Goal: Task Accomplishment & Management: Manage account settings

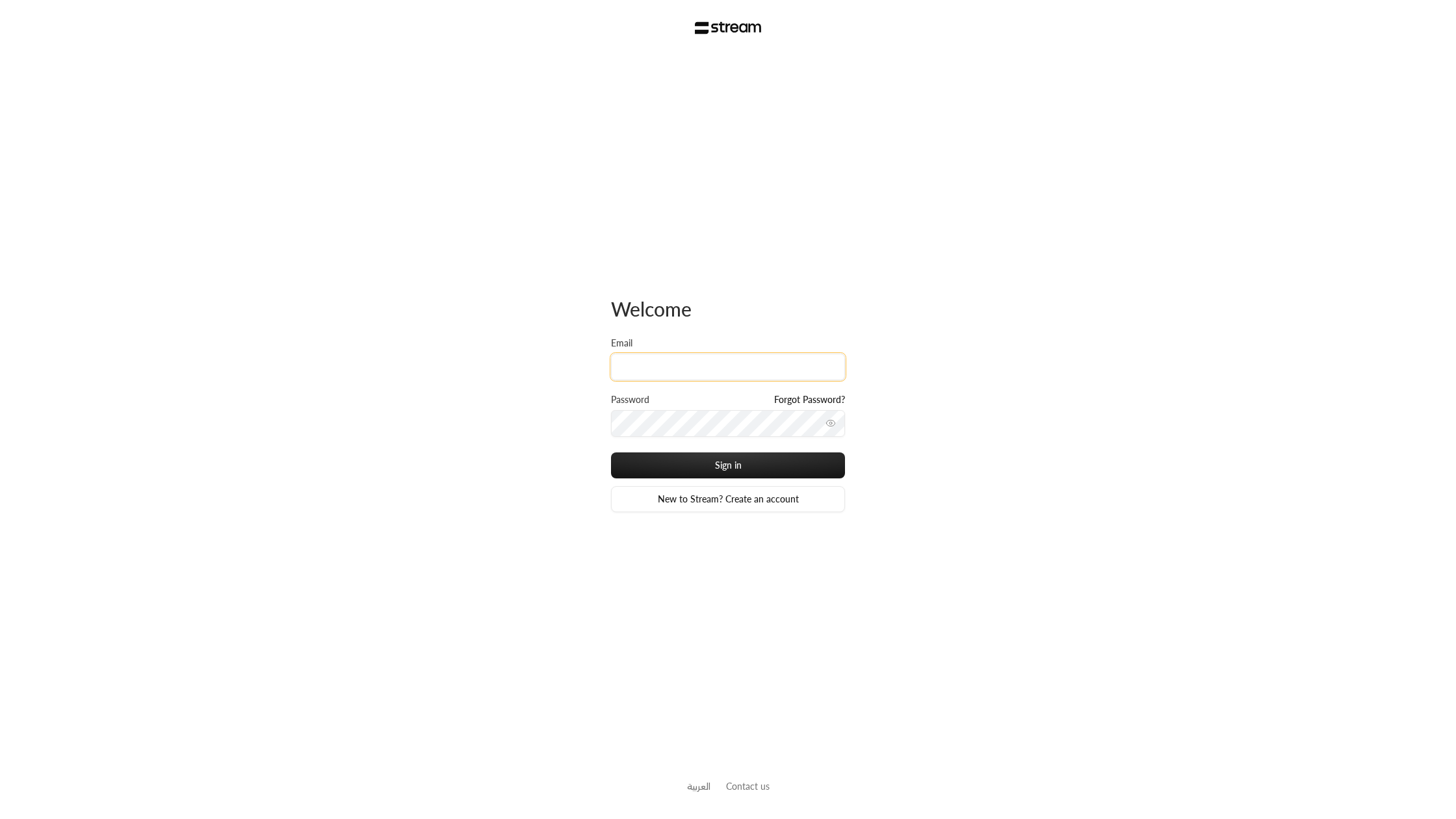
type input "[EMAIL_ADDRESS][DOMAIN_NAME]"
click at [746, 459] on button "Sign in" at bounding box center [728, 465] width 234 height 26
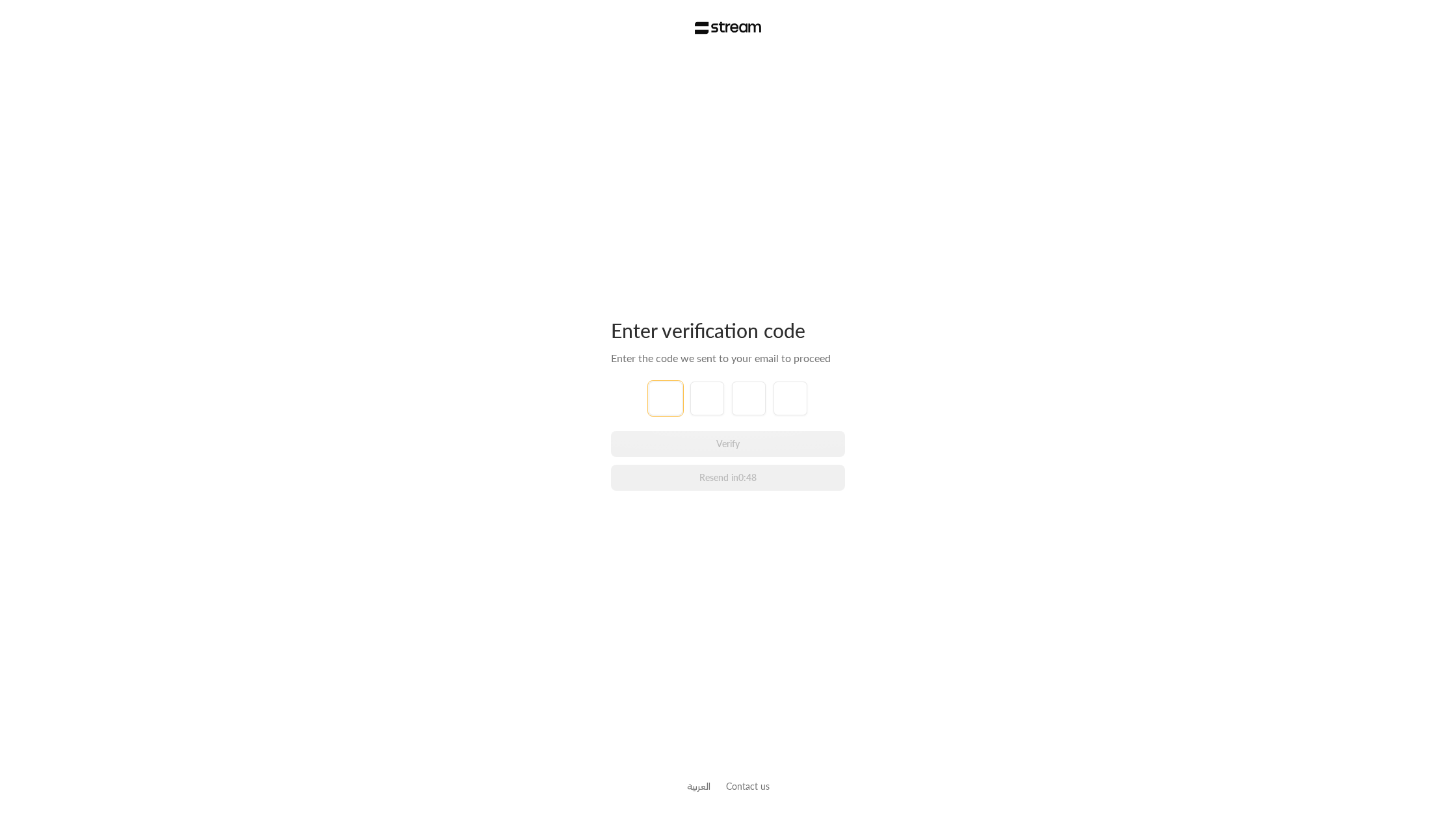
type input "4"
type input "6"
type input "8"
type input "9"
click at [1125, 541] on div "Enter verification code Enter the code we sent to your email to proceed 4 6 8 9…" at bounding box center [728, 410] width 1456 height 819
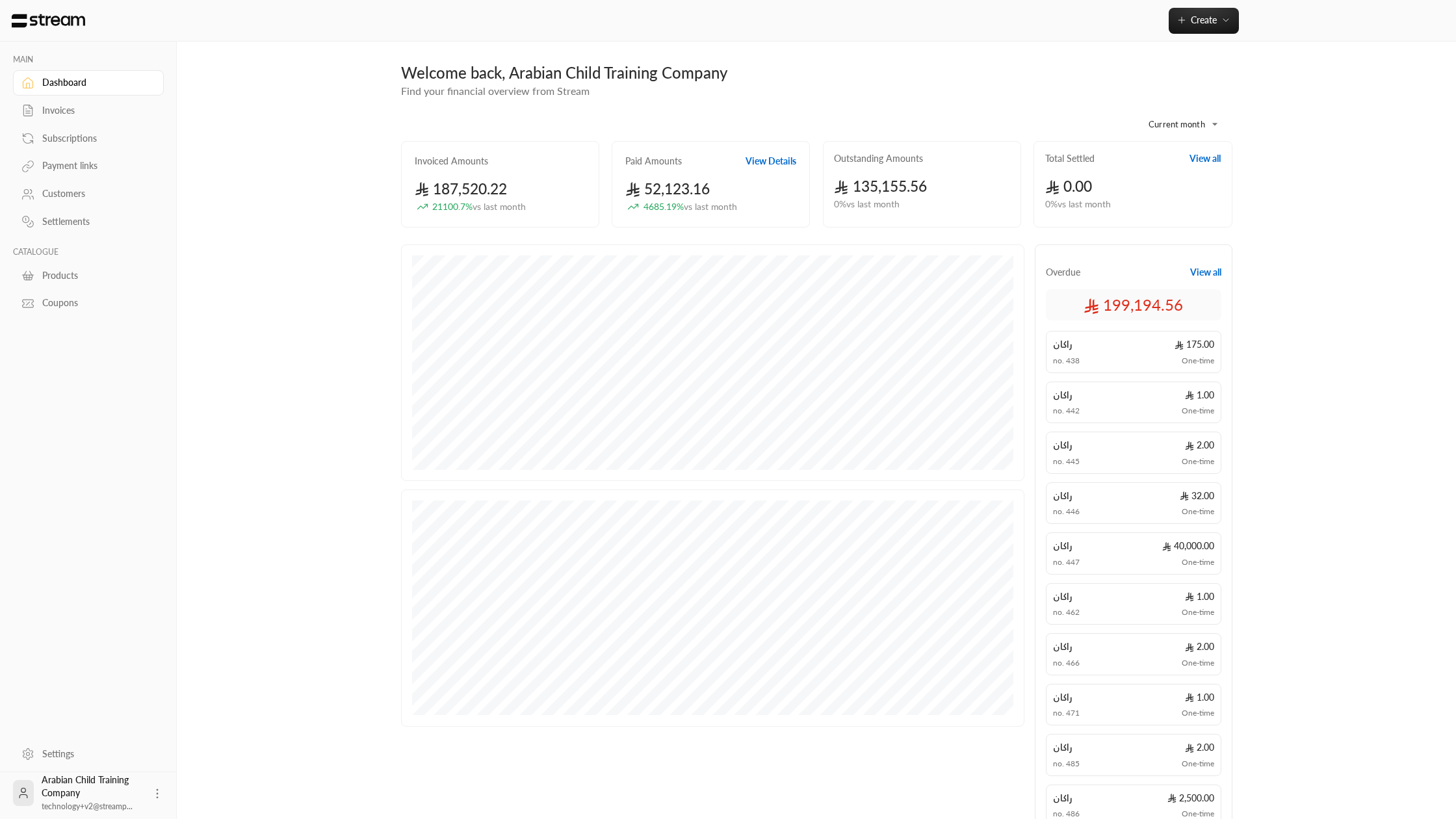
click at [52, 288] on link "Products" at bounding box center [88, 276] width 151 height 26
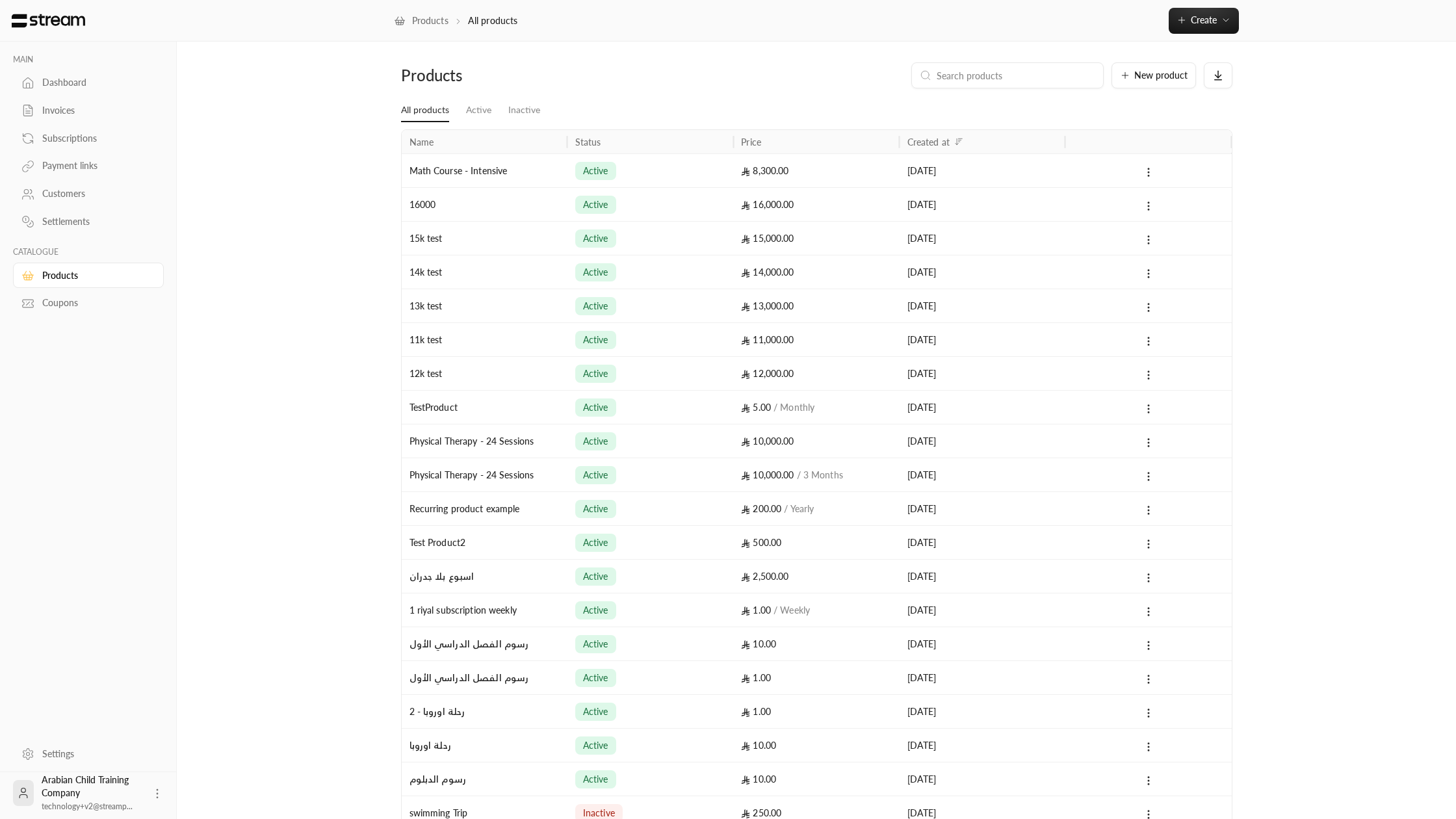
click at [63, 306] on div "Coupons" at bounding box center [95, 303] width 106 height 13
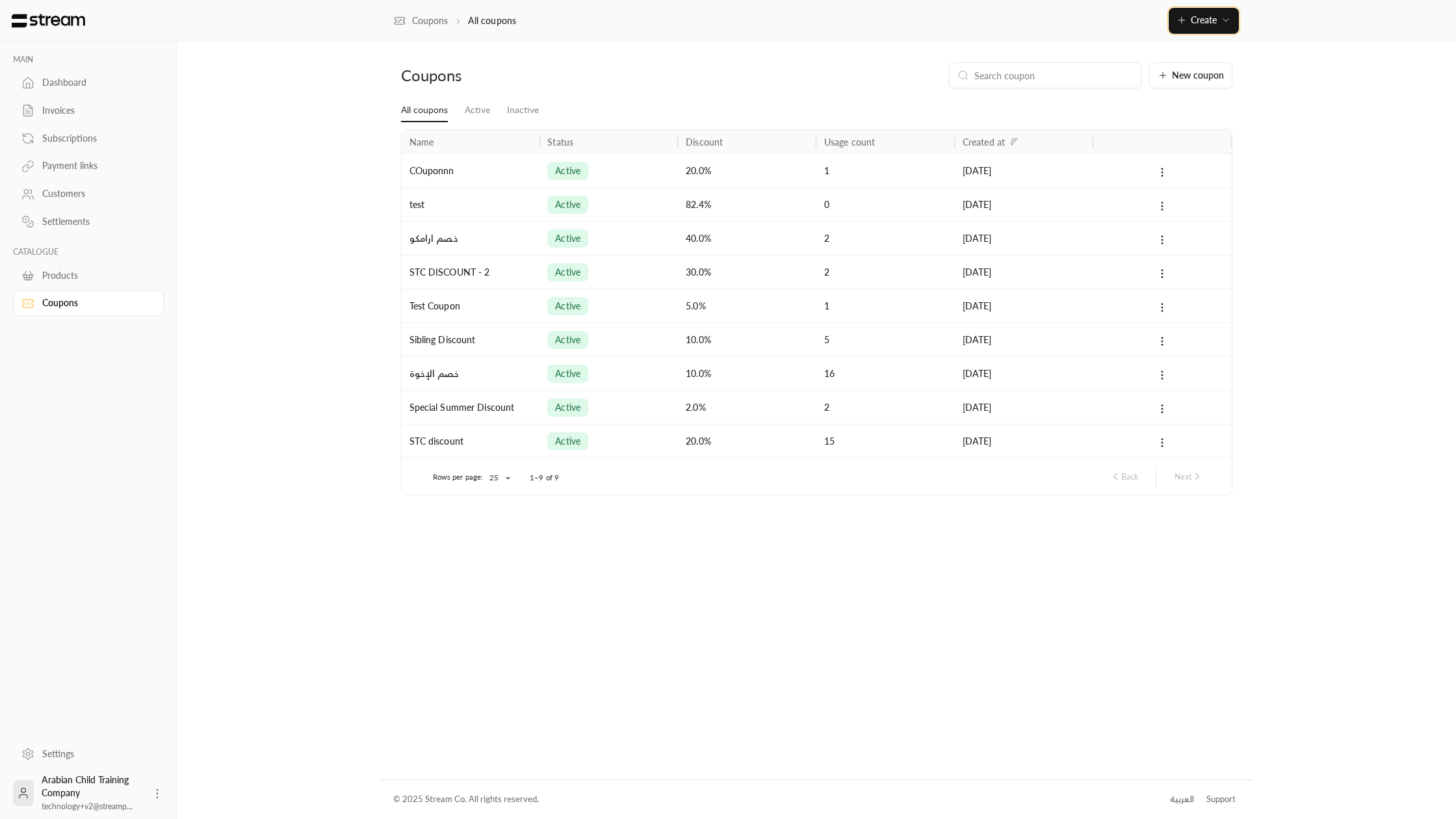
click at [1190, 29] on button "Create" at bounding box center [1204, 21] width 70 height 26
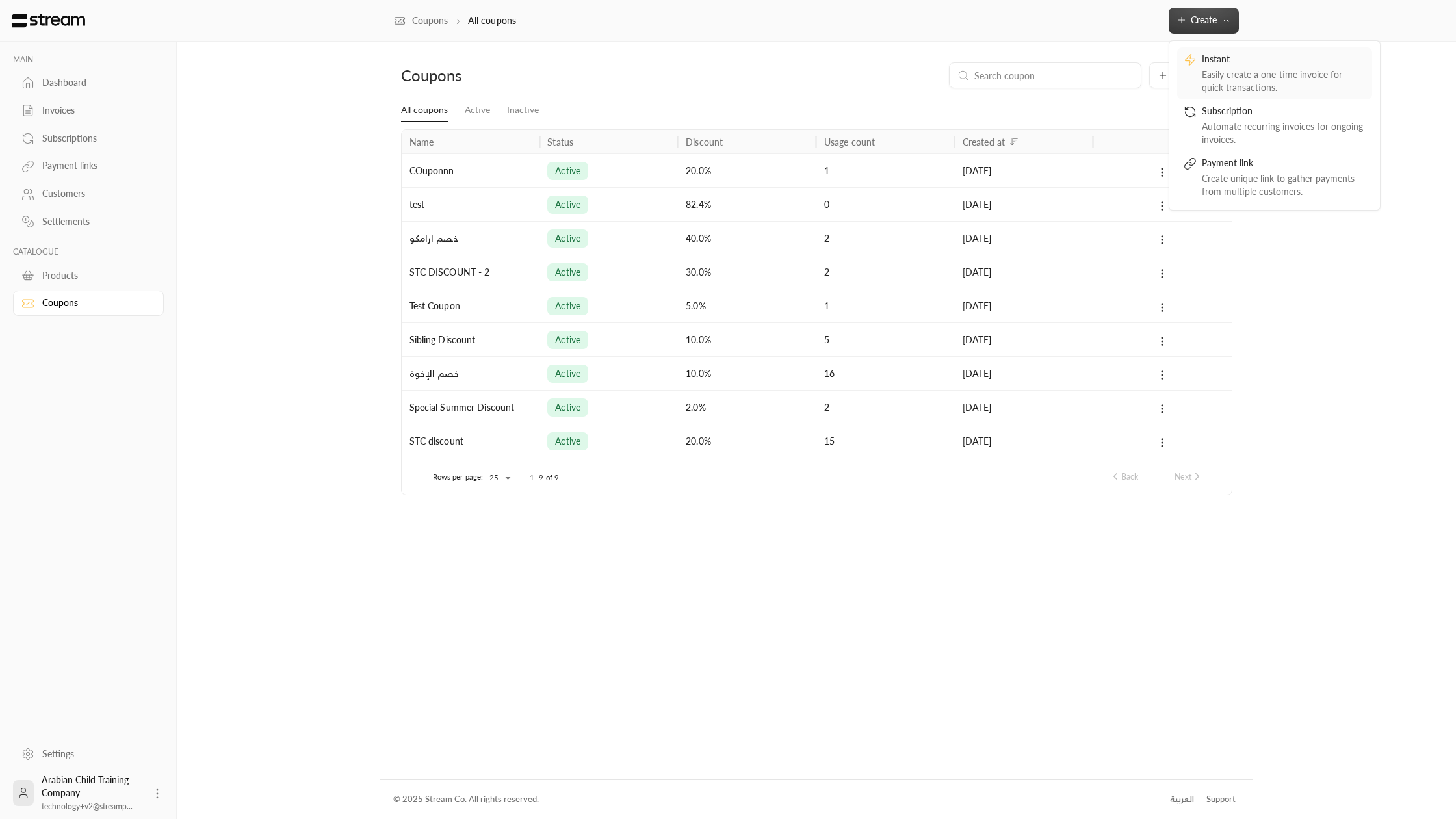
click at [1248, 77] on div "Easily create a one-time invoice for quick transactions." at bounding box center [1284, 81] width 164 height 26
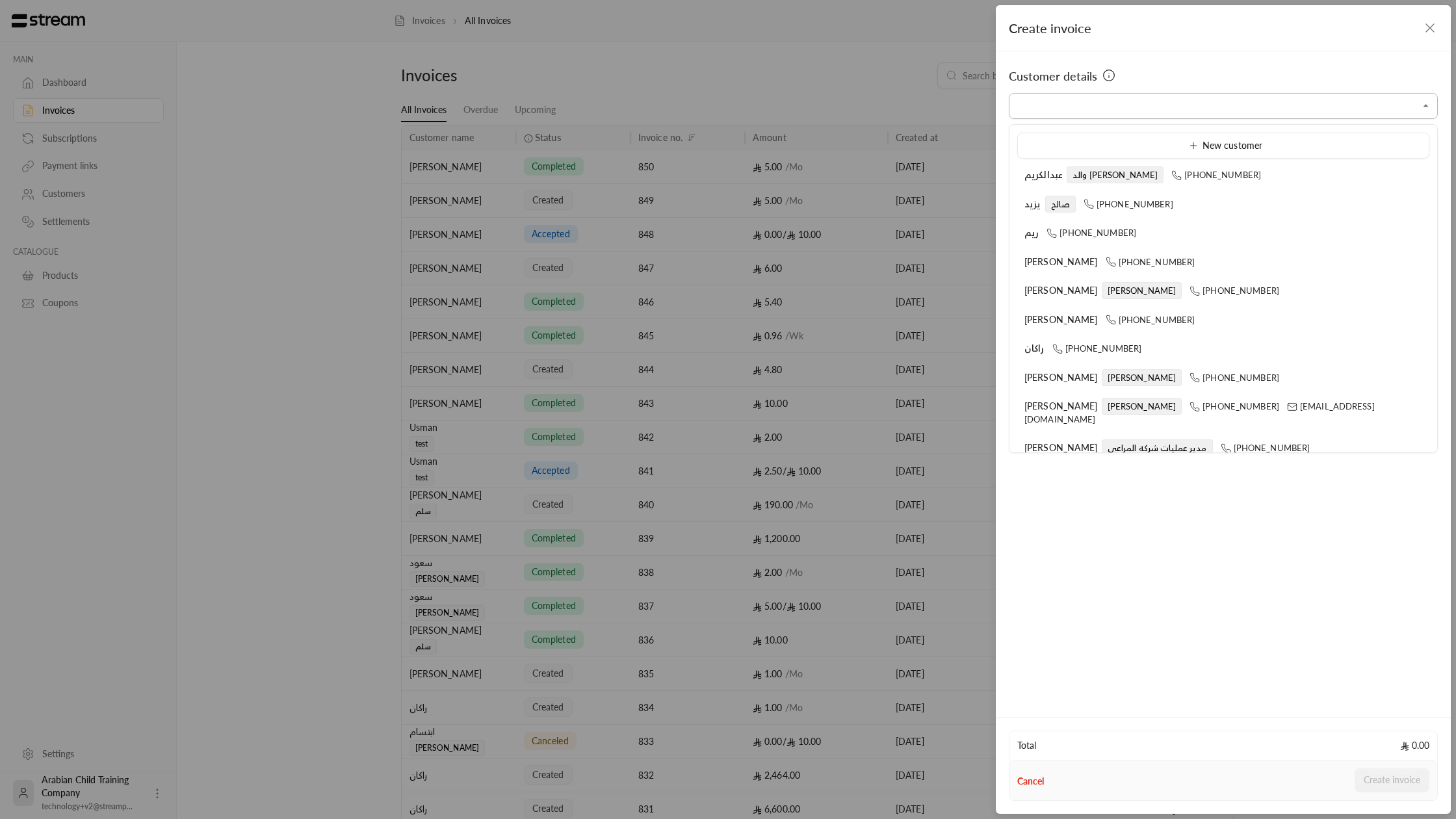
click at [1165, 108] on input "Select customer" at bounding box center [1223, 106] width 429 height 23
click at [1117, 147] on div "New customer" at bounding box center [1224, 146] width 398 height 13
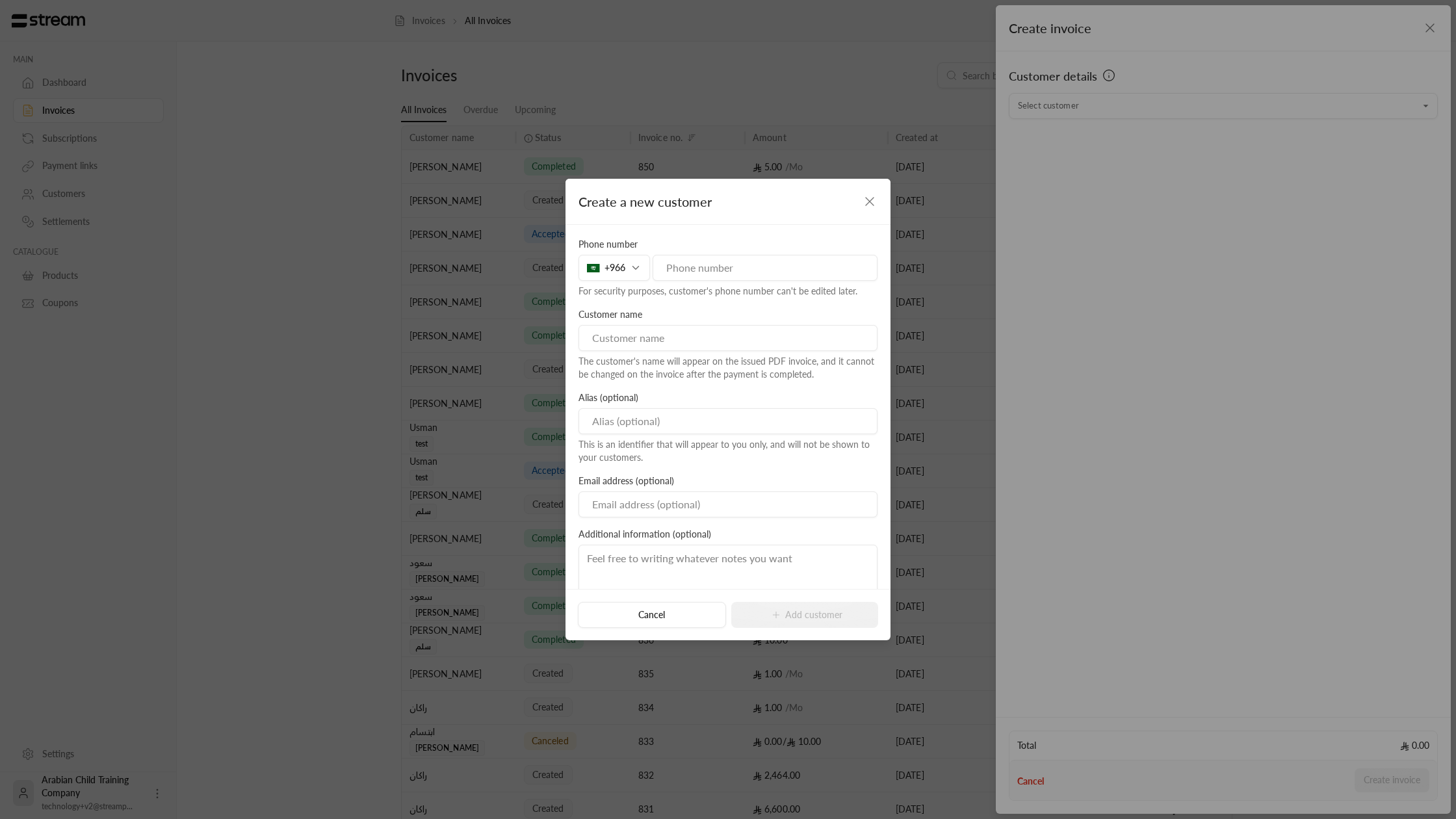
click at [751, 266] on input "tel" at bounding box center [765, 268] width 225 height 26
type input "556743333"
click at [738, 331] on input at bounding box center [728, 338] width 299 height 26
type input "نايف"
click at [682, 426] on input at bounding box center [728, 421] width 299 height 26
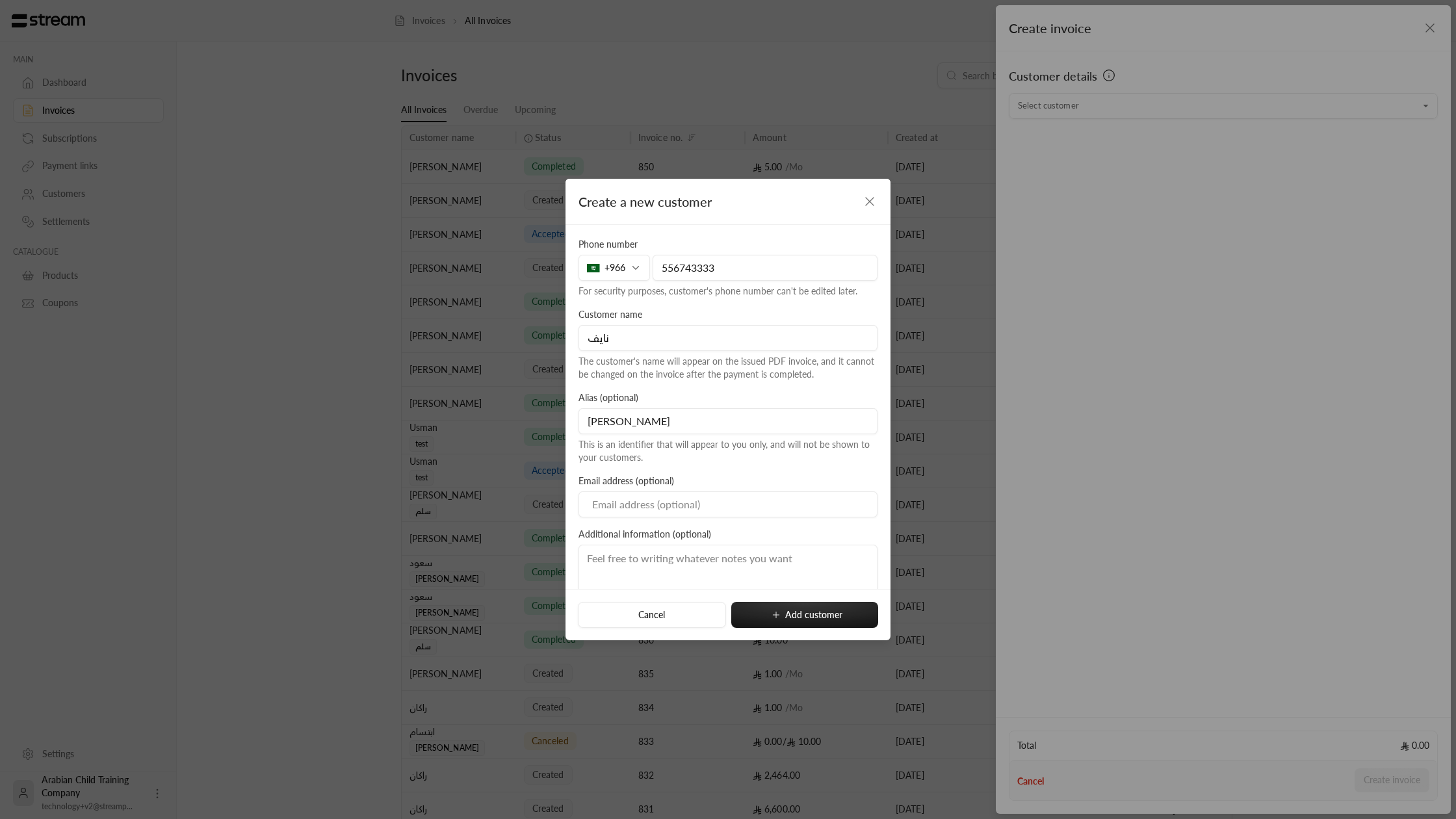
type input "[PERSON_NAME]"
click at [768, 484] on div "Email address (optional)" at bounding box center [728, 496] width 312 height 43
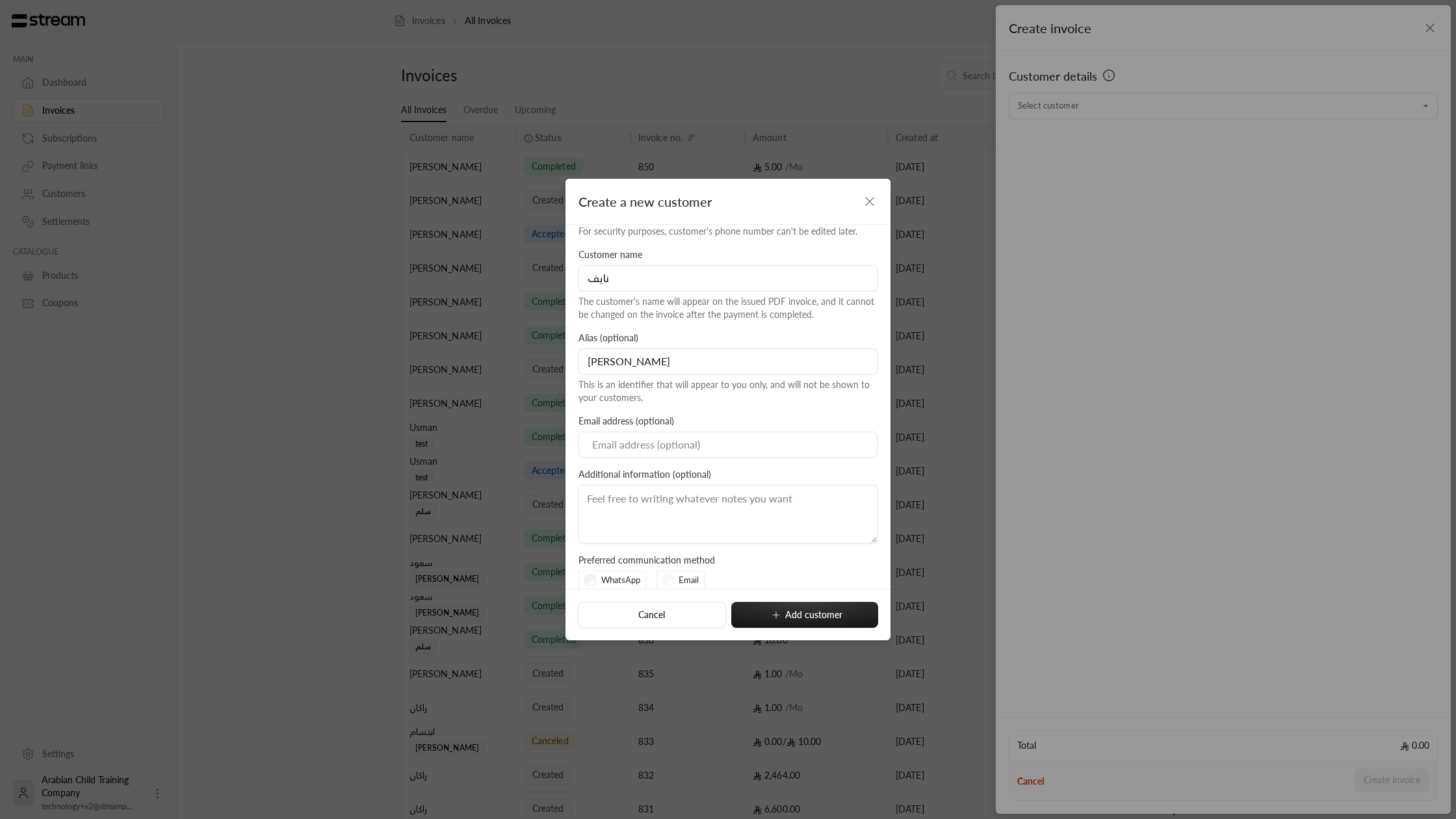
scroll to position [73, 0]
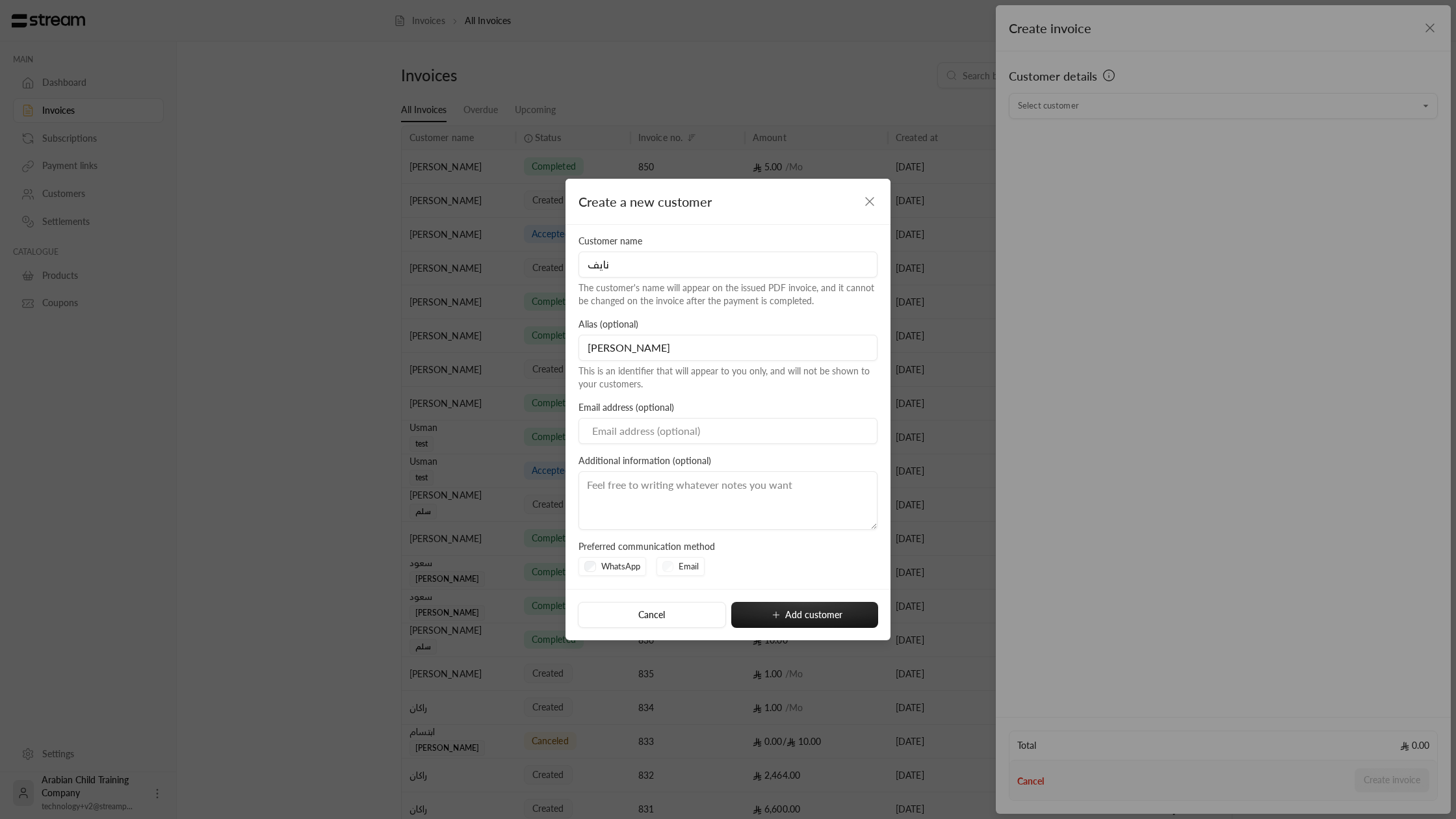
click at [669, 567] on div "Email" at bounding box center [681, 566] width 49 height 20
click at [779, 627] on button "Add customer" at bounding box center [805, 615] width 147 height 26
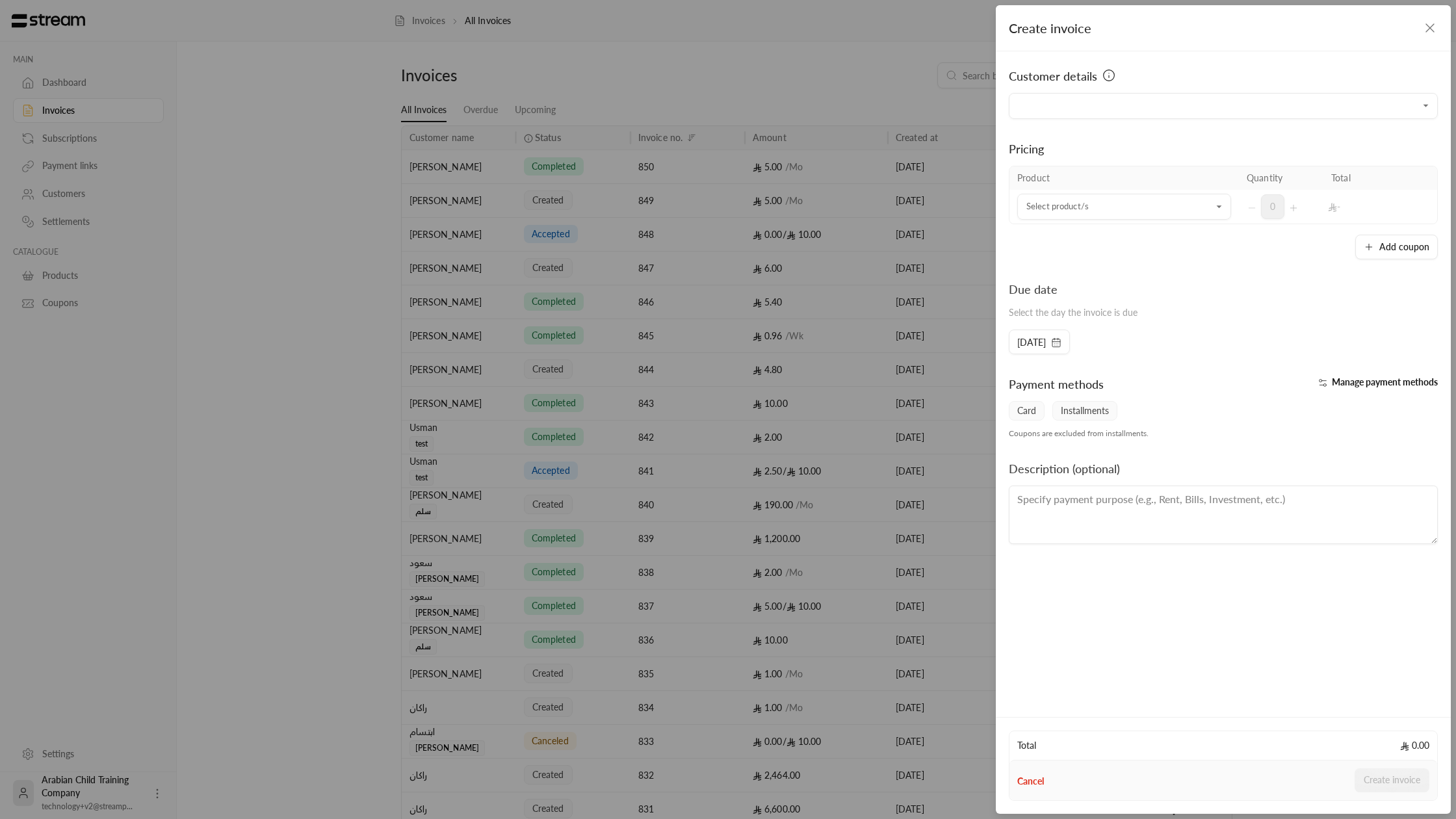
type input "**********"
click at [1145, 210] on input "Select customer" at bounding box center [1124, 207] width 214 height 23
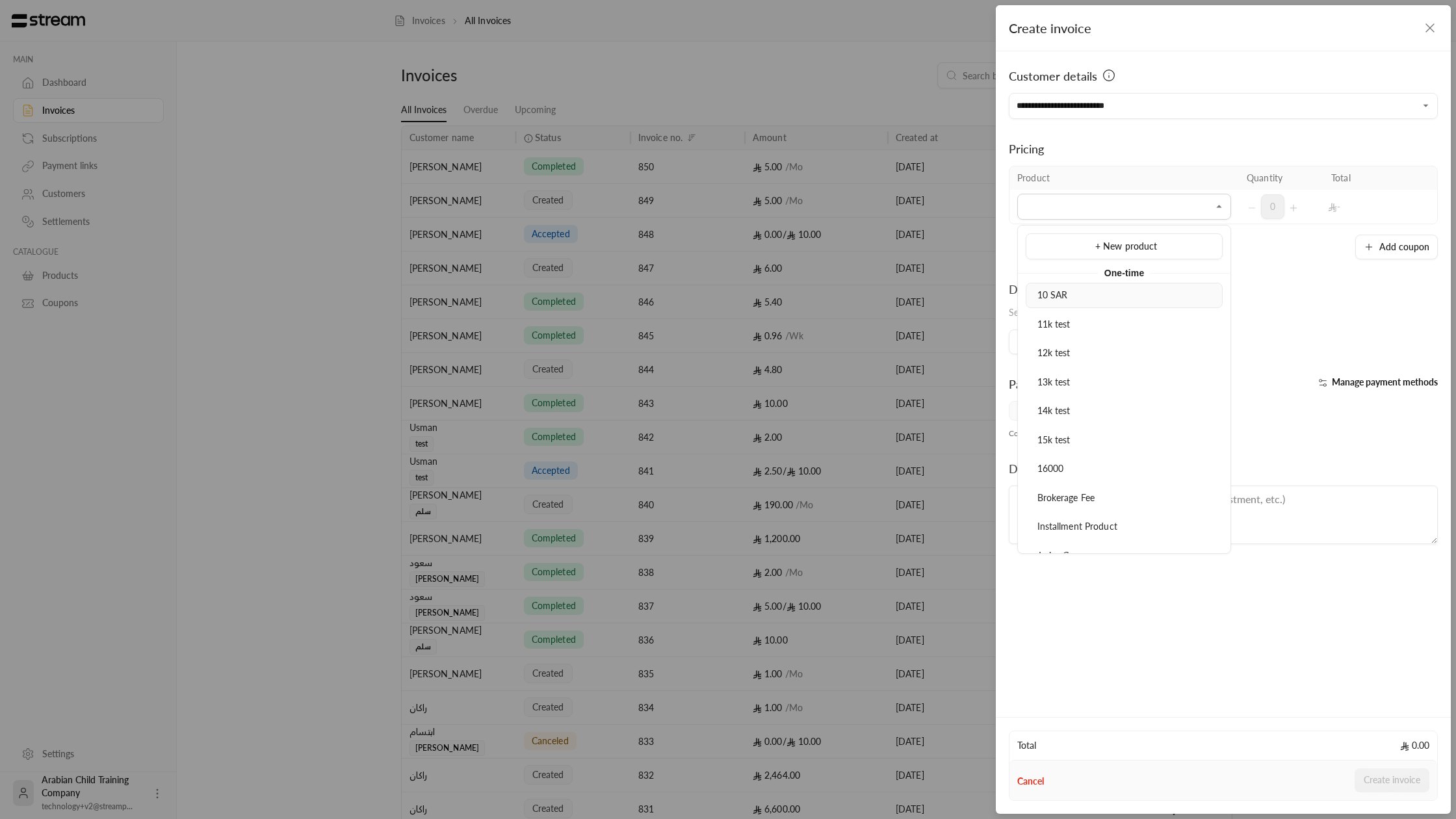
click at [1059, 297] on span "10 SAR" at bounding box center [1052, 295] width 30 height 11
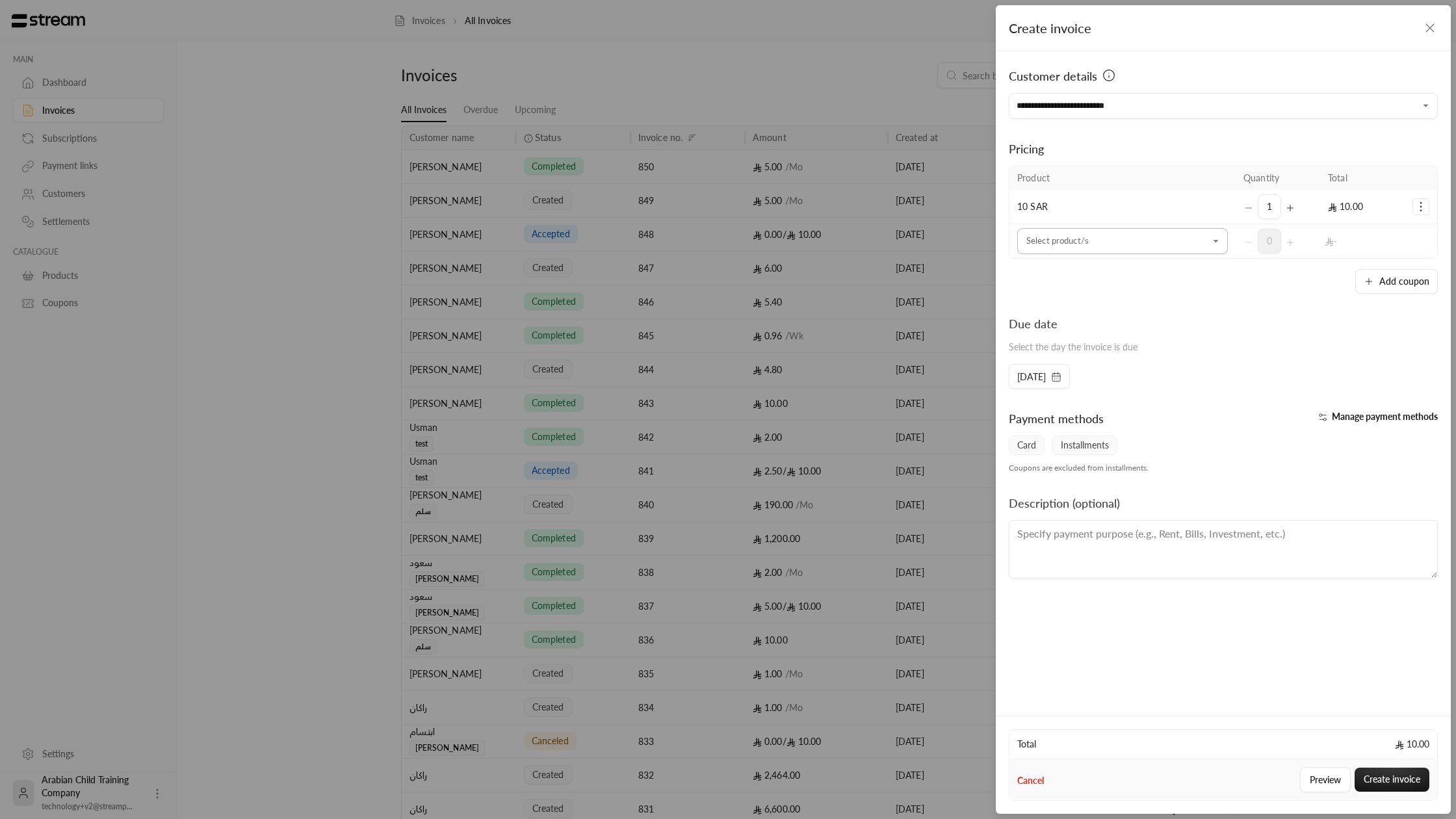
click at [1048, 236] on input "Select customer" at bounding box center [1122, 241] width 210 height 23
click at [1330, 337] on div "Due date Select the day the invoice is due" at bounding box center [1223, 339] width 442 height 49
click at [1409, 283] on button "Add coupon" at bounding box center [1397, 281] width 83 height 25
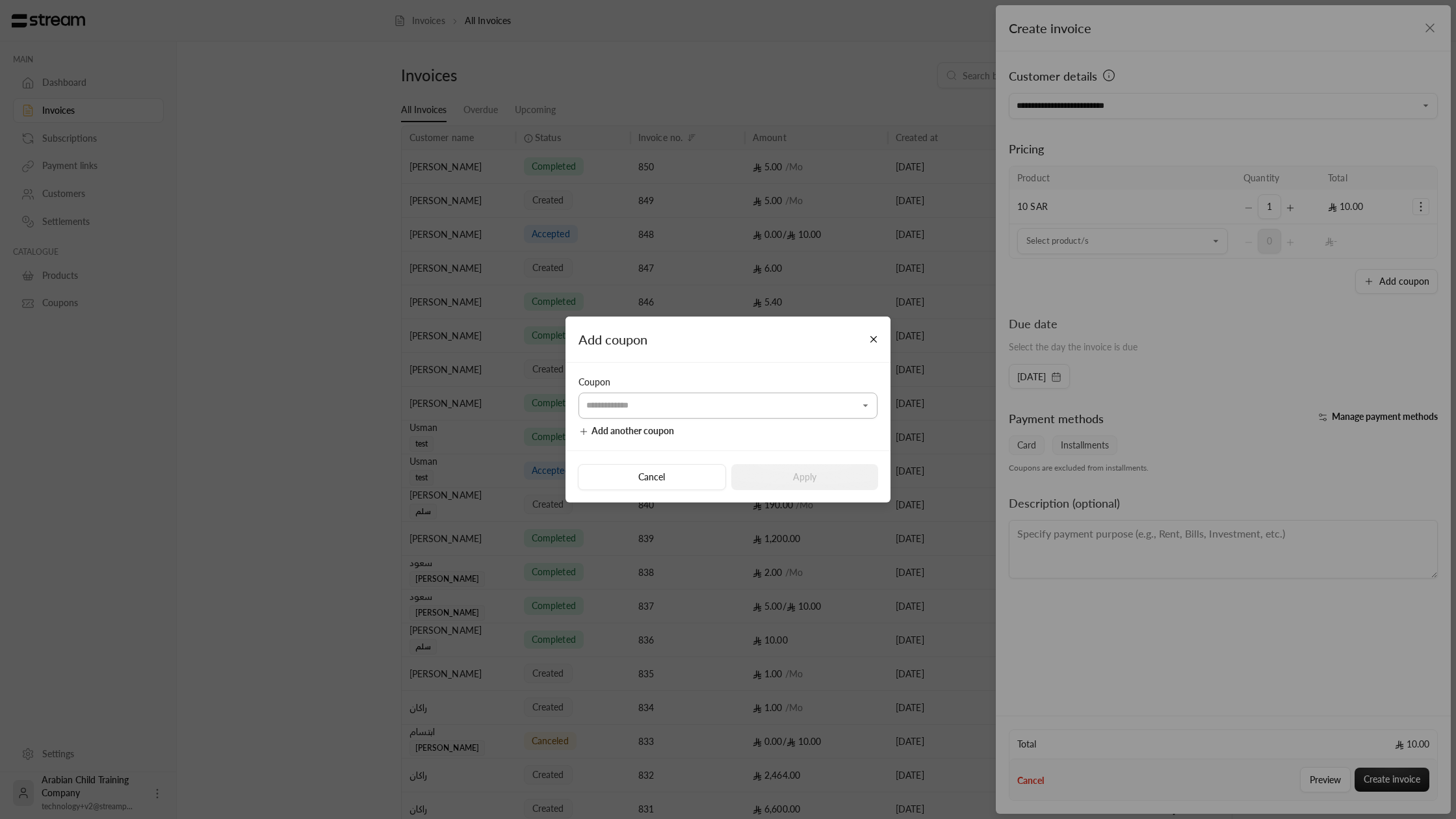
click at [731, 411] on input "Select customer" at bounding box center [728, 406] width 299 height 23
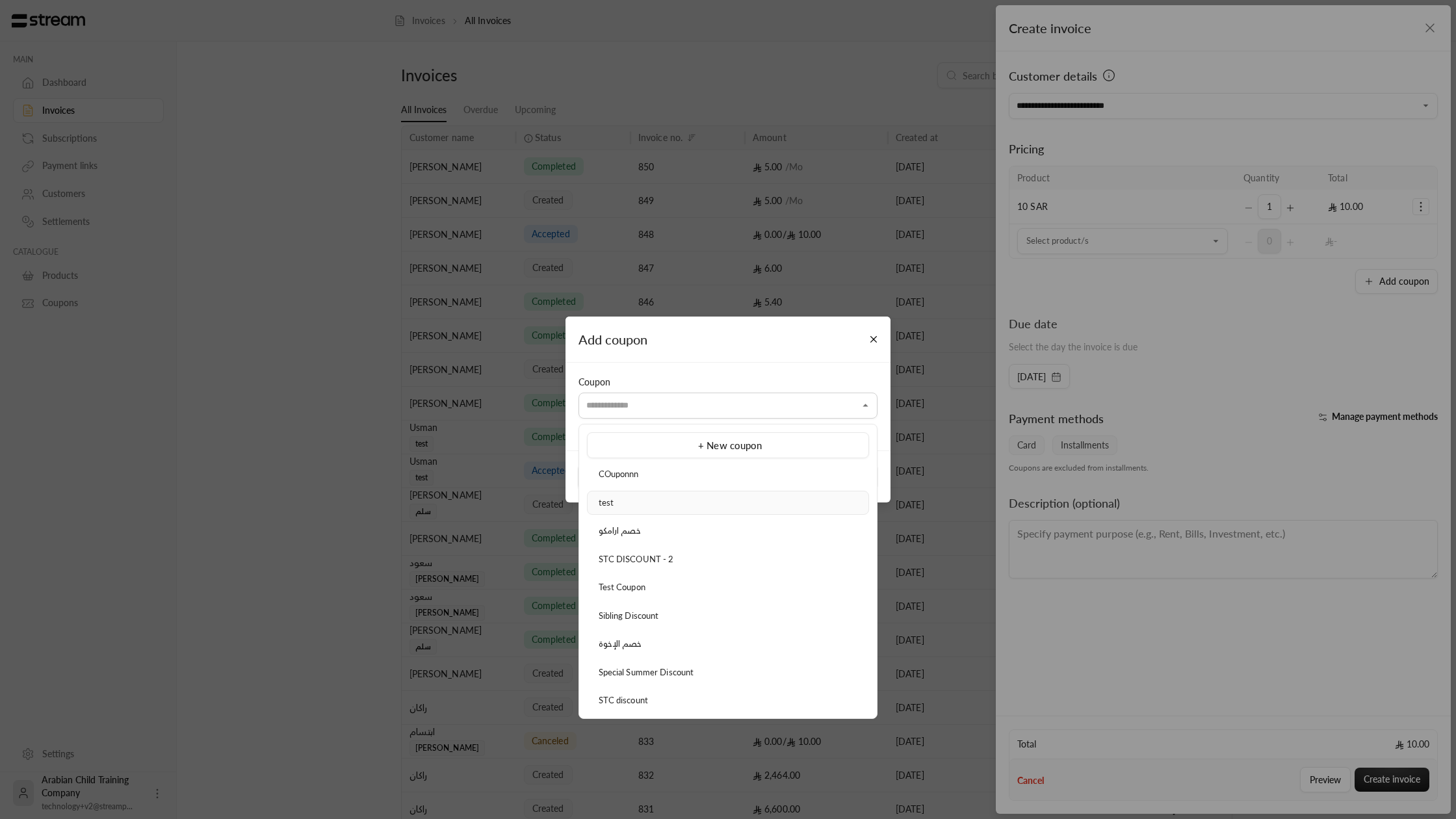
click at [658, 497] on div "test" at bounding box center [728, 503] width 268 height 13
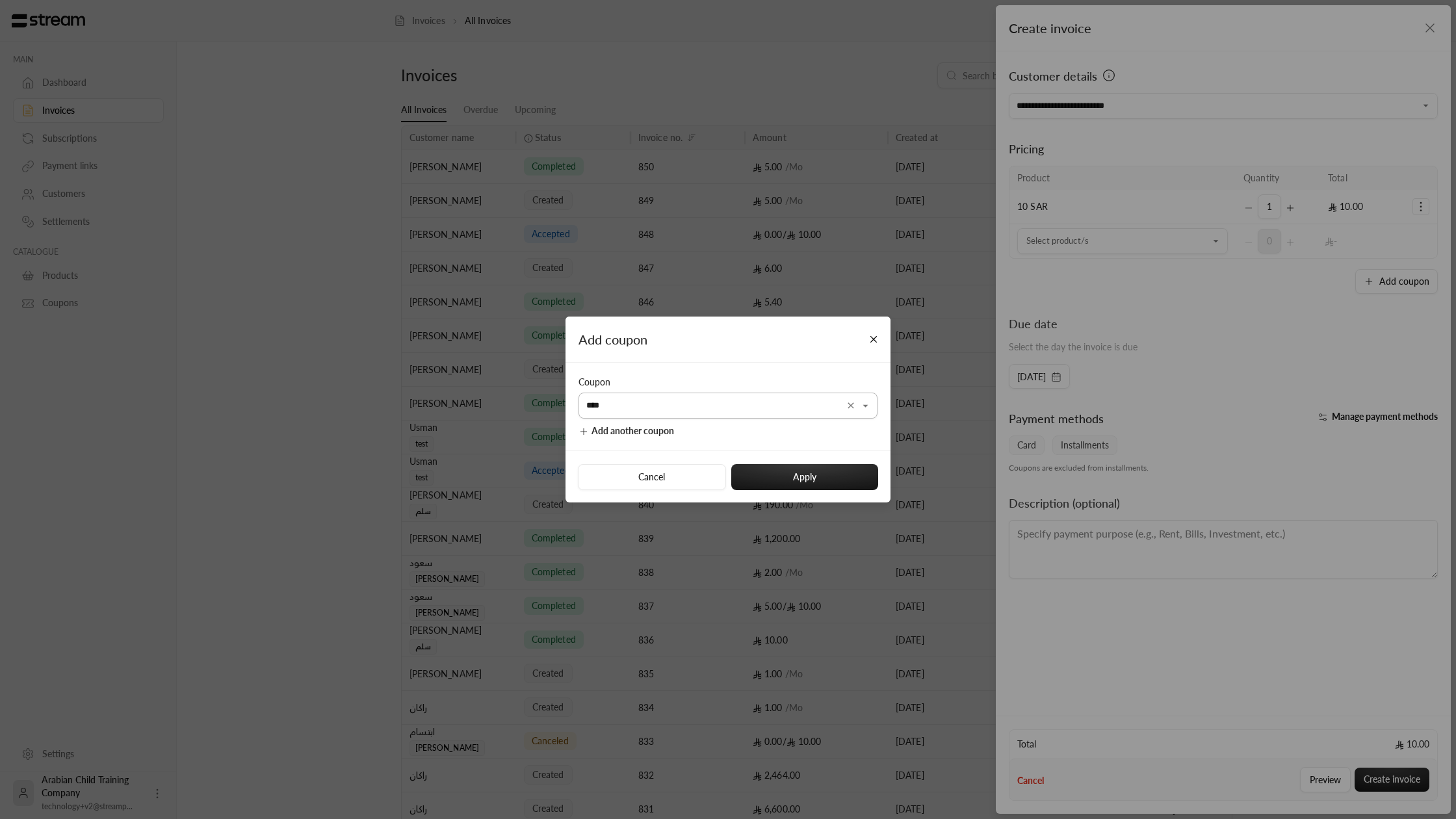
click at [829, 397] on input "****" at bounding box center [728, 406] width 299 height 23
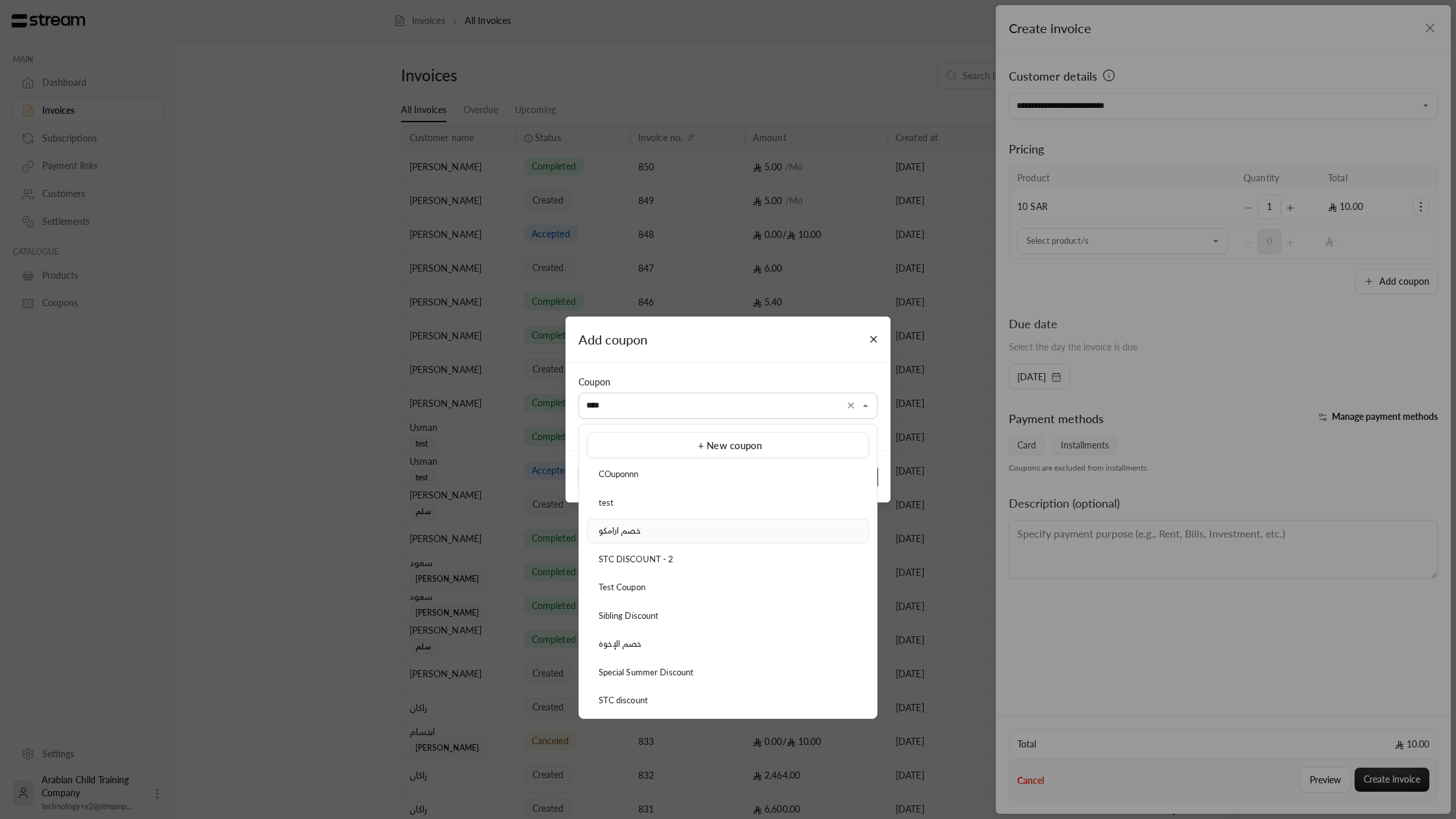
click at [659, 533] on div "خصم ارامكو" at bounding box center [728, 531] width 268 height 13
type input "**********"
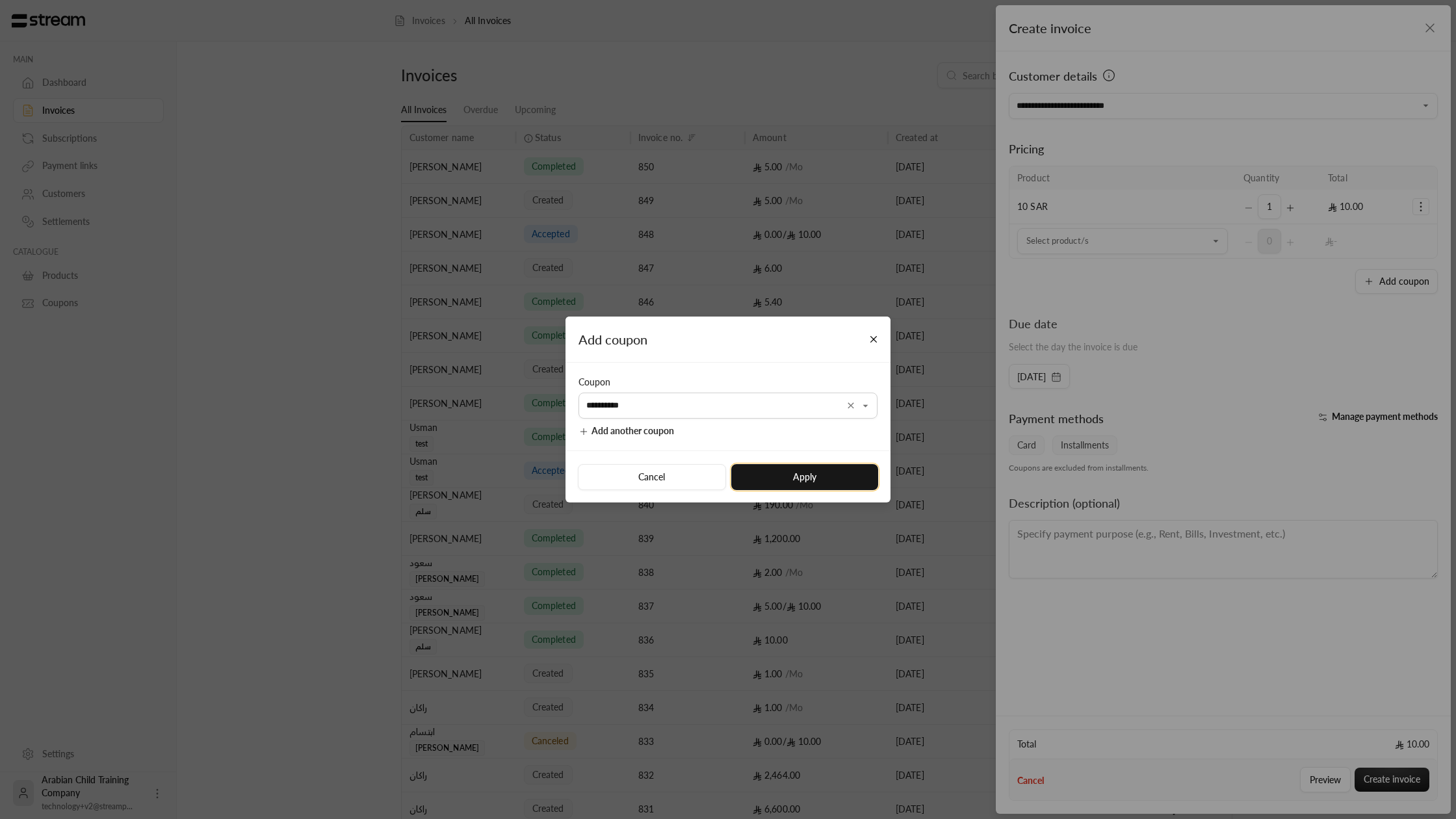
click at [749, 483] on button "Apply" at bounding box center [805, 477] width 147 height 26
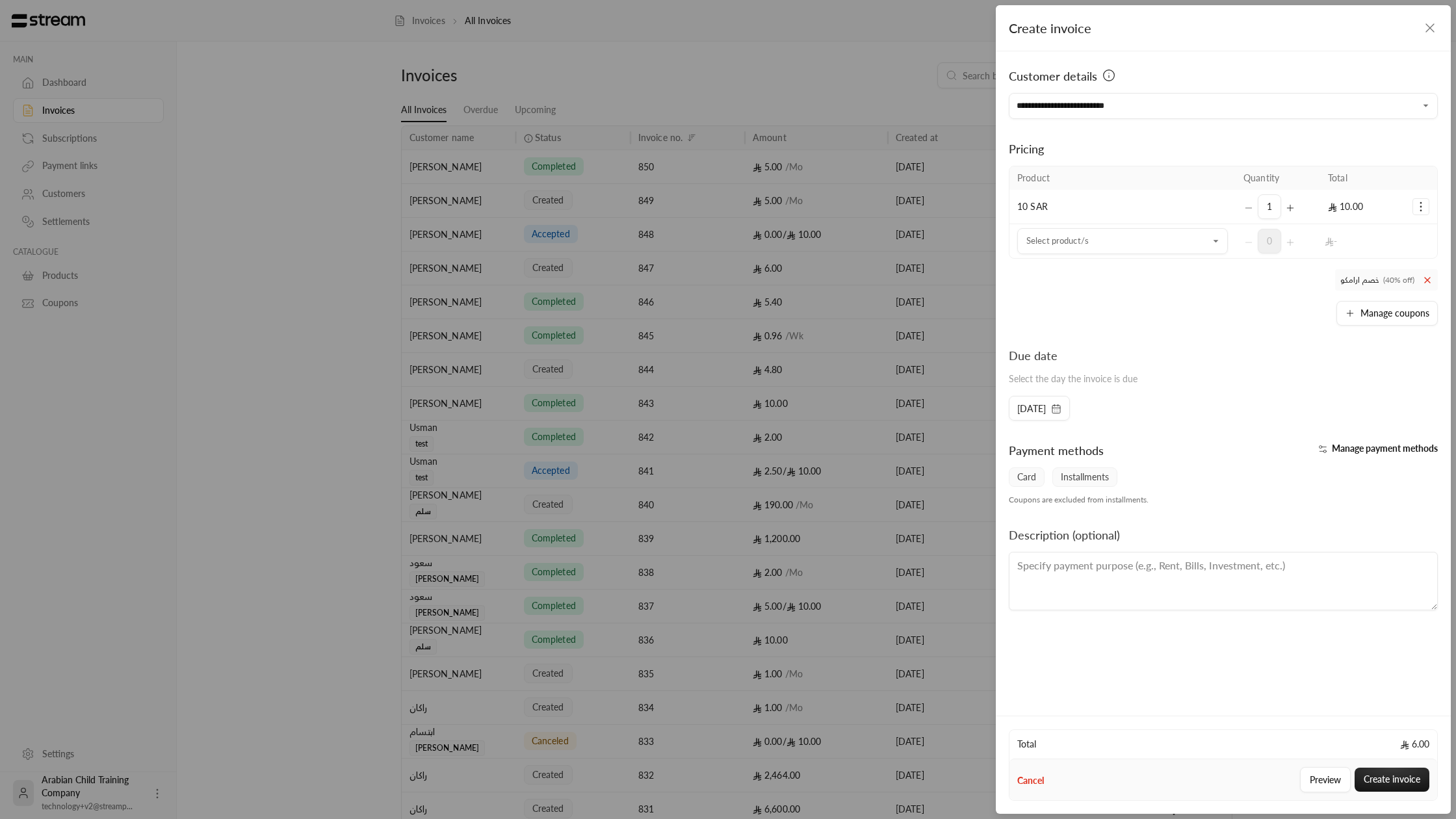
click at [1337, 444] on span "Manage payment methods" at bounding box center [1385, 448] width 106 height 11
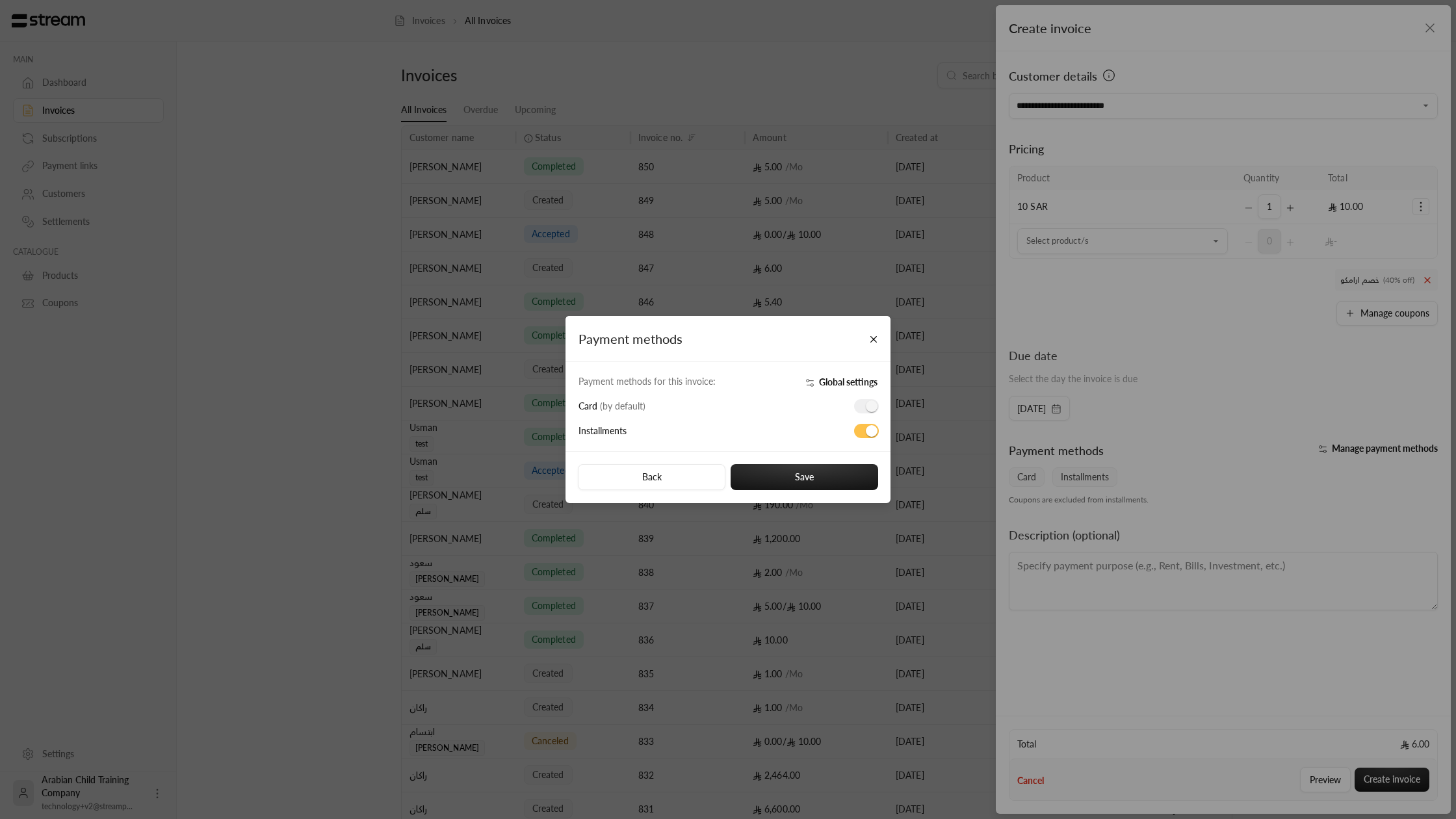
click at [843, 380] on span "Global settings" at bounding box center [848, 382] width 59 height 11
click at [872, 330] on button "Close" at bounding box center [874, 339] width 23 height 23
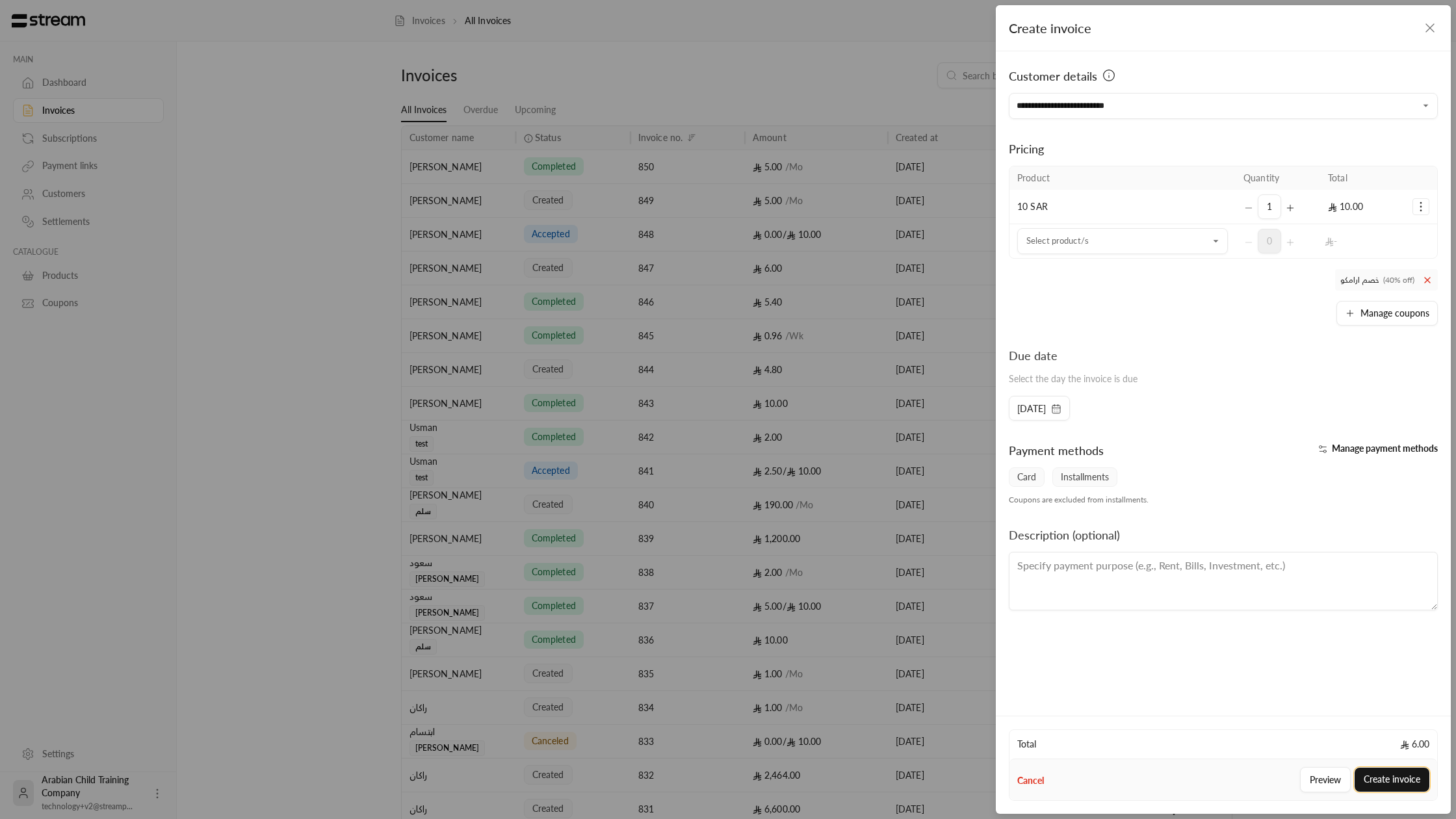
click at [1393, 777] on button "Create invoice" at bounding box center [1392, 780] width 75 height 24
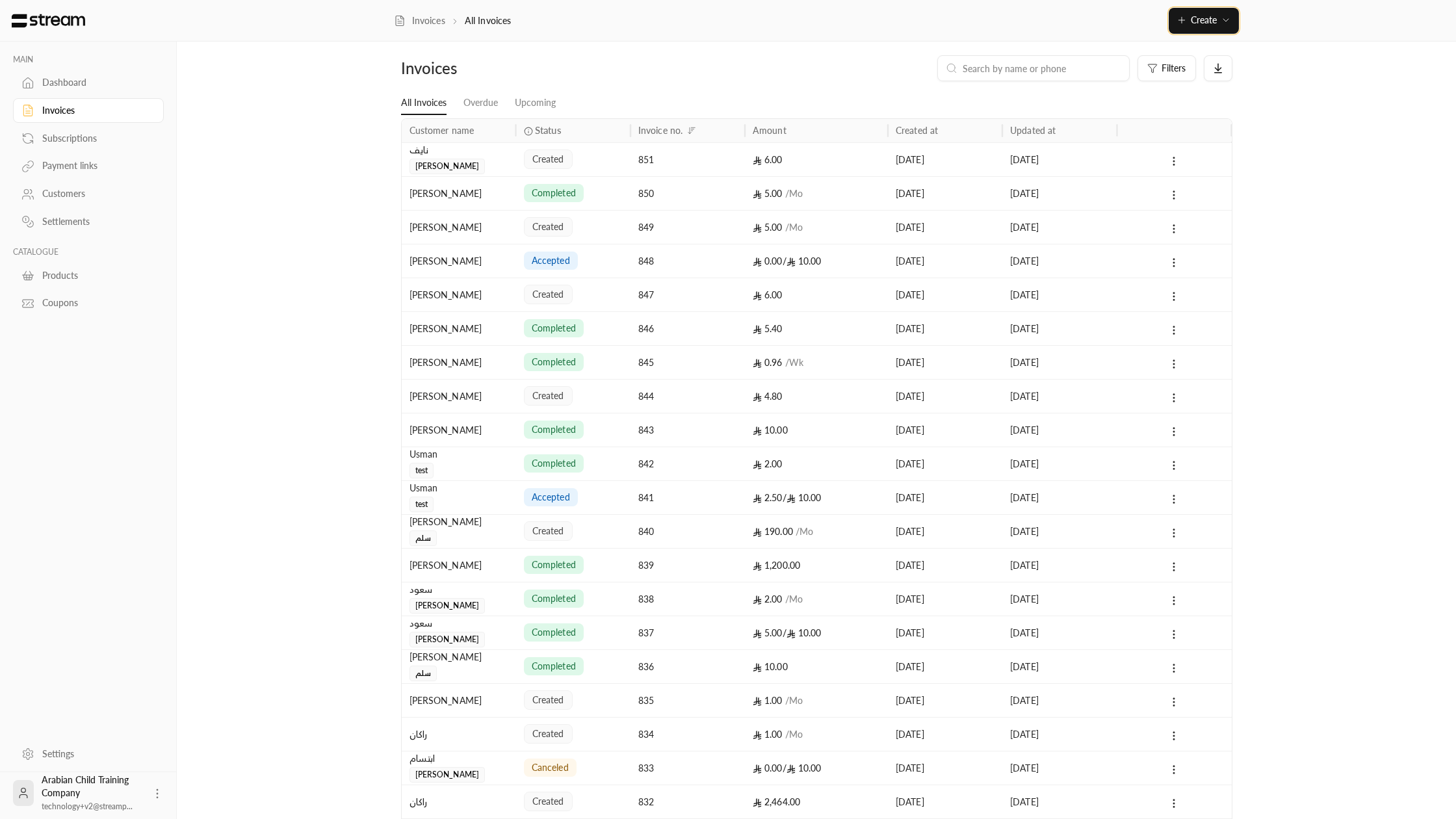
scroll to position [11, 0]
click at [617, 159] on div "created" at bounding box center [573, 155] width 99 height 33
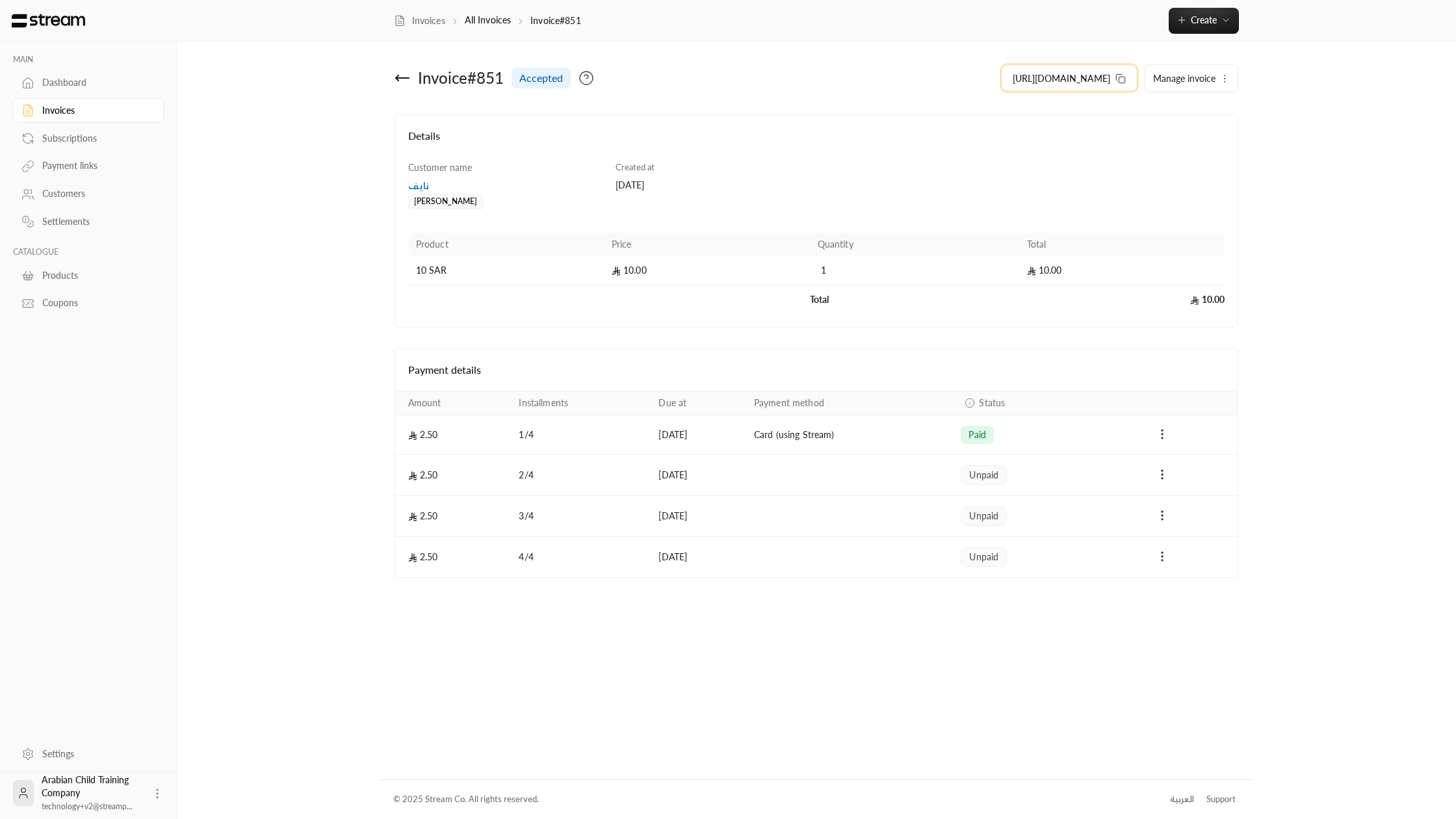
click at [1034, 75] on span "[URL][DOMAIN_NAME]" at bounding box center [1061, 78] width 98 height 13
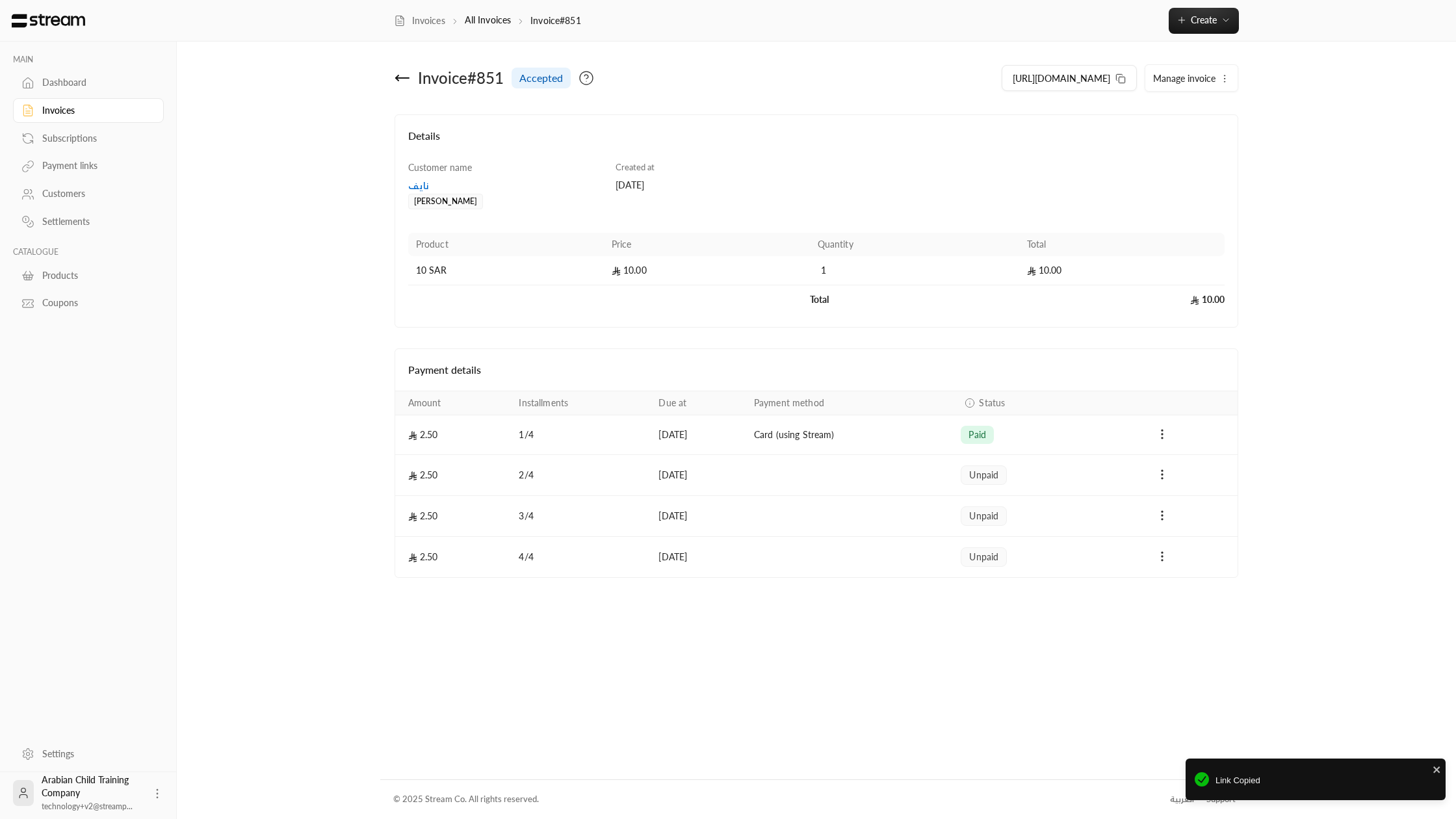
click at [1204, 80] on span "Manage invoice" at bounding box center [1184, 78] width 63 height 11
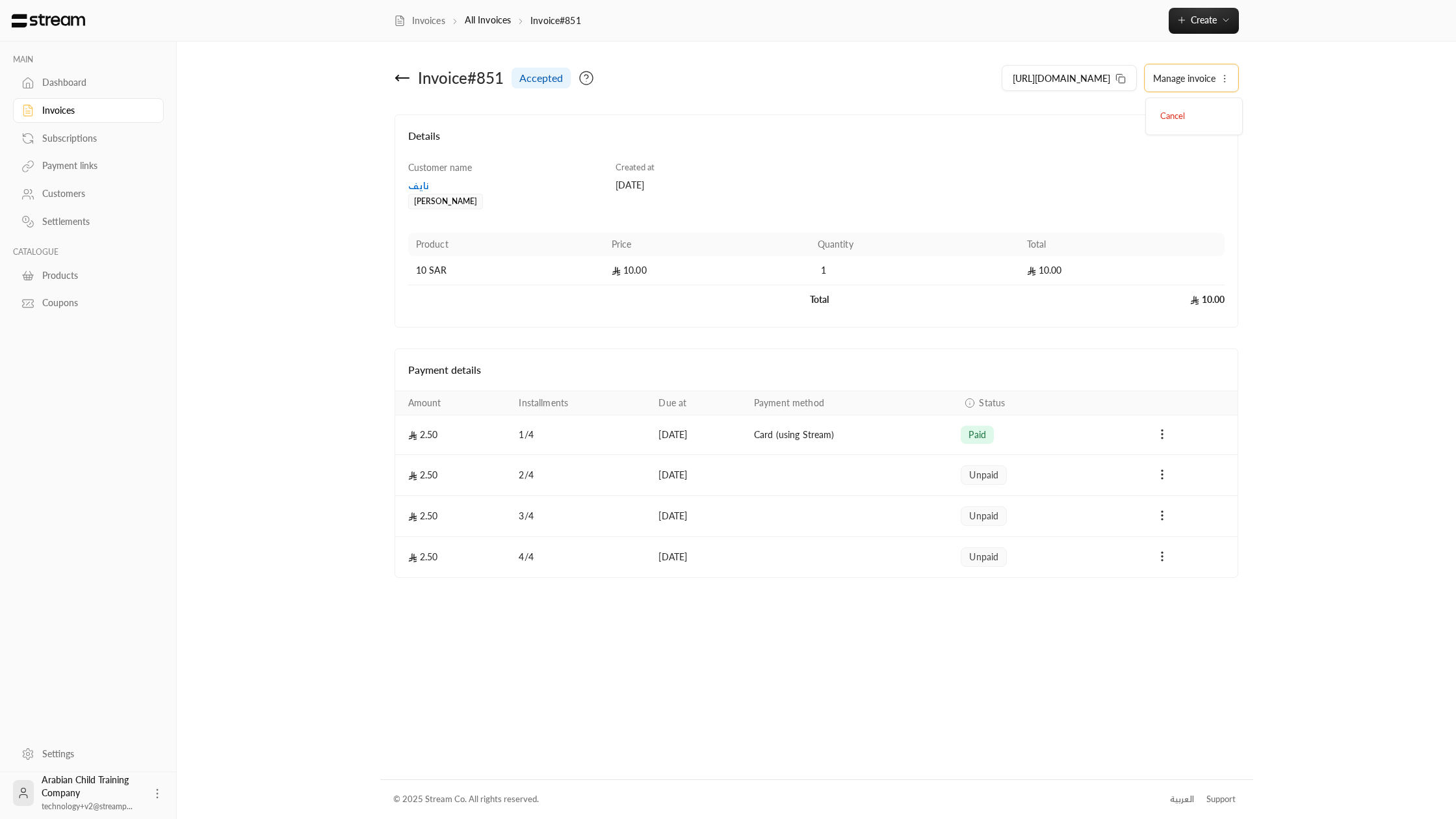
click at [921, 118] on div "Details Customer name [PERSON_NAME] Created at [DATE] Product Price Quantity To…" at bounding box center [817, 221] width 845 height 213
click at [1157, 434] on icon "Payments" at bounding box center [1162, 434] width 13 height 13
click at [1176, 491] on li "Refund" at bounding box center [1201, 491] width 79 height 24
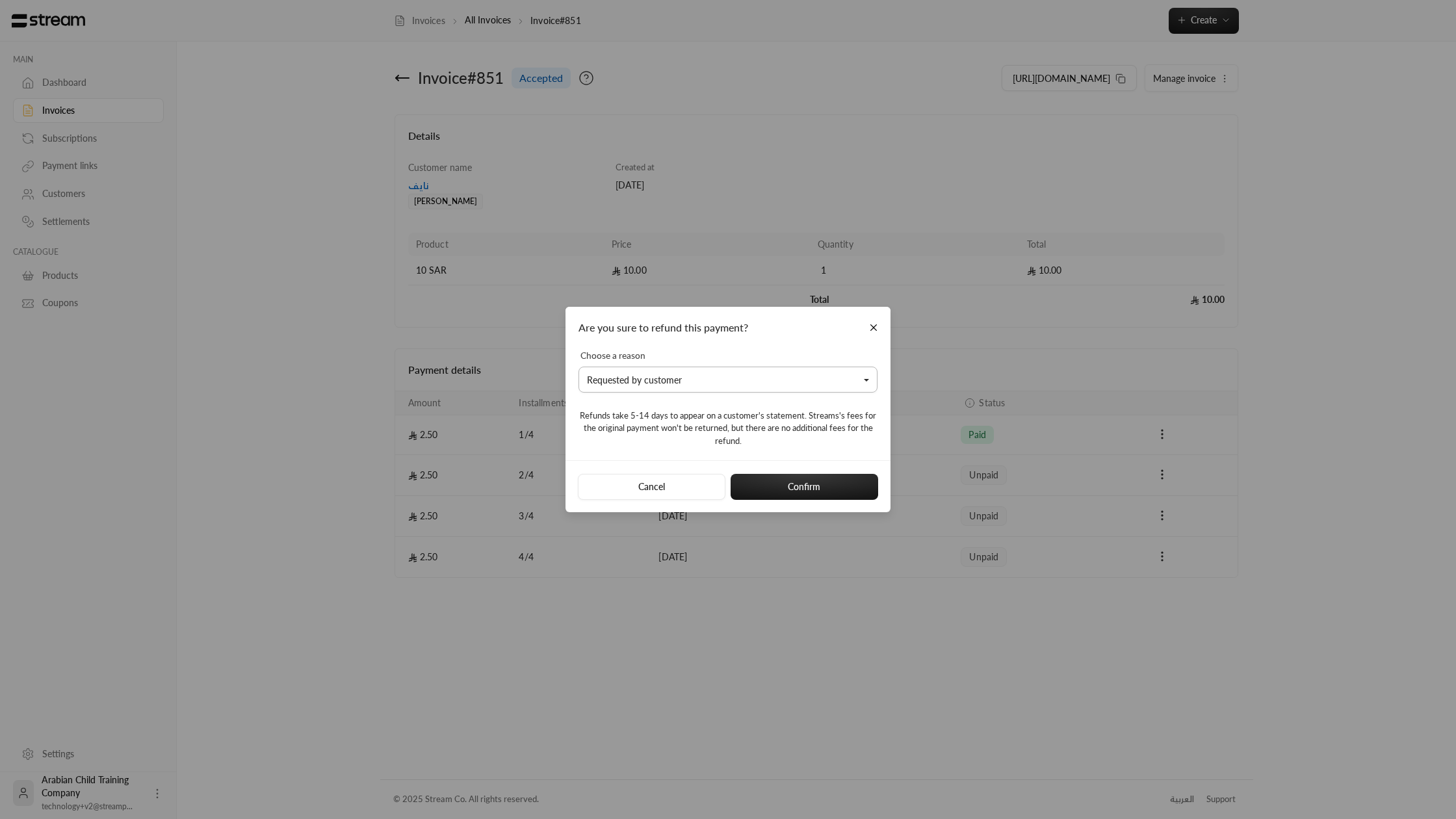
click at [712, 383] on button "Requested by customer" at bounding box center [728, 379] width 299 height 26
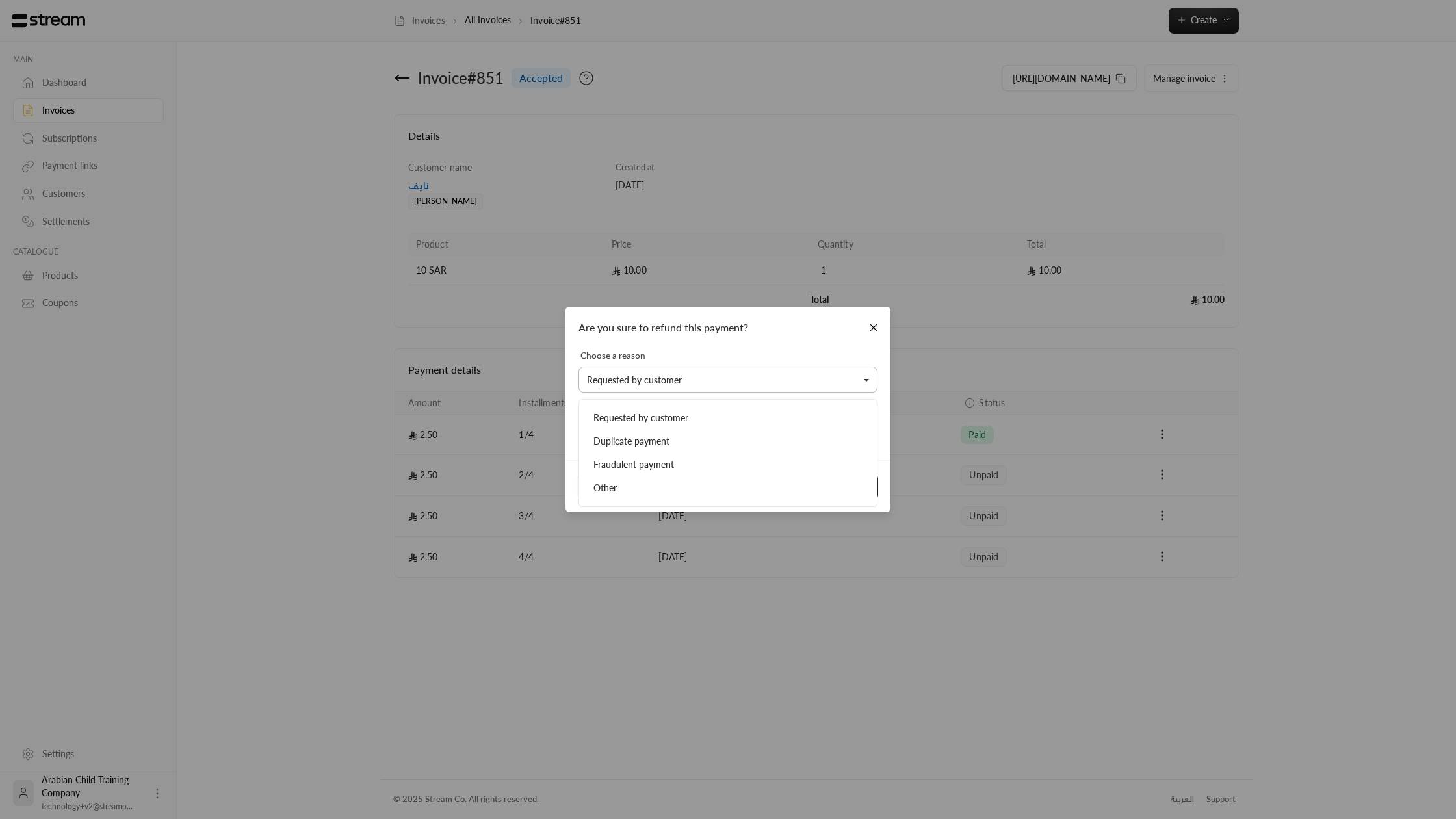
click at [712, 383] on button "Requested by customer" at bounding box center [728, 379] width 299 height 26
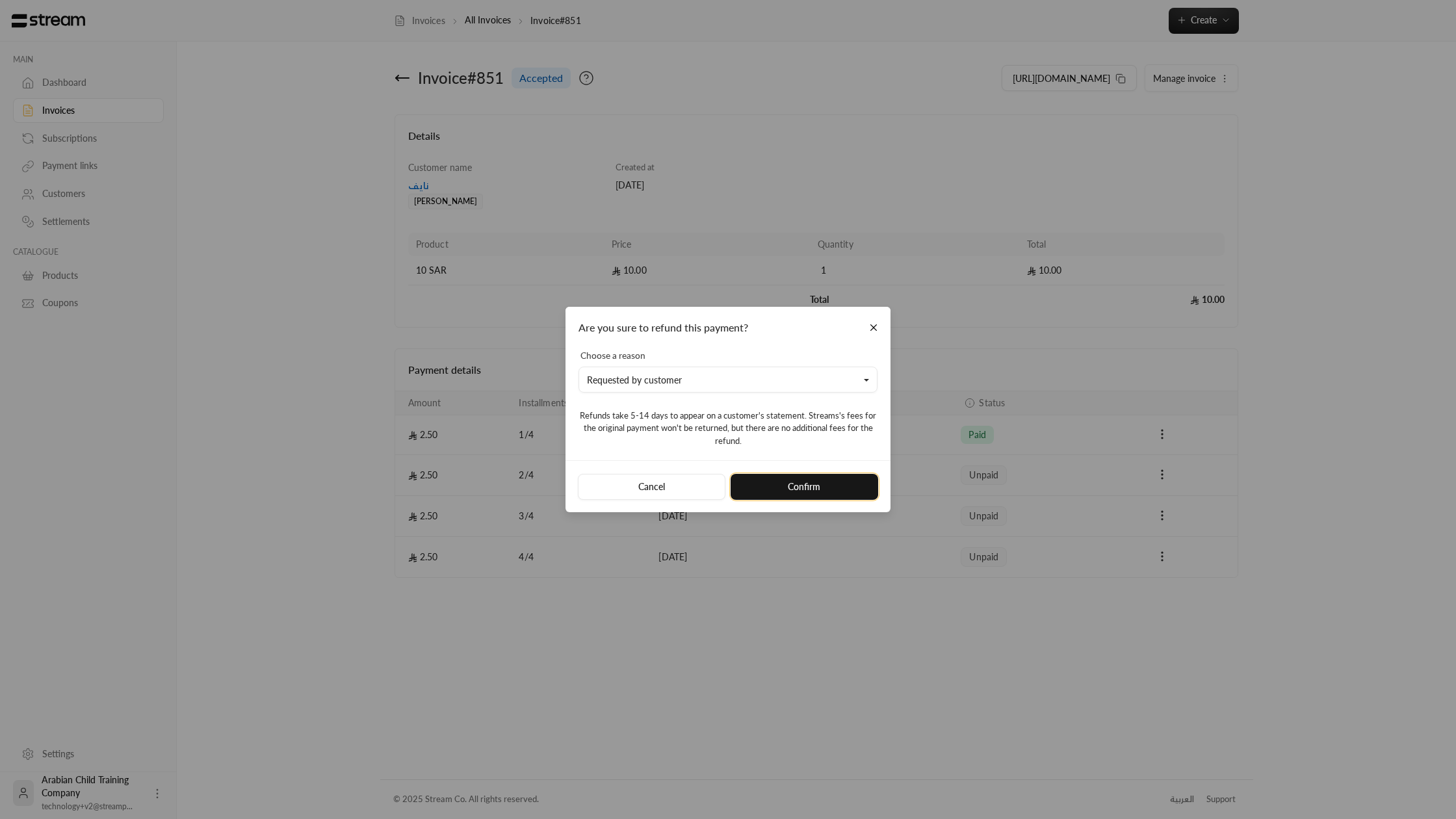
click at [768, 483] on button "Confirm" at bounding box center [804, 487] width 147 height 26
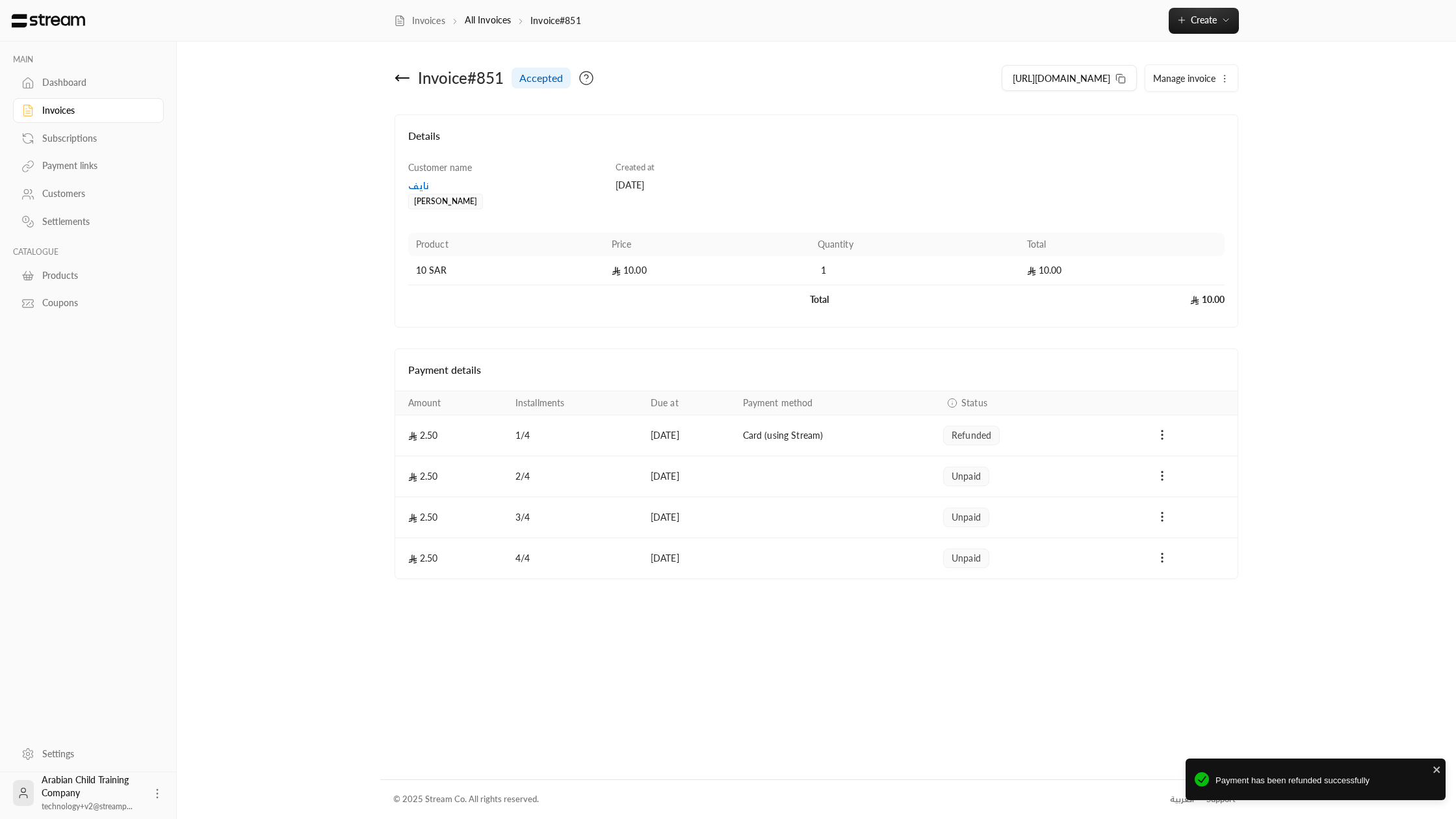
click at [1192, 75] on span "Manage invoice" at bounding box center [1184, 78] width 63 height 11
click at [1182, 121] on span "Cancel" at bounding box center [1173, 115] width 25 height 10
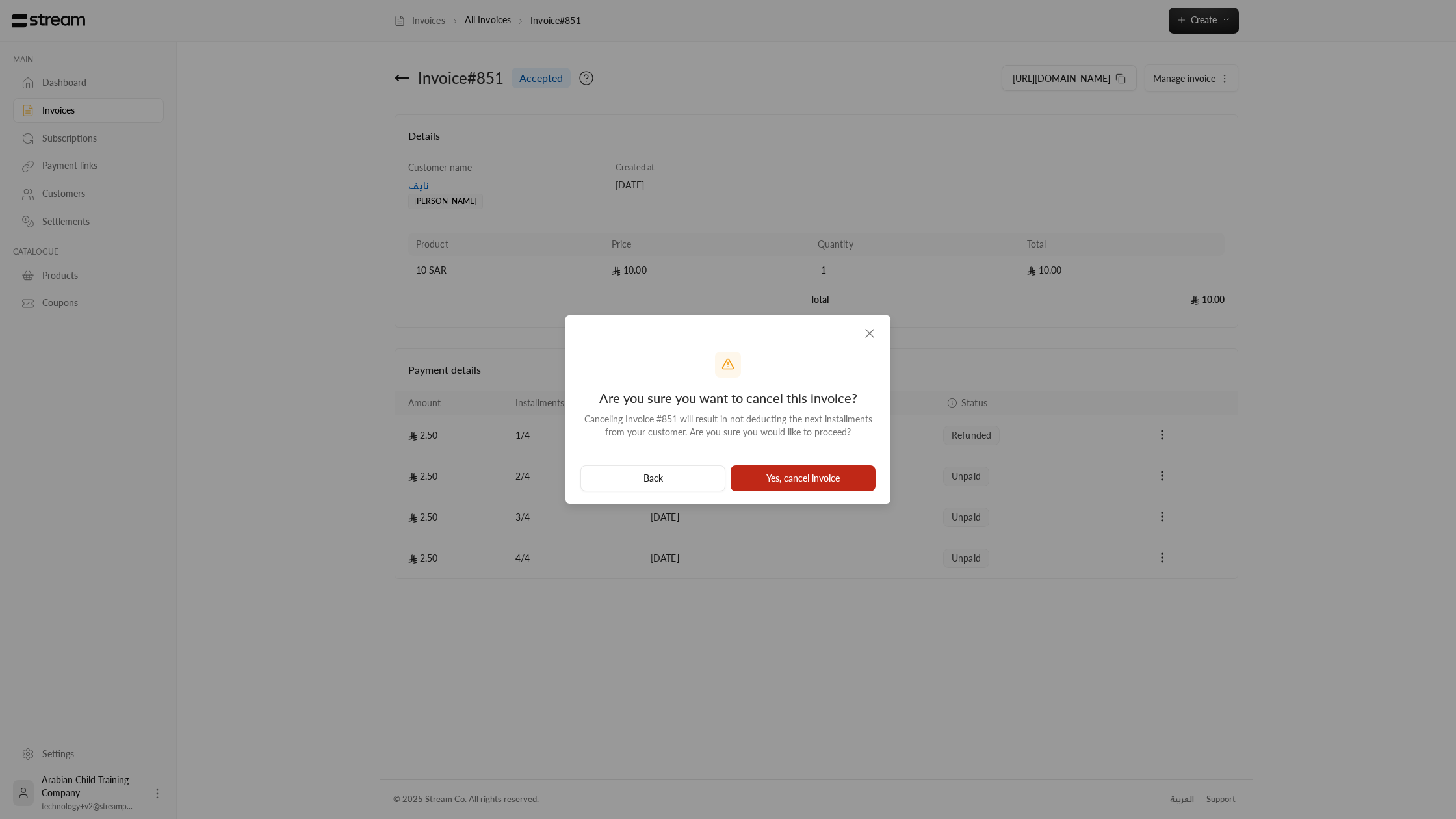
click at [794, 480] on button "Yes, cancel invoice" at bounding box center [804, 478] width 145 height 26
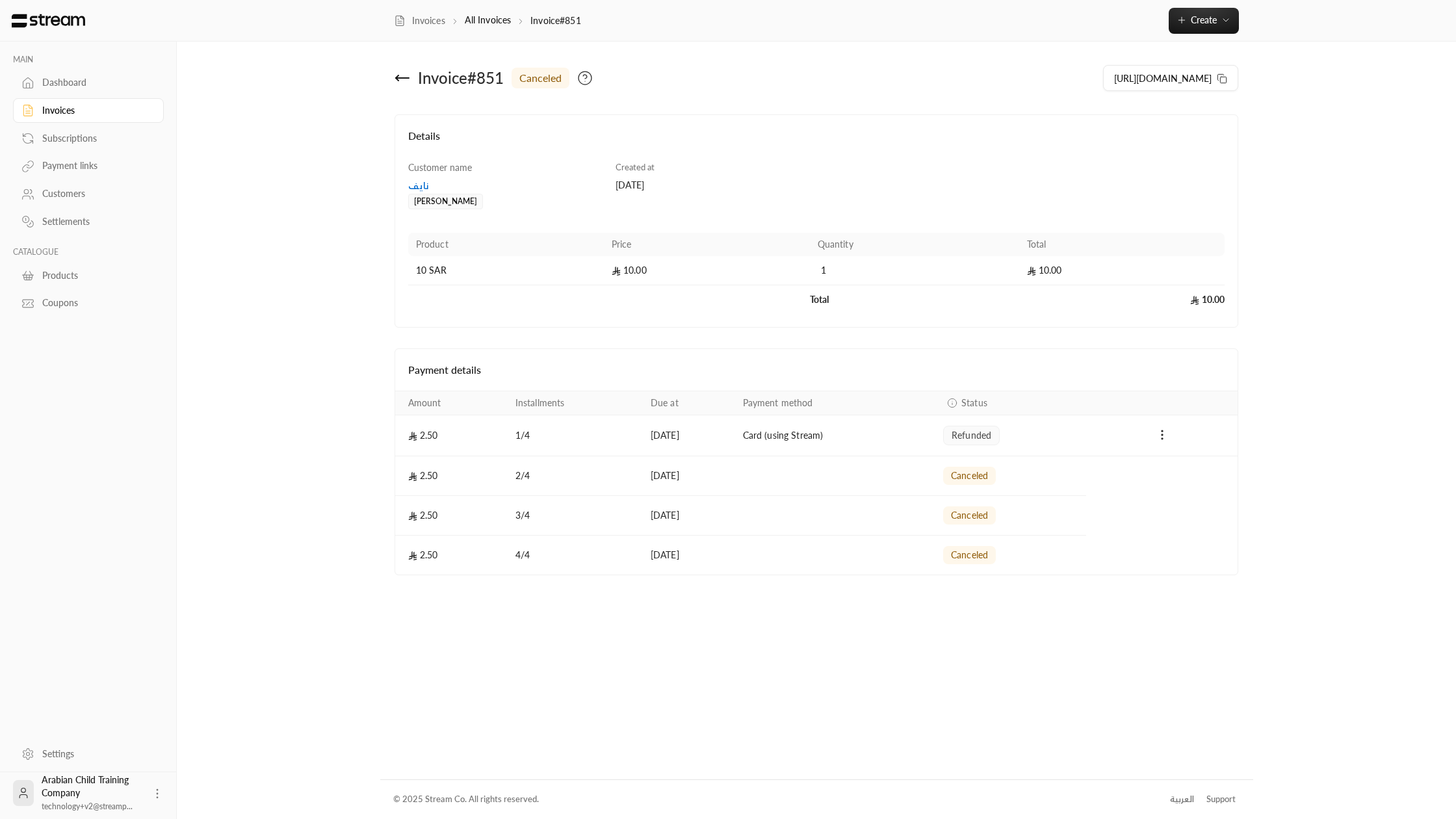
click at [425, 186] on div "نايف" at bounding box center [506, 186] width 195 height 13
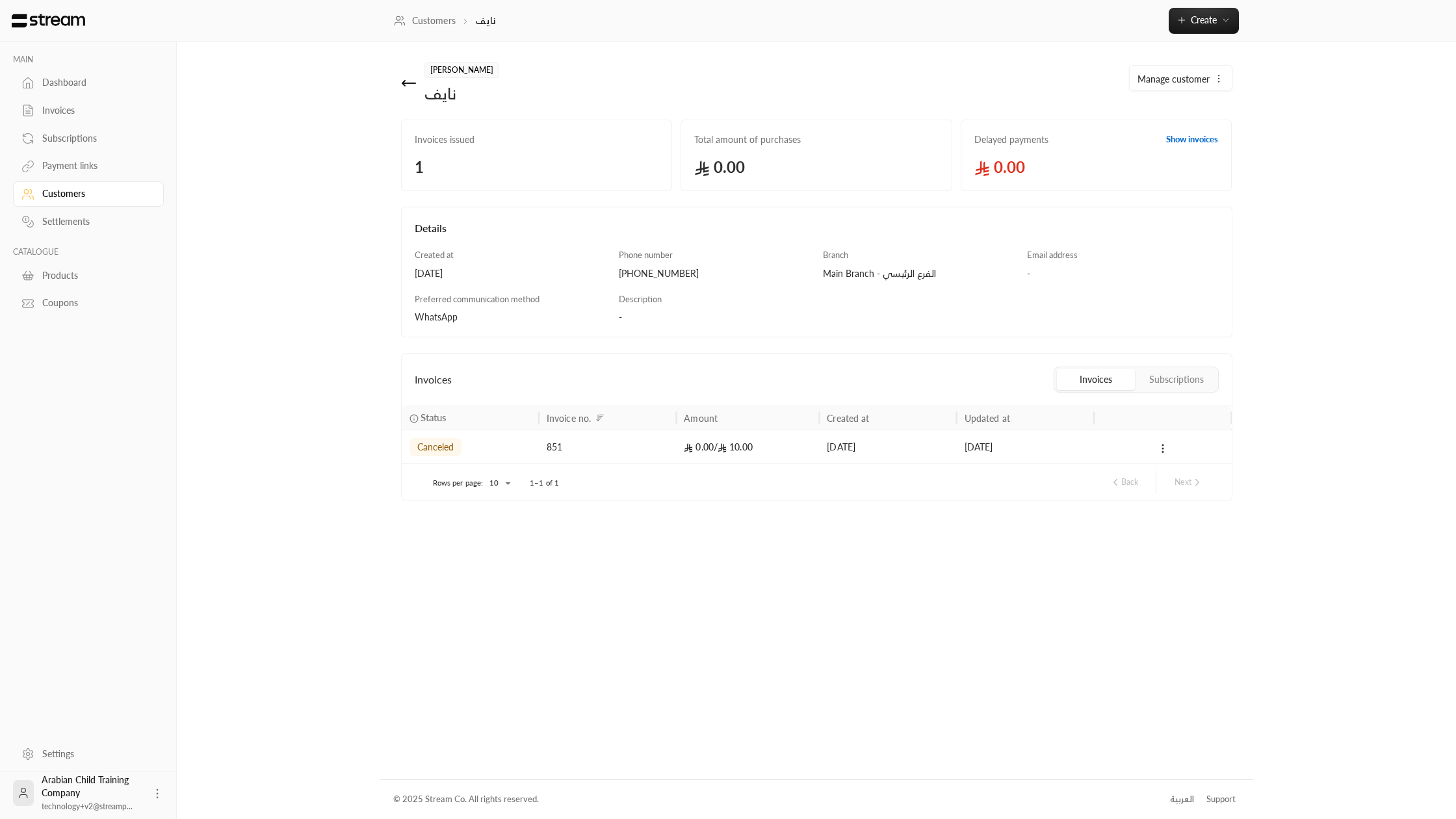
click at [1153, 381] on button "Subscriptions" at bounding box center [1177, 379] width 78 height 21
click at [1067, 386] on button "Invoices" at bounding box center [1096, 379] width 78 height 21
click at [48, 760] on link "Settings" at bounding box center [88, 754] width 151 height 26
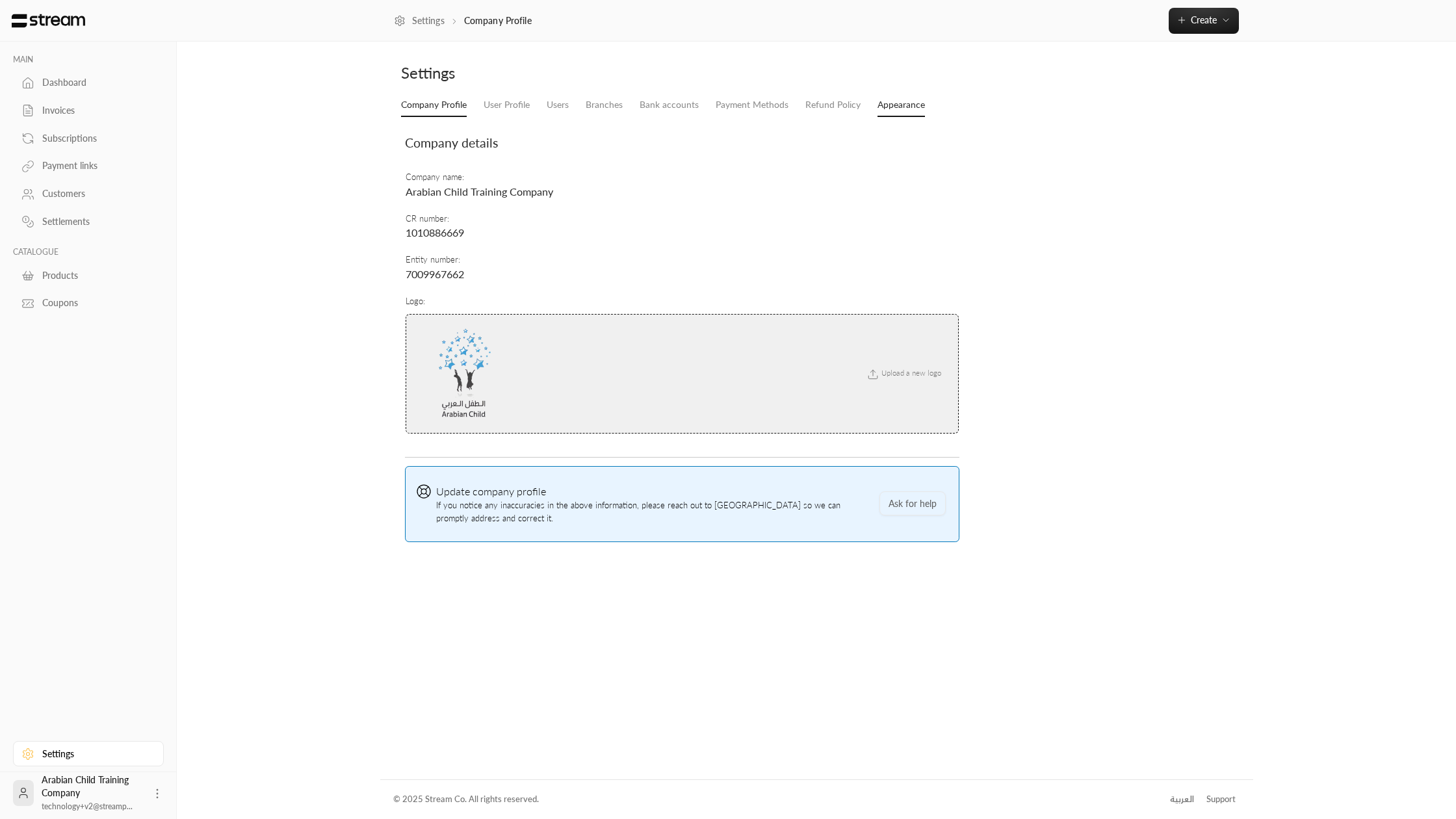
click at [901, 106] on link "Appearance" at bounding box center [901, 105] width 48 height 24
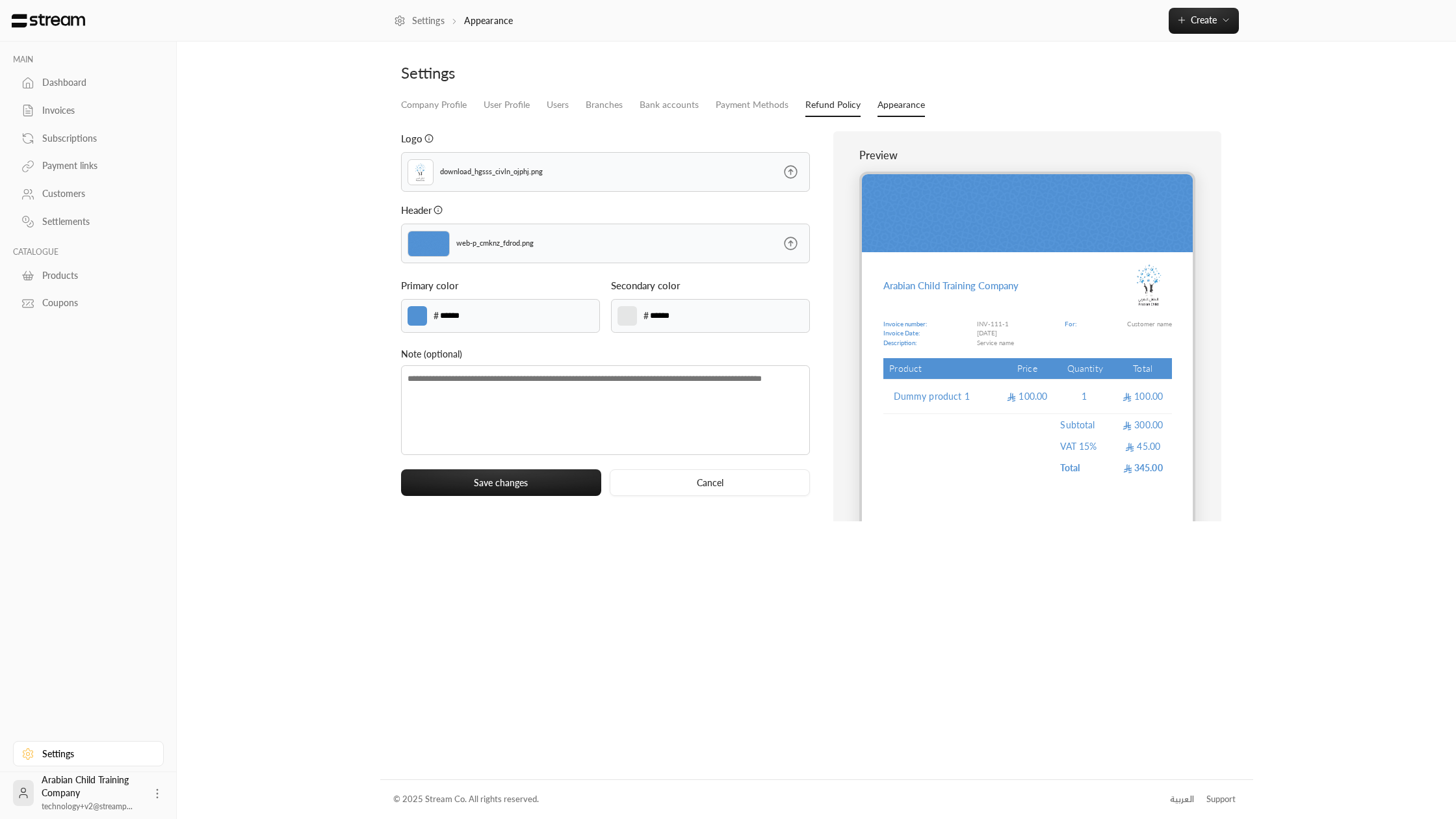
click at [824, 107] on link "Refund Policy" at bounding box center [833, 105] width 55 height 24
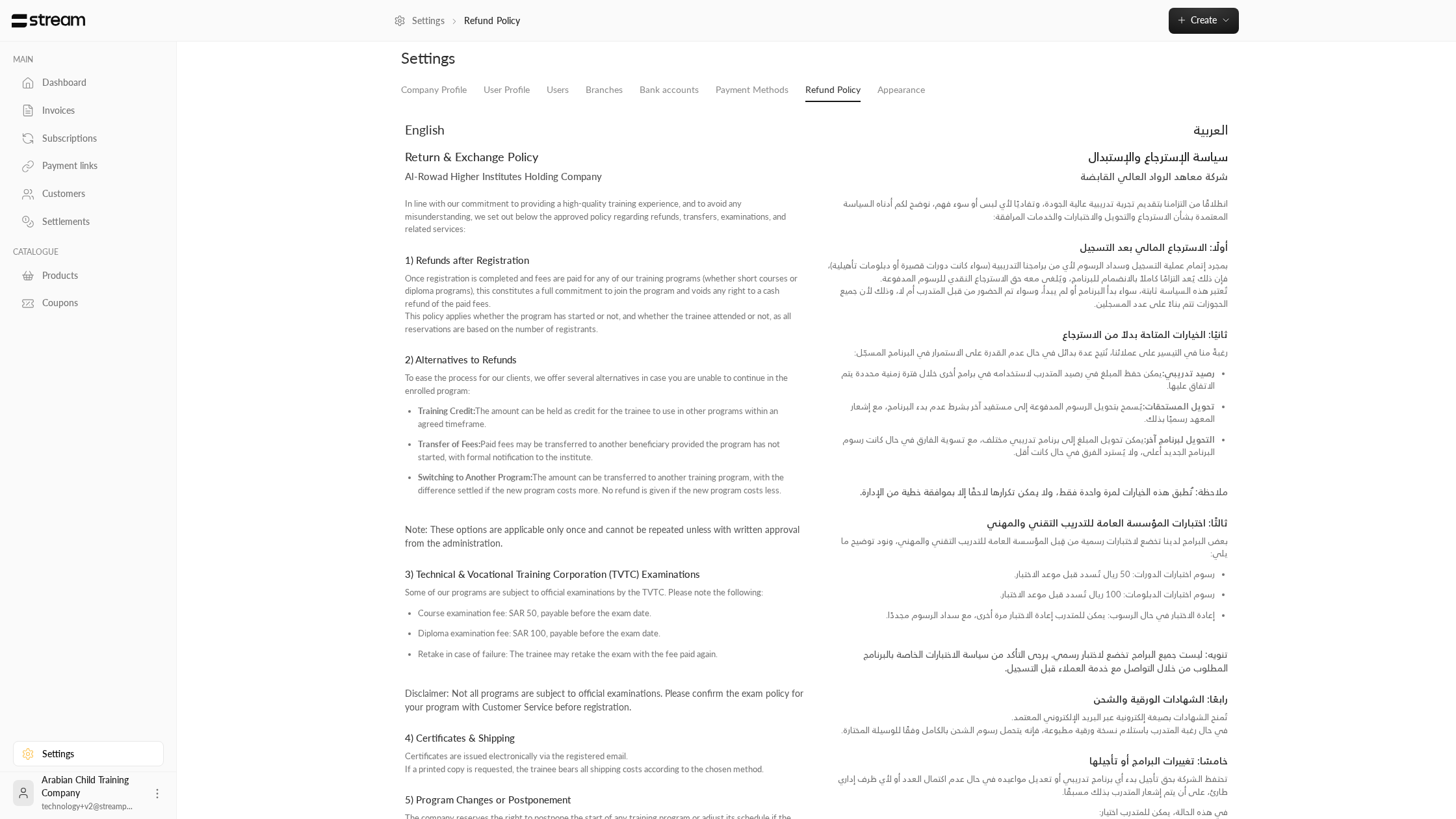
scroll to position [17, 0]
click at [753, 83] on link "Payment Methods" at bounding box center [752, 87] width 73 height 24
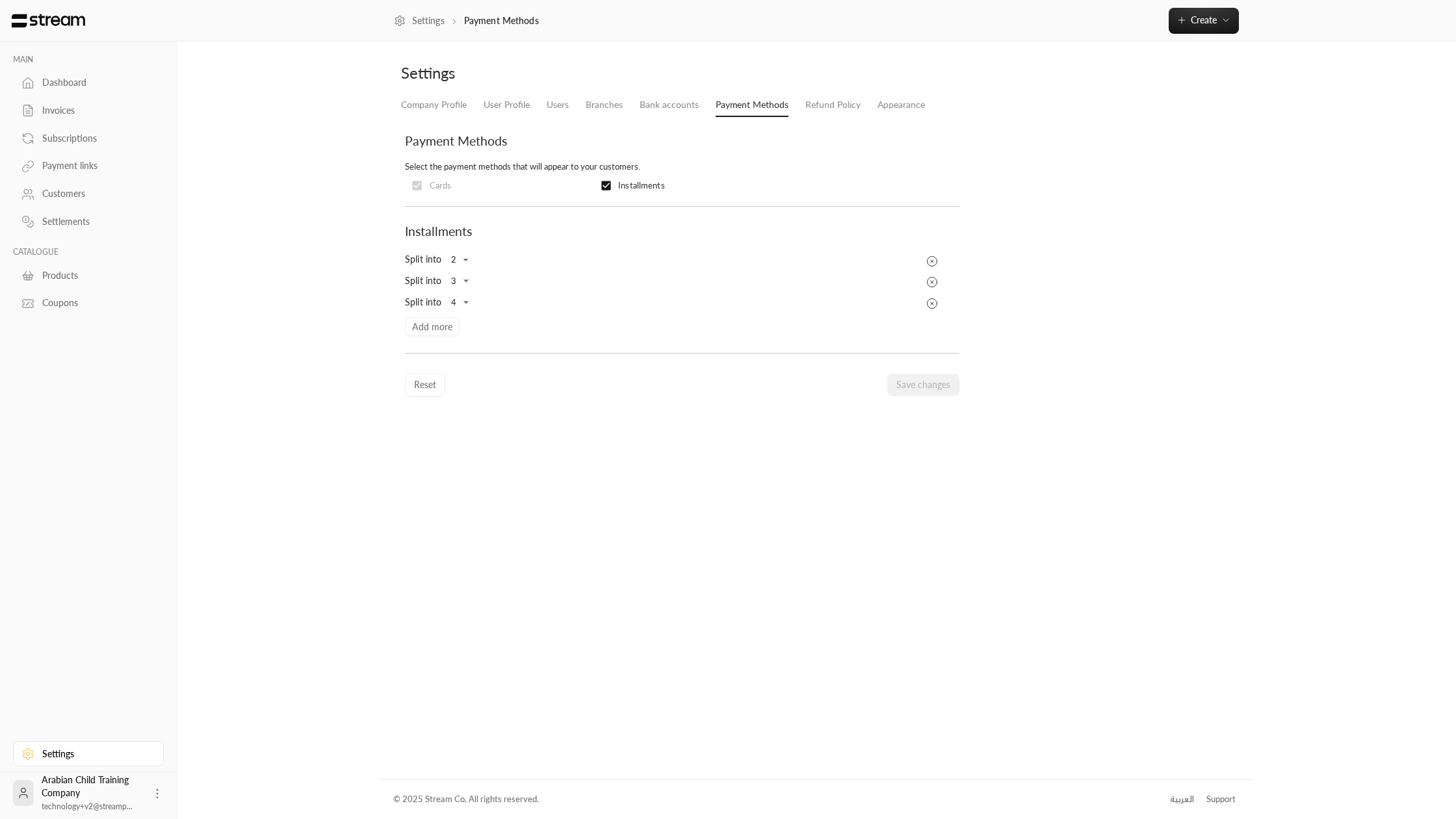
click at [1213, 34] on div "Settings Payment Methods Create Instant Easily create a one-time invoice for qu…" at bounding box center [816, 21] width 1279 height 42
click at [1209, 28] on button "Create" at bounding box center [1204, 21] width 70 height 26
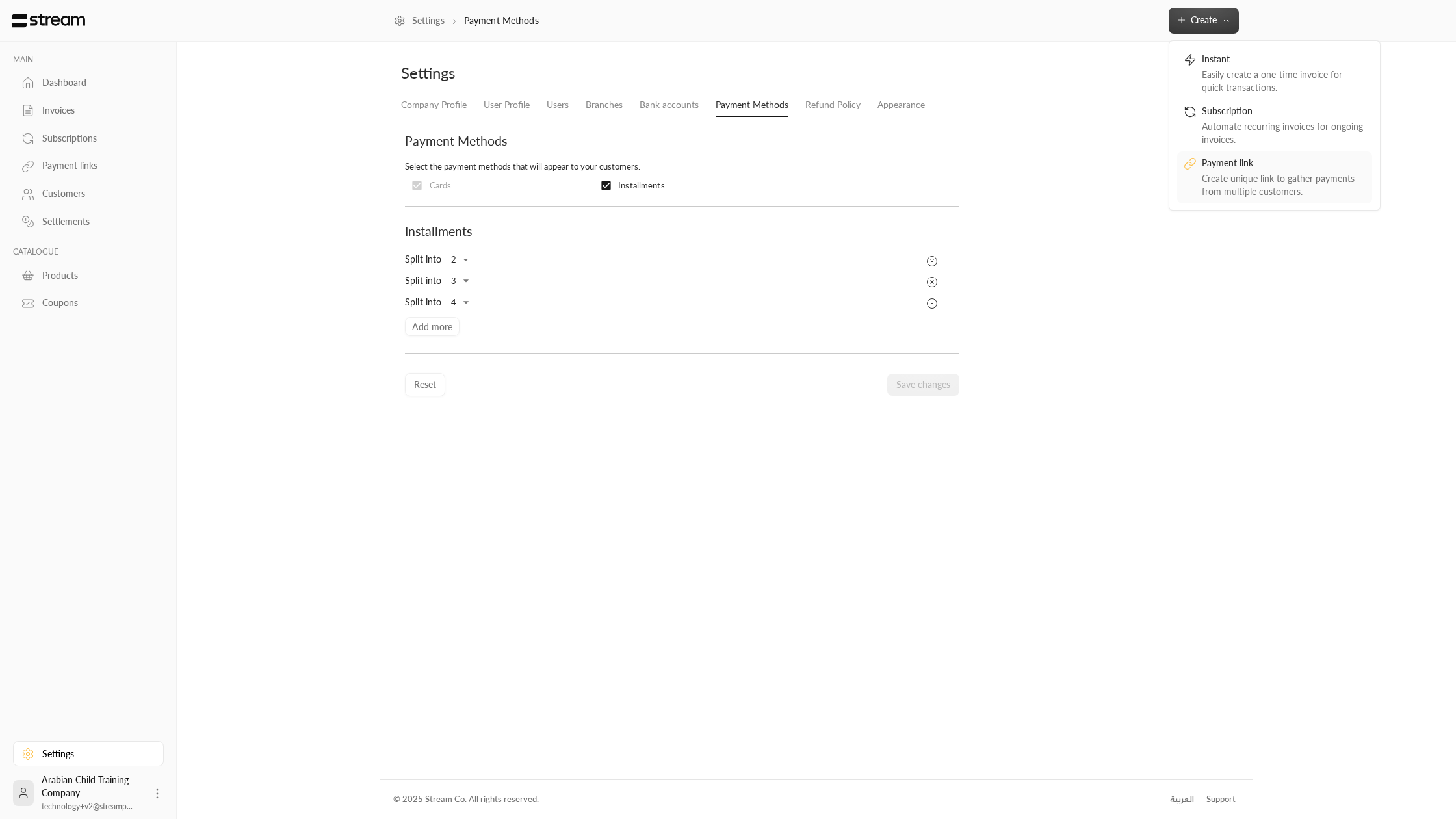
click at [1227, 166] on div "Payment link" at bounding box center [1284, 164] width 164 height 15
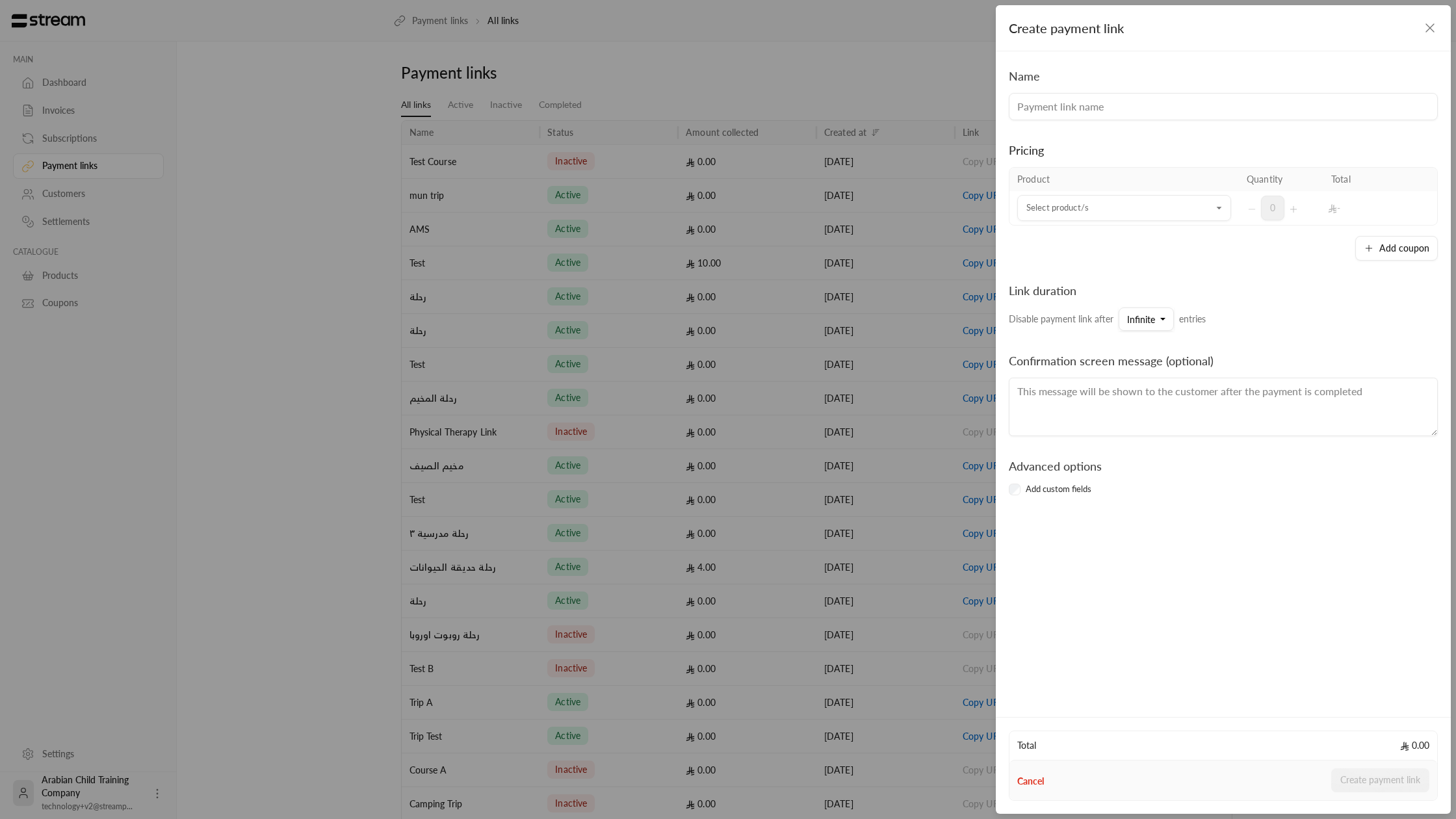
click at [1059, 112] on input at bounding box center [1223, 106] width 429 height 28
type input "ق"
click at [1115, 196] on div "Select product/s" at bounding box center [1124, 208] width 214 height 26
type input "runescape"
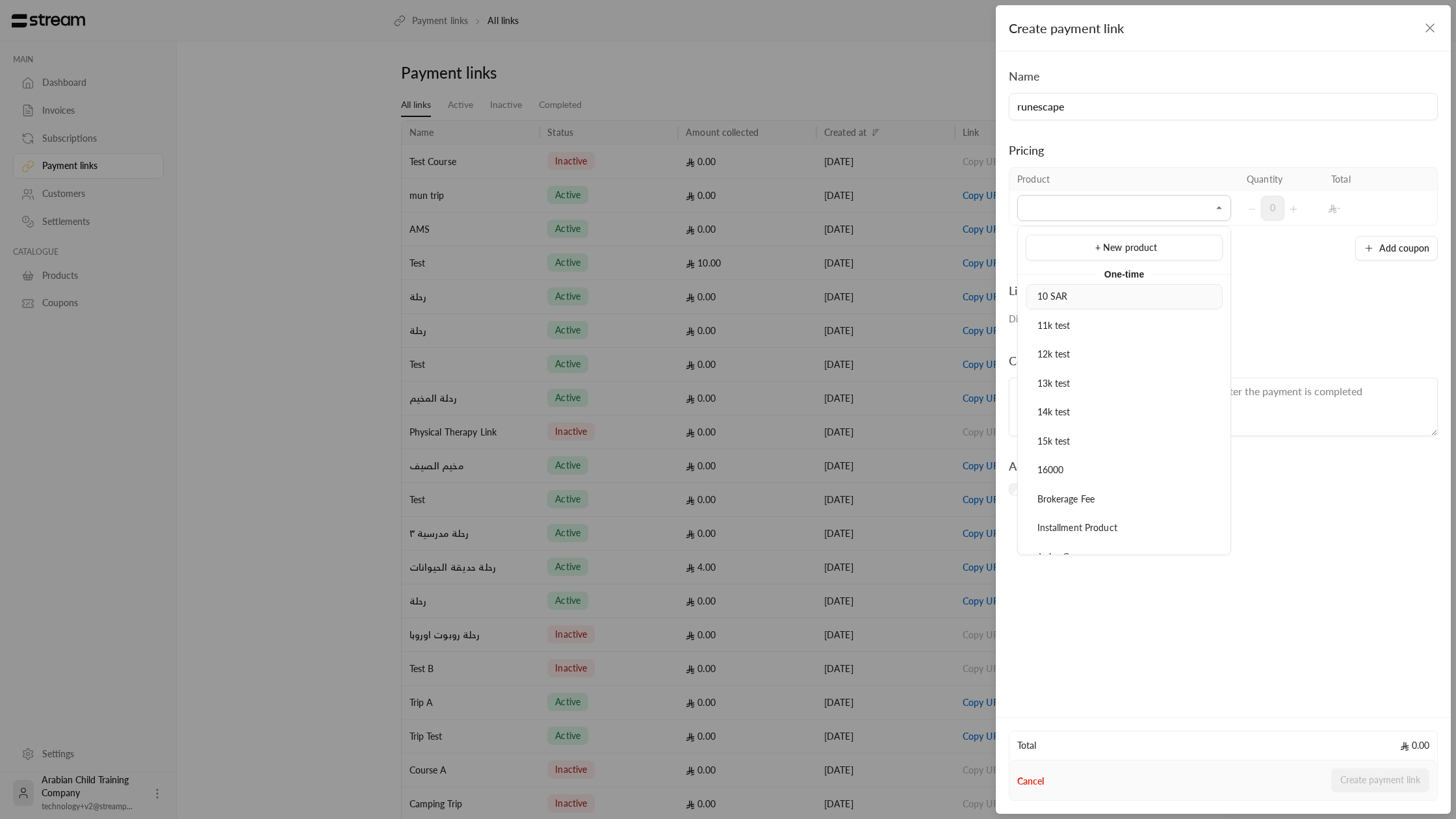
click at [1063, 298] on span "10 SAR" at bounding box center [1052, 296] width 30 height 11
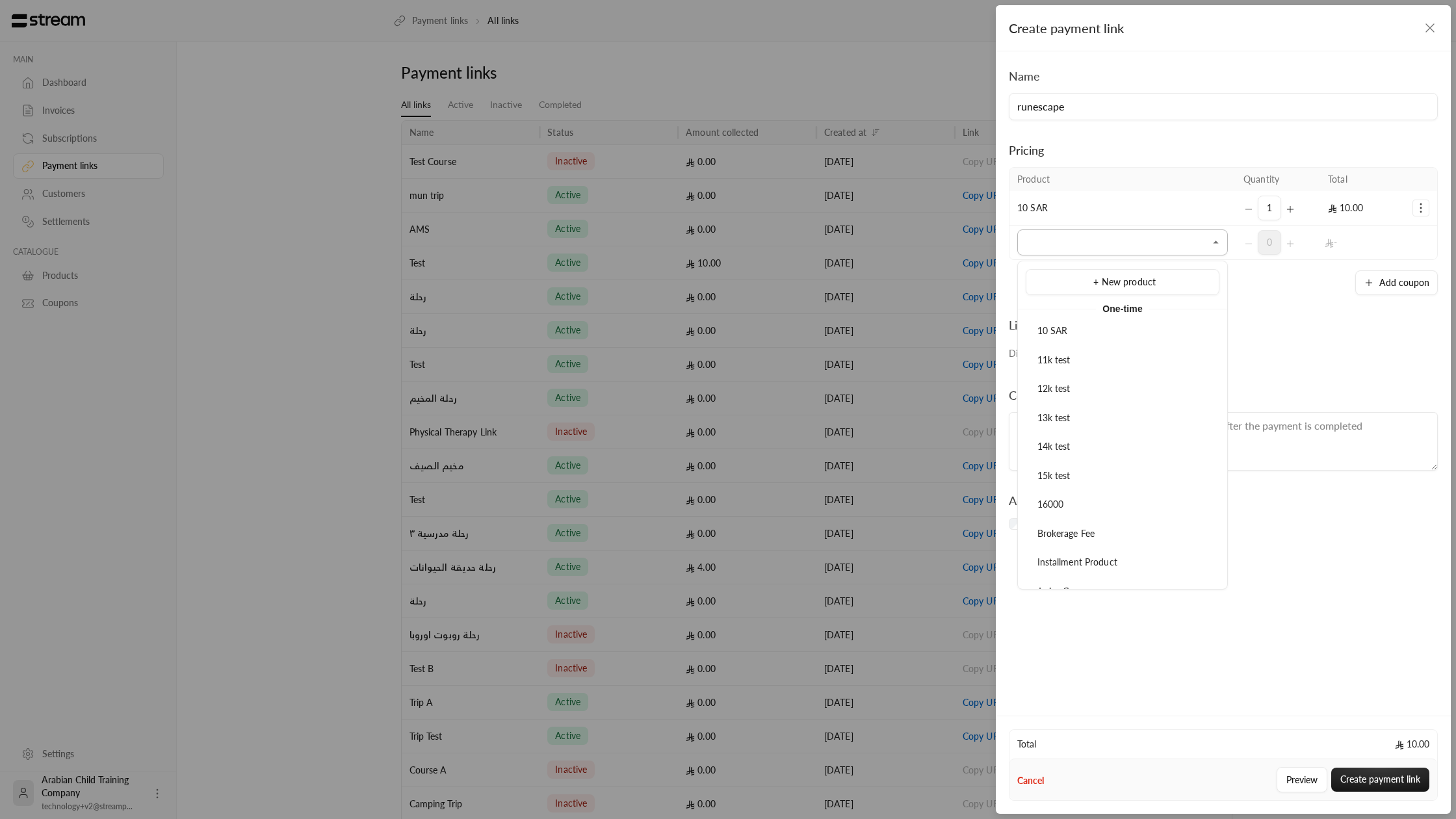
click at [1124, 245] on input "Select product/s" at bounding box center [1122, 243] width 210 height 23
click at [1254, 309] on div "Link duration Disable payment link after Infinite entries" at bounding box center [1223, 330] width 429 height 70
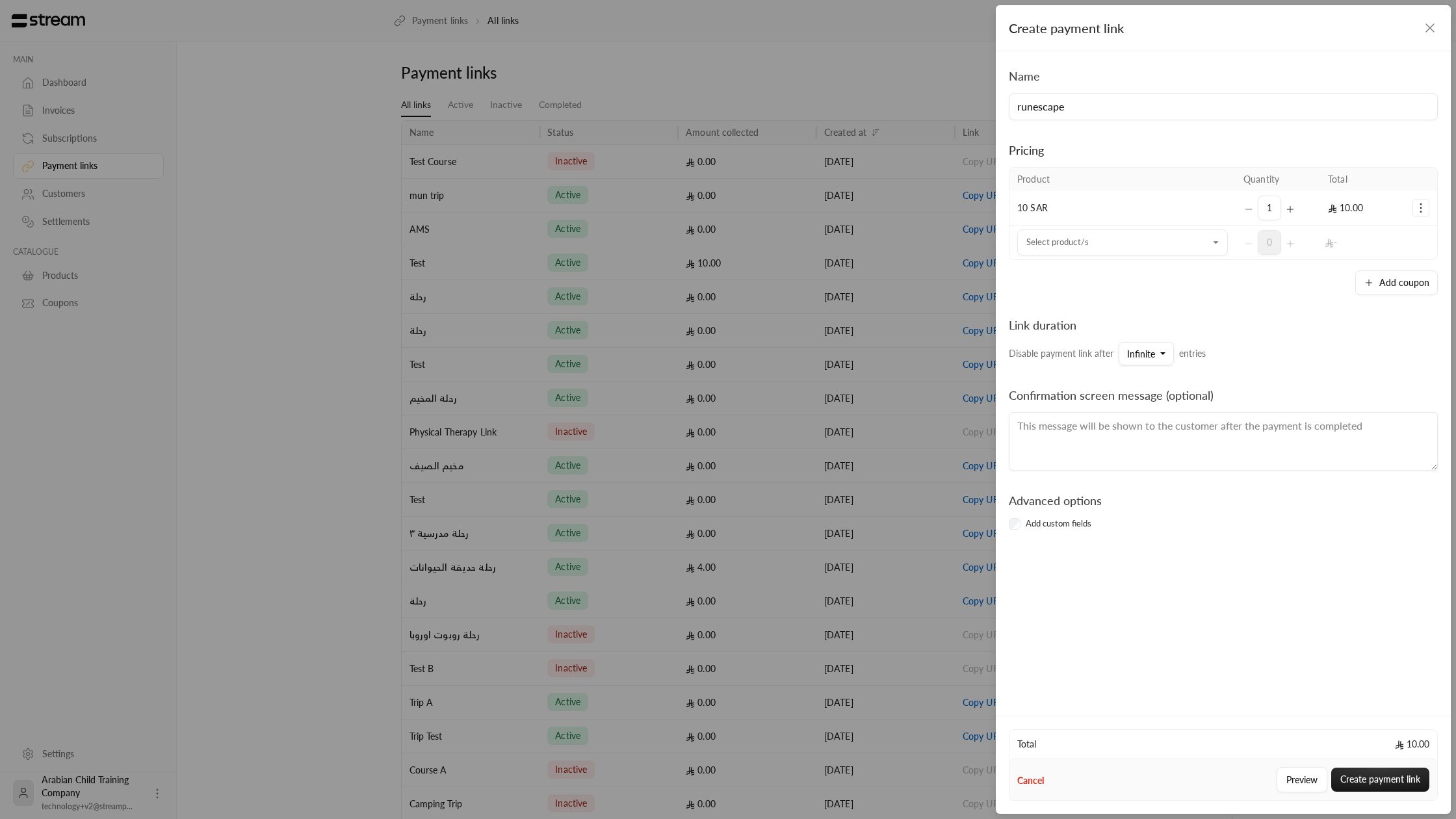
click at [1169, 316] on div "Link duration" at bounding box center [1107, 325] width 197 height 18
click at [1169, 342] on button "Infinite" at bounding box center [1147, 353] width 55 height 24
click at [1142, 473] on link "50" at bounding box center [1211, 463] width 169 height 24
click at [1126, 358] on button "50" at bounding box center [1138, 353] width 38 height 24
click at [1032, 543] on div "Name runescape Pricing Product Quantity Total 10 SAR 1 10.00 Select product/s S…" at bounding box center [1223, 382] width 455 height 662
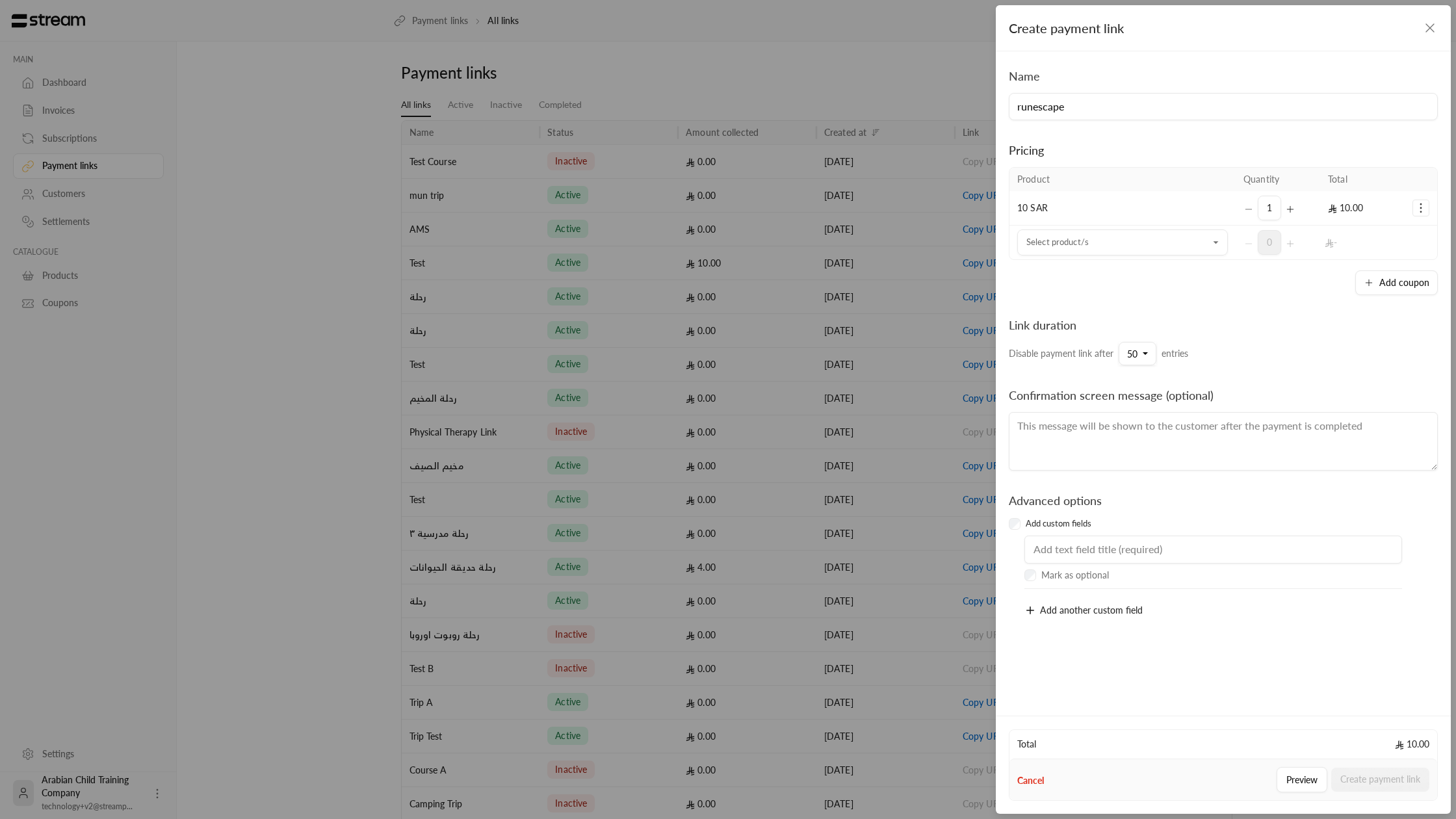
click at [1098, 547] on input "text" at bounding box center [1214, 550] width 378 height 29
type input "id"
click at [1045, 612] on span "Add another custom field" at bounding box center [1091, 610] width 103 height 11
click at [1045, 613] on input "text" at bounding box center [1214, 611] width 378 height 29
type input "alergies"
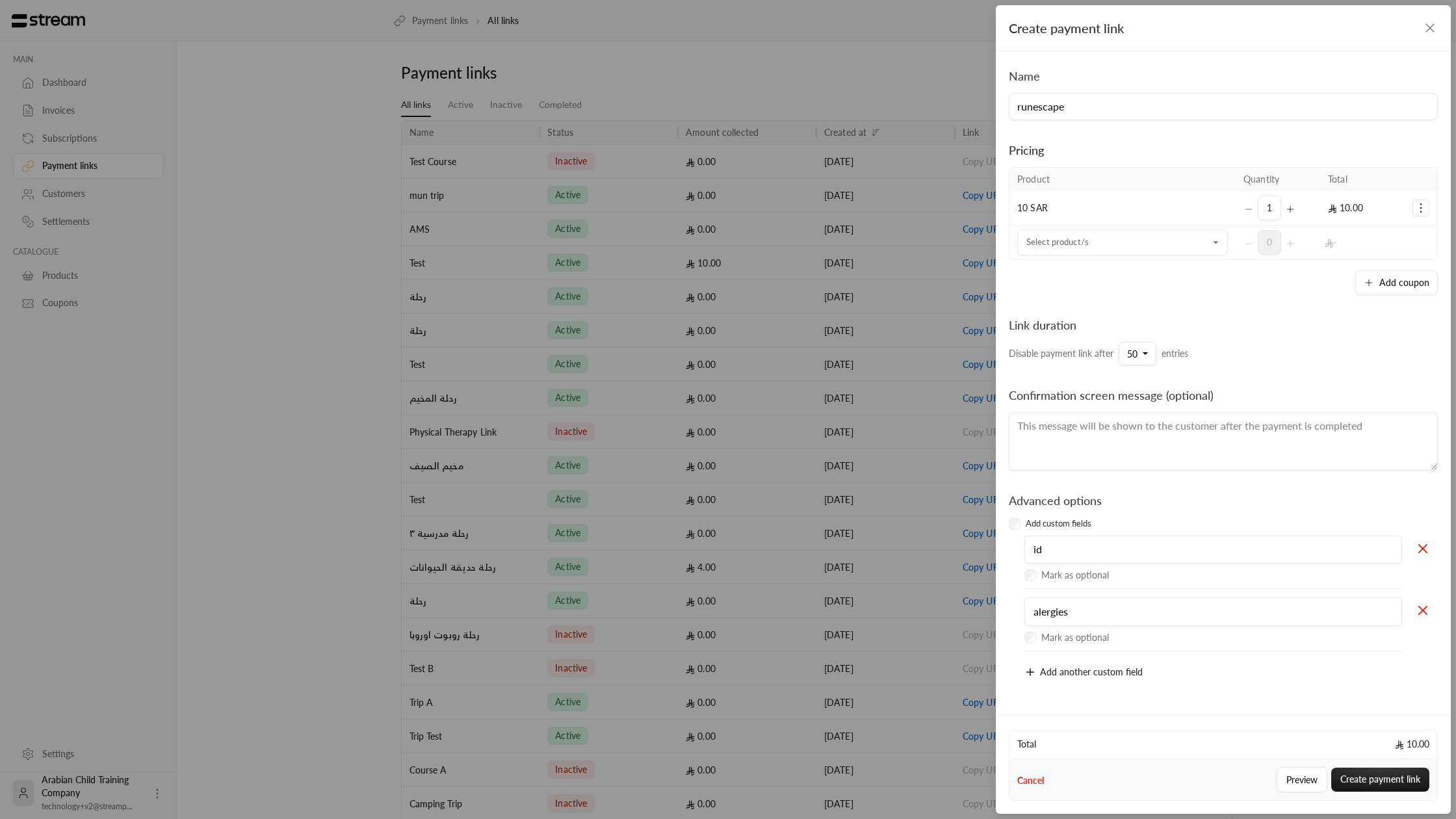
click at [1422, 34] on div "Create payment link" at bounding box center [1223, 28] width 455 height 46
click at [1427, 31] on icon "button" at bounding box center [1430, 28] width 15 height 15
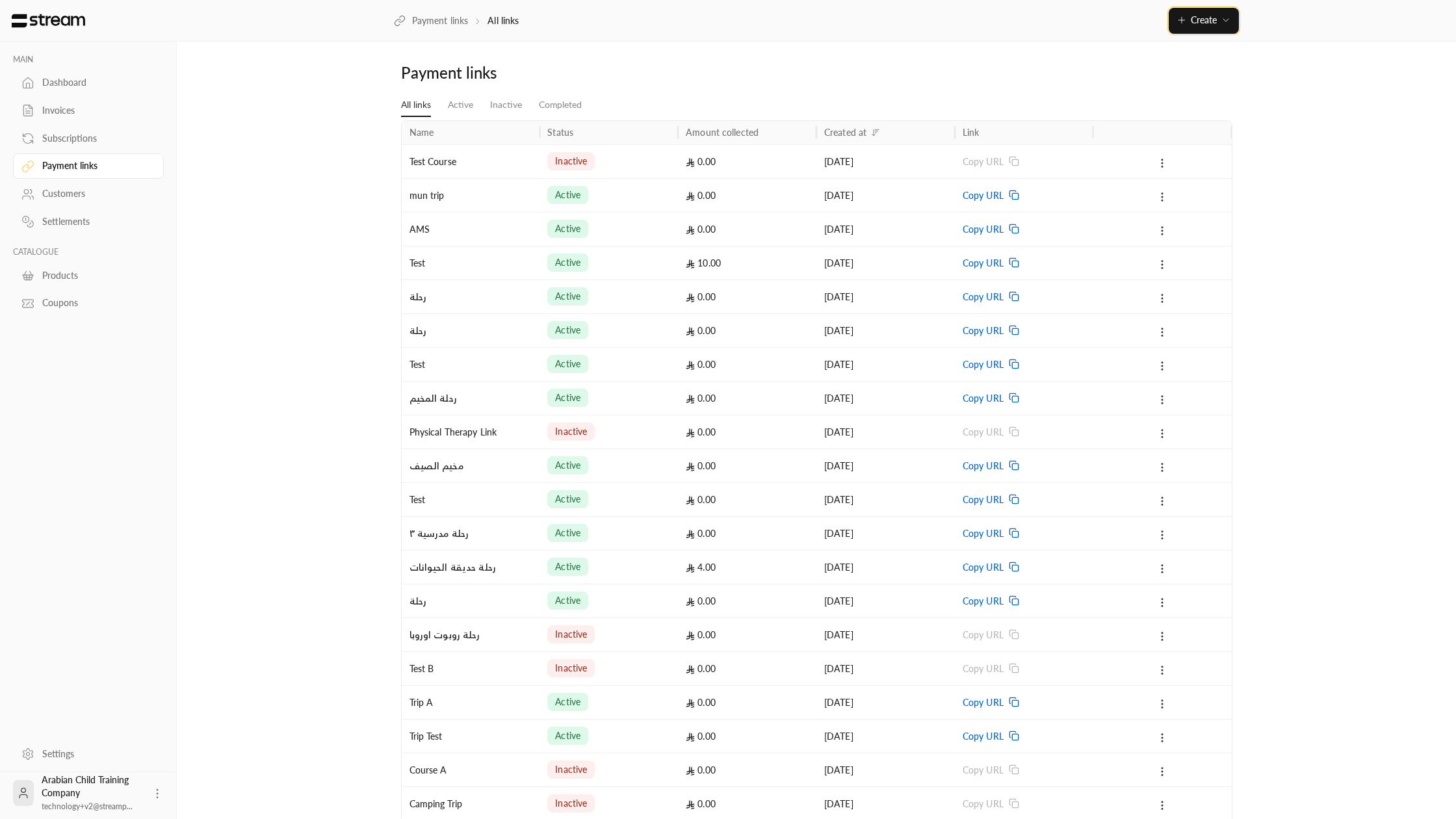
click at [1191, 15] on span "Create" at bounding box center [1204, 20] width 26 height 11
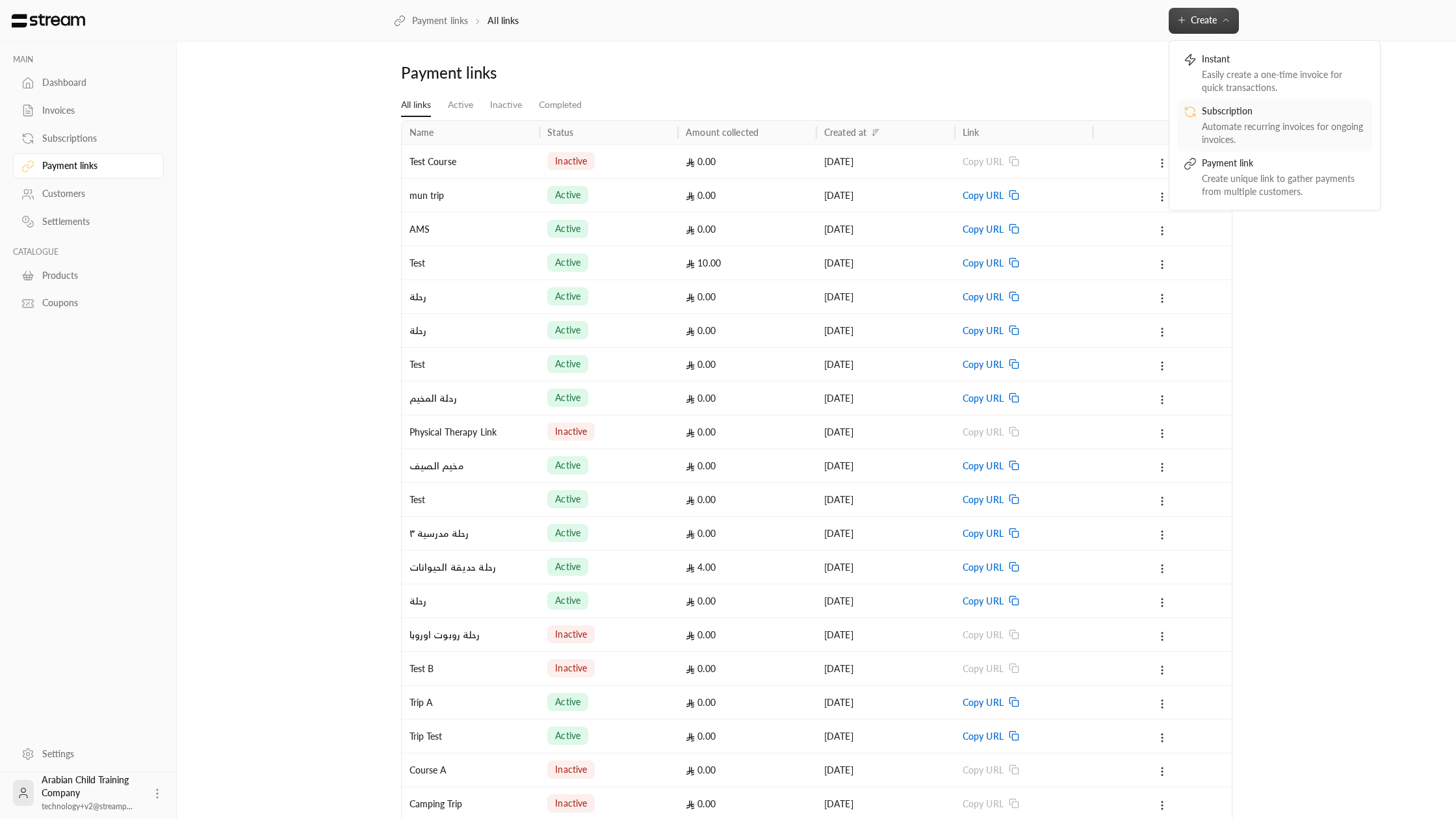
click at [1230, 132] on div "Automate recurring invoices for ongoing invoices." at bounding box center [1284, 133] width 164 height 26
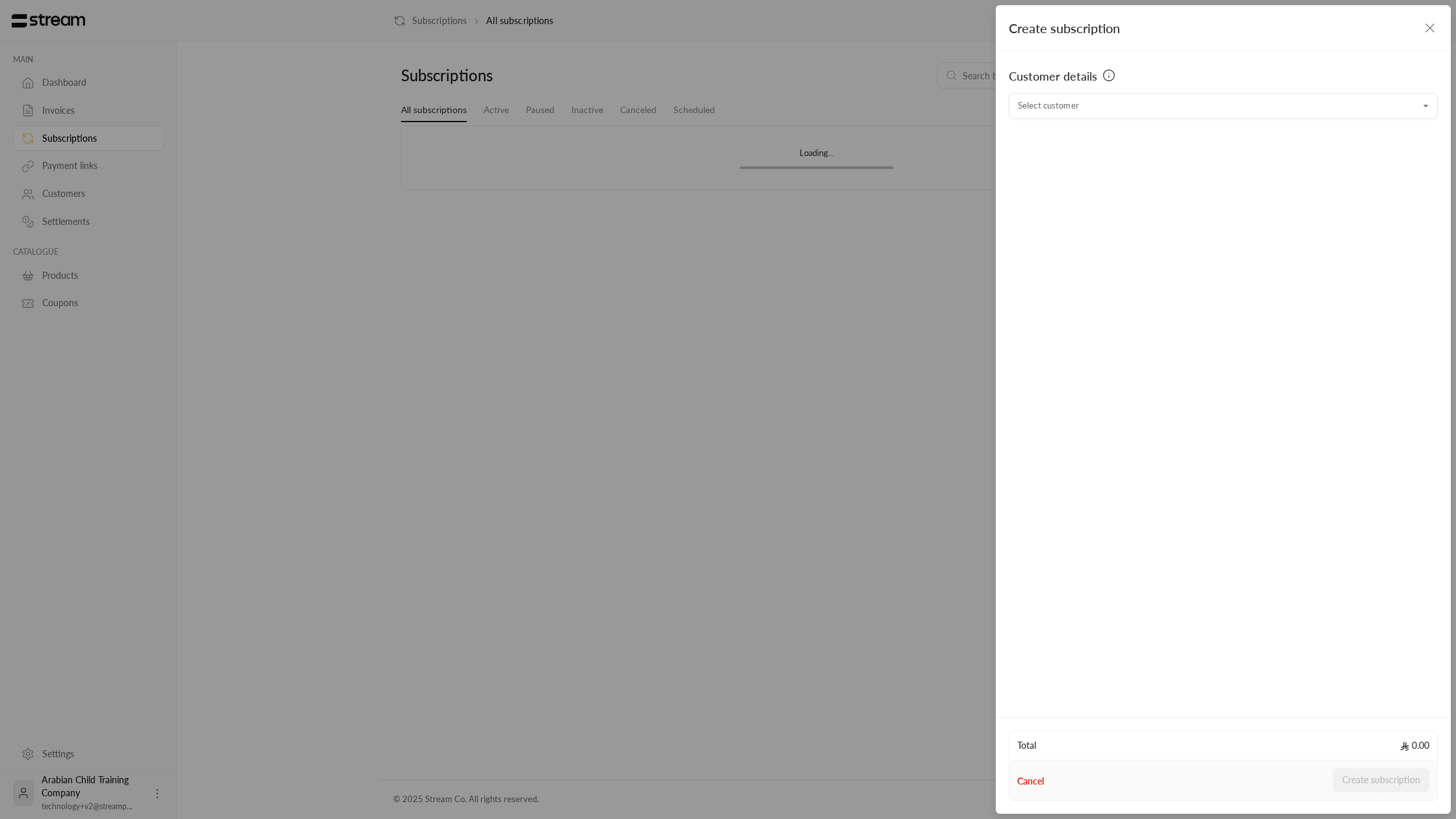
click at [1144, 87] on div "Customer details" at bounding box center [1223, 80] width 429 height 26
click at [1141, 110] on input "Select customer" at bounding box center [1223, 106] width 429 height 23
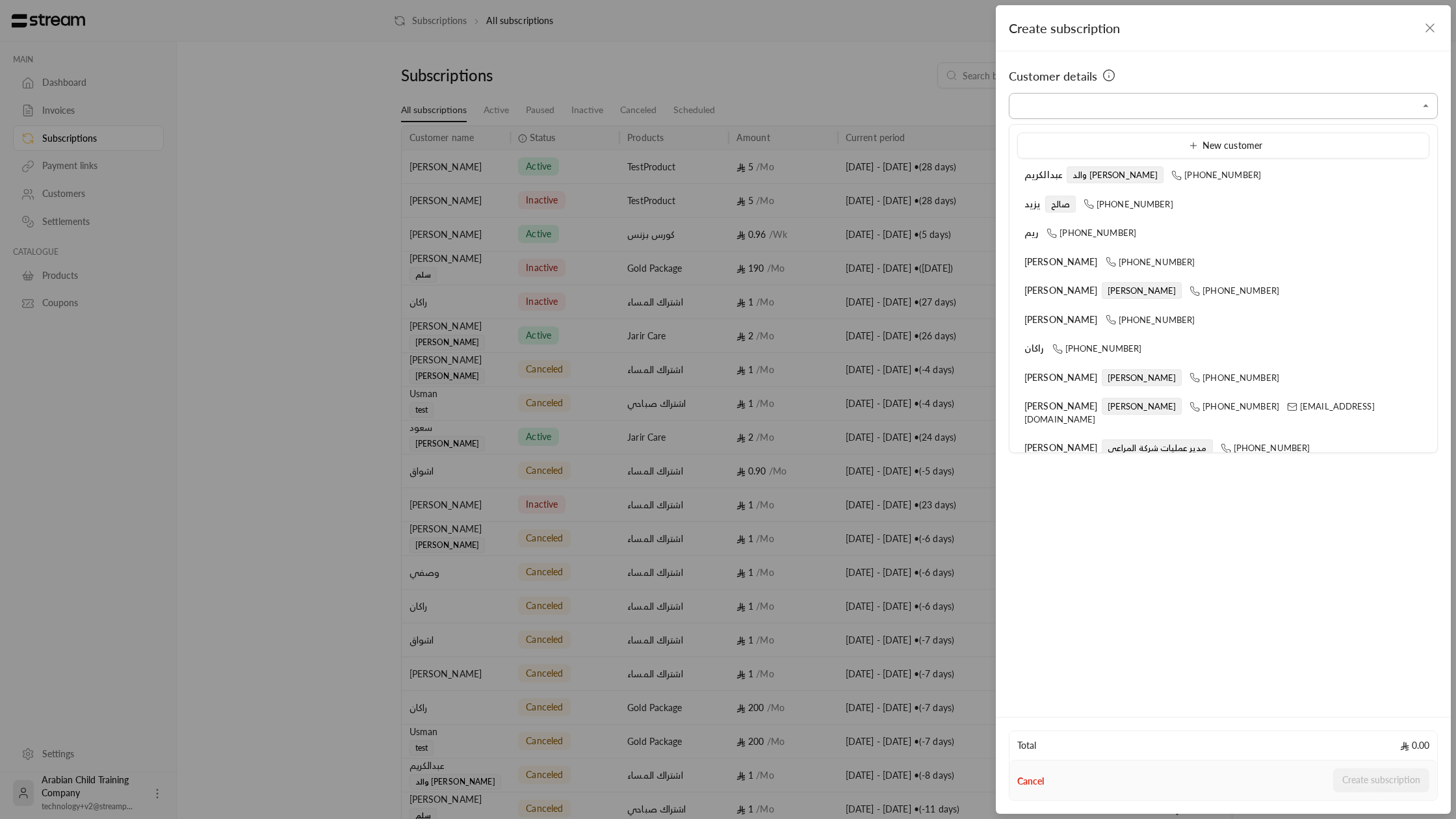
click at [1039, 112] on input "Select customer" at bounding box center [1223, 106] width 429 height 23
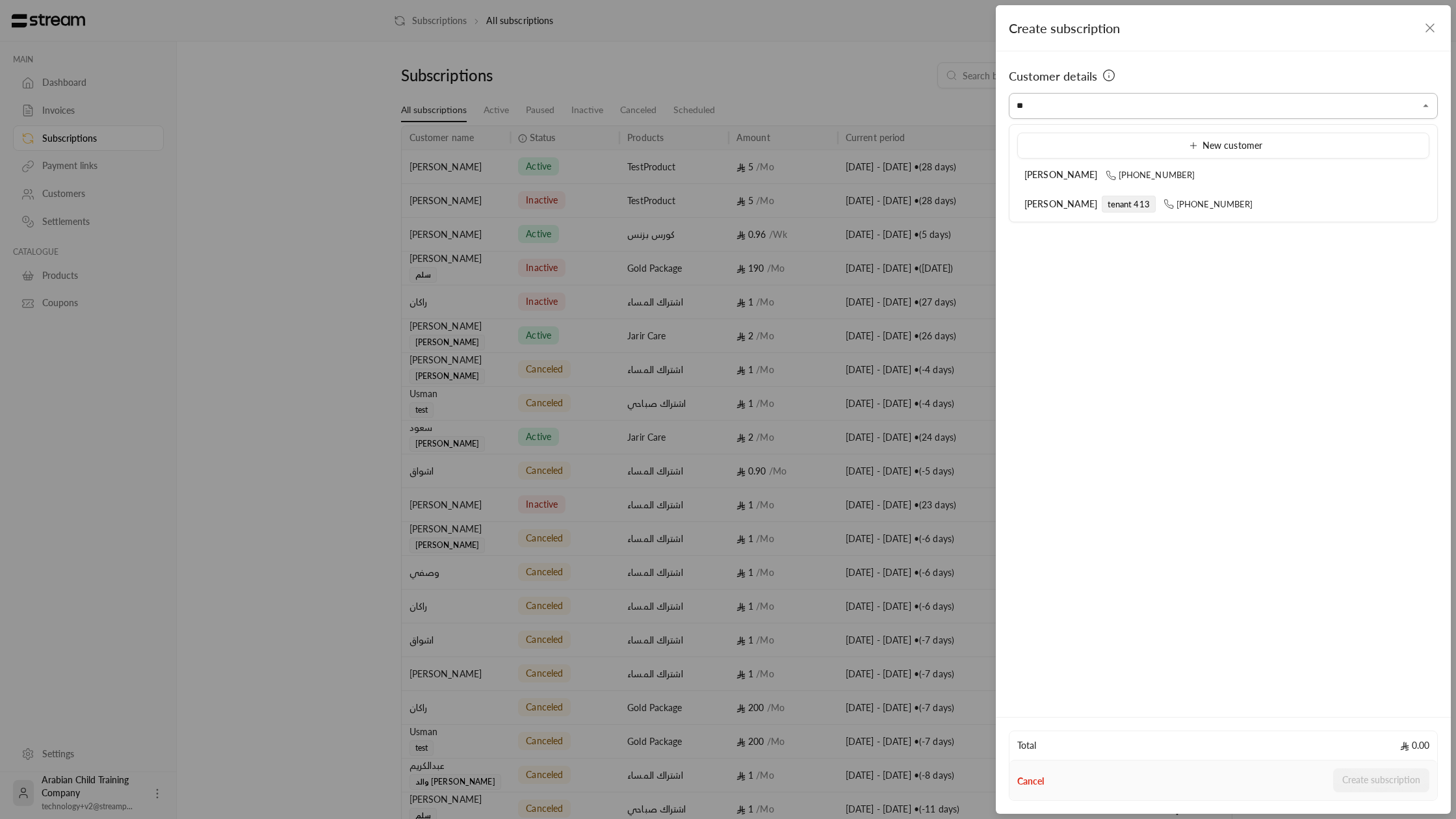
type input "*"
click at [1075, 183] on span "[PERSON_NAME]" at bounding box center [1090, 174] width 81 height 17
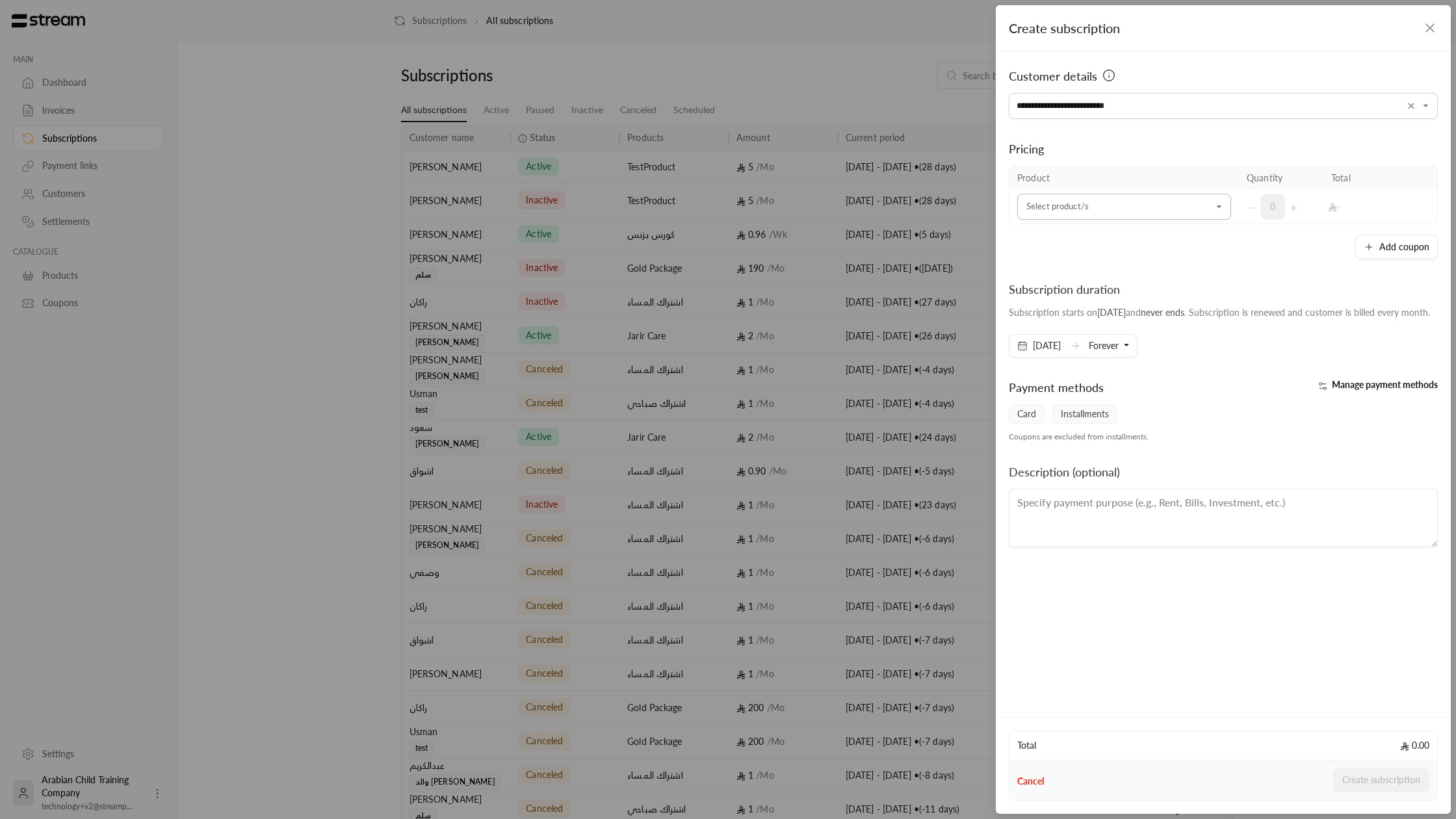
type input "**********"
click at [1097, 197] on input "Select customer" at bounding box center [1124, 207] width 214 height 23
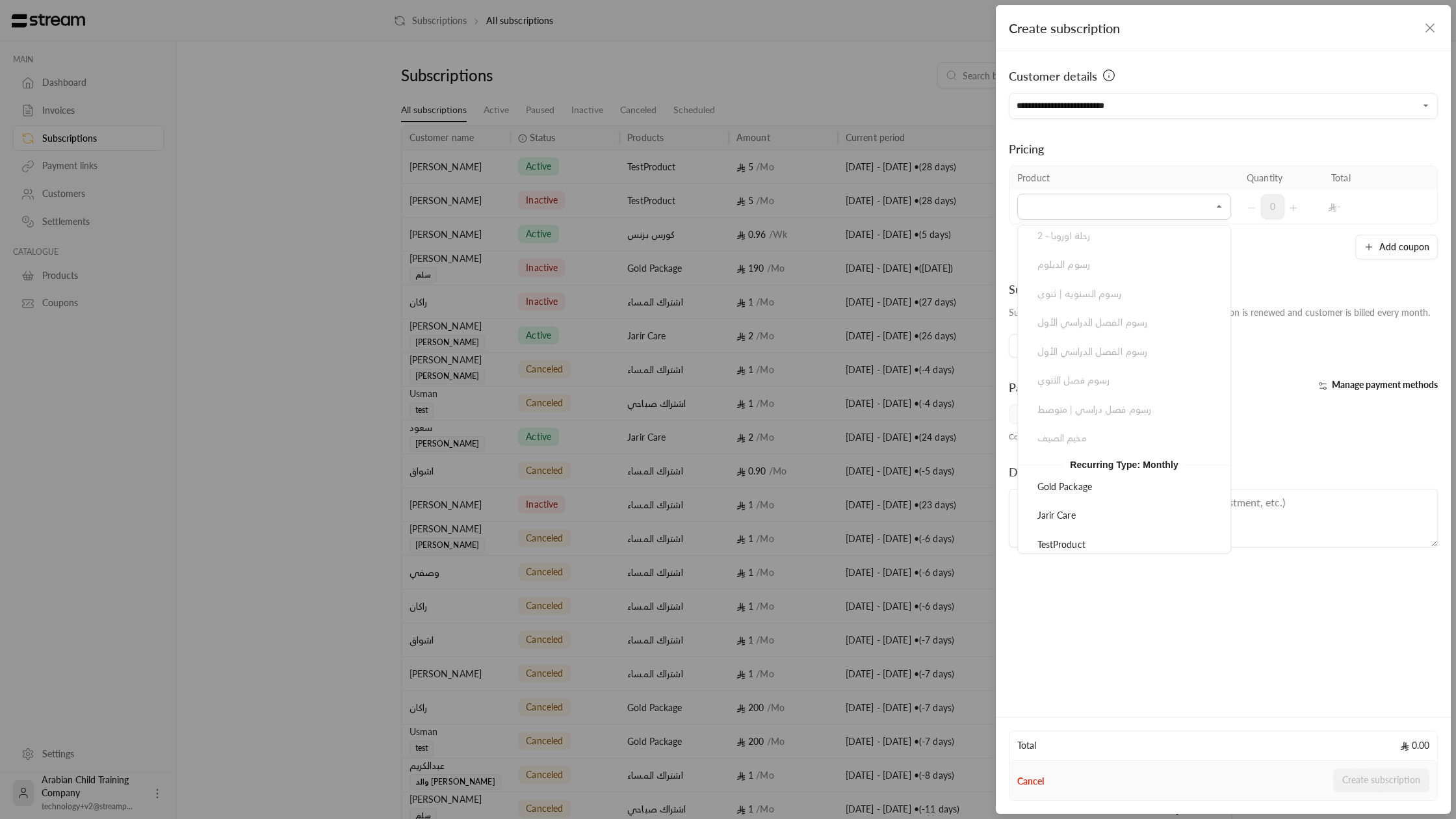
scroll to position [611, 0]
click at [1097, 451] on div "Jarir Care" at bounding box center [1124, 457] width 183 height 13
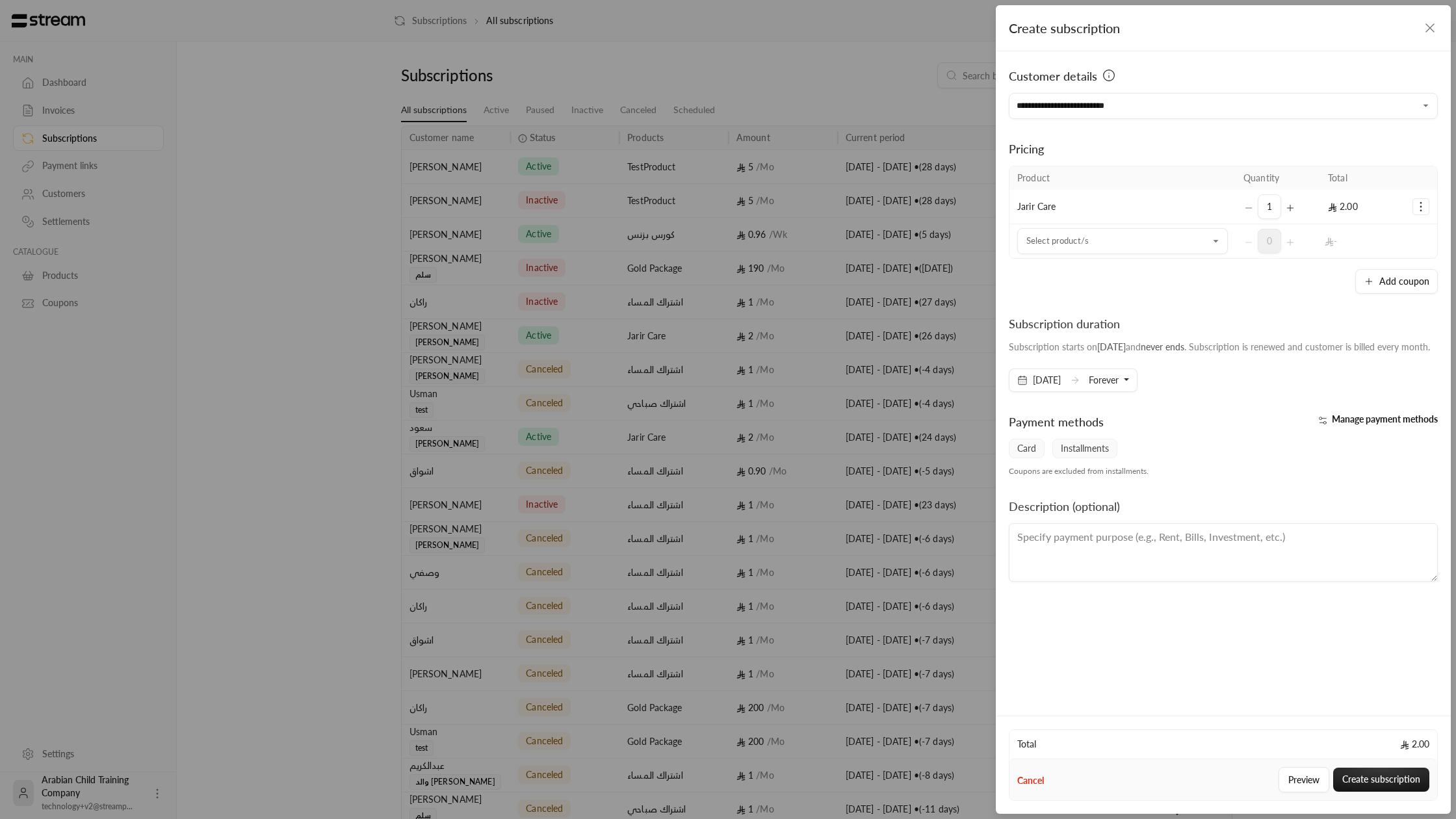
click at [1113, 385] on span "Forever" at bounding box center [1104, 380] width 30 height 11
click at [1178, 500] on link "3 cycles ( [DATE] )" at bounding box center [1182, 488] width 169 height 24
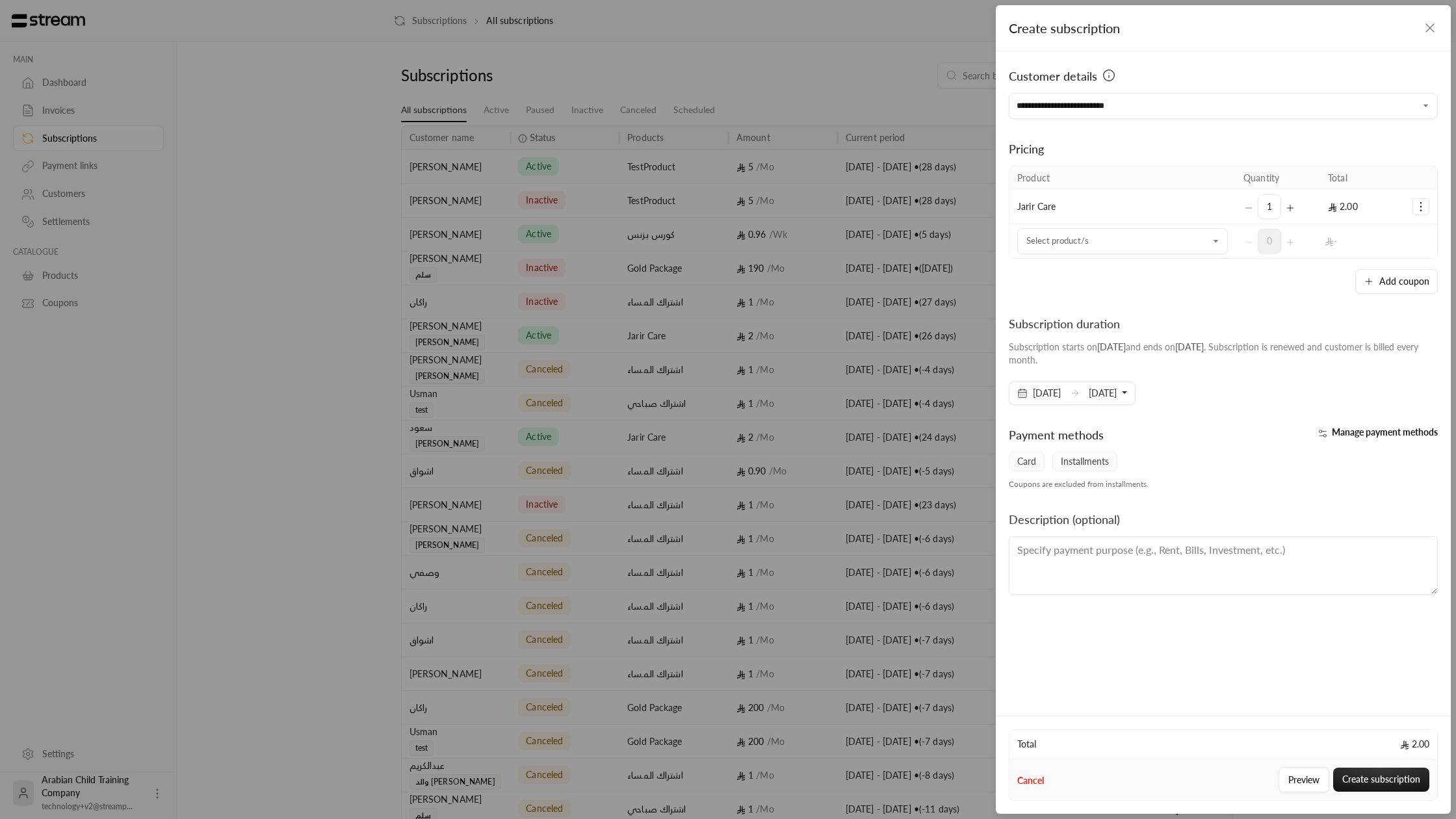
click at [1117, 393] on span "[DATE]" at bounding box center [1103, 393] width 28 height 11
click at [1131, 453] on span "1 cycle" at bounding box center [1117, 453] width 28 height 11
click at [1395, 777] on button "Create subscription" at bounding box center [1381, 780] width 96 height 24
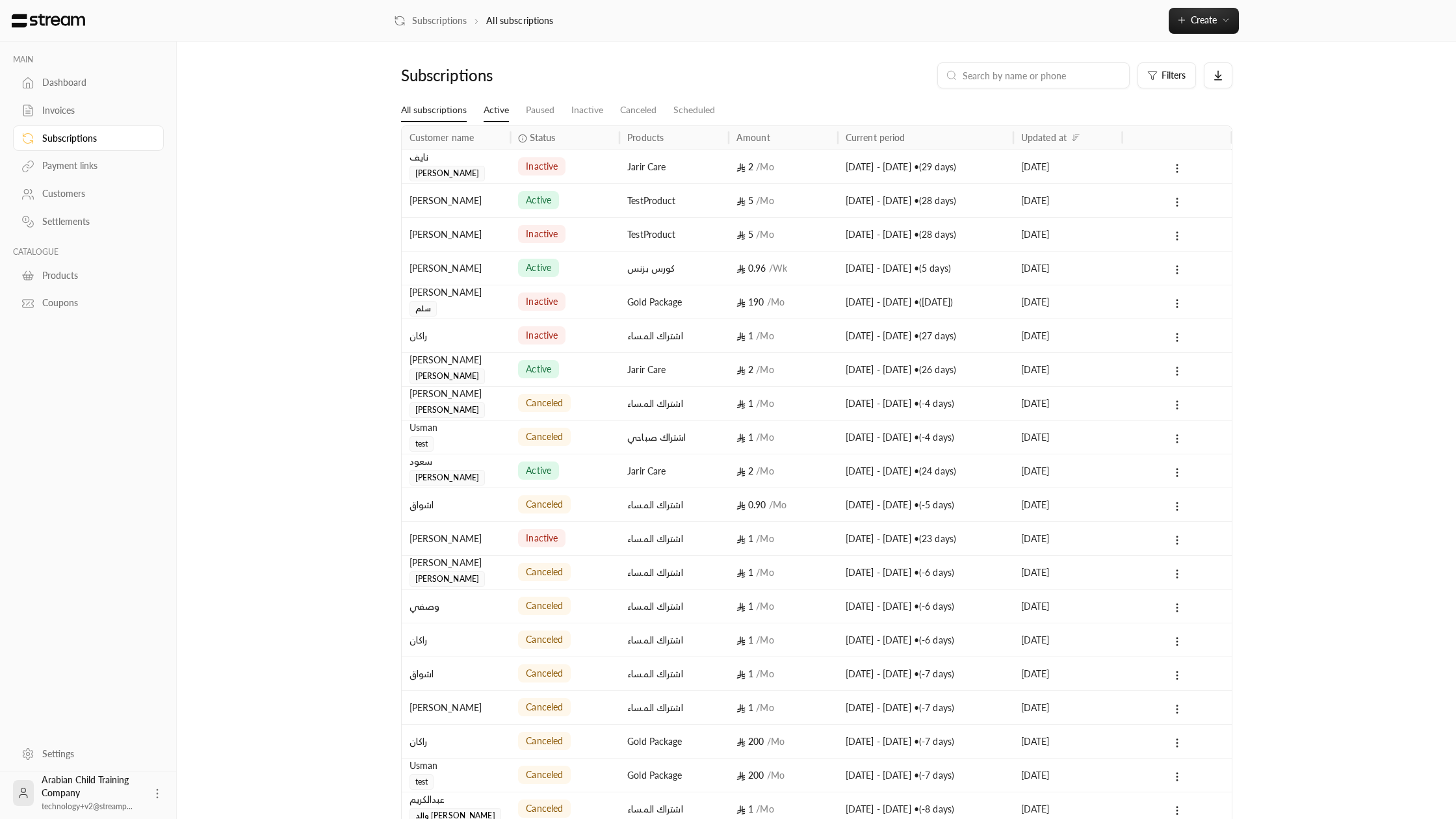
click at [502, 108] on link "Active" at bounding box center [496, 110] width 26 height 24
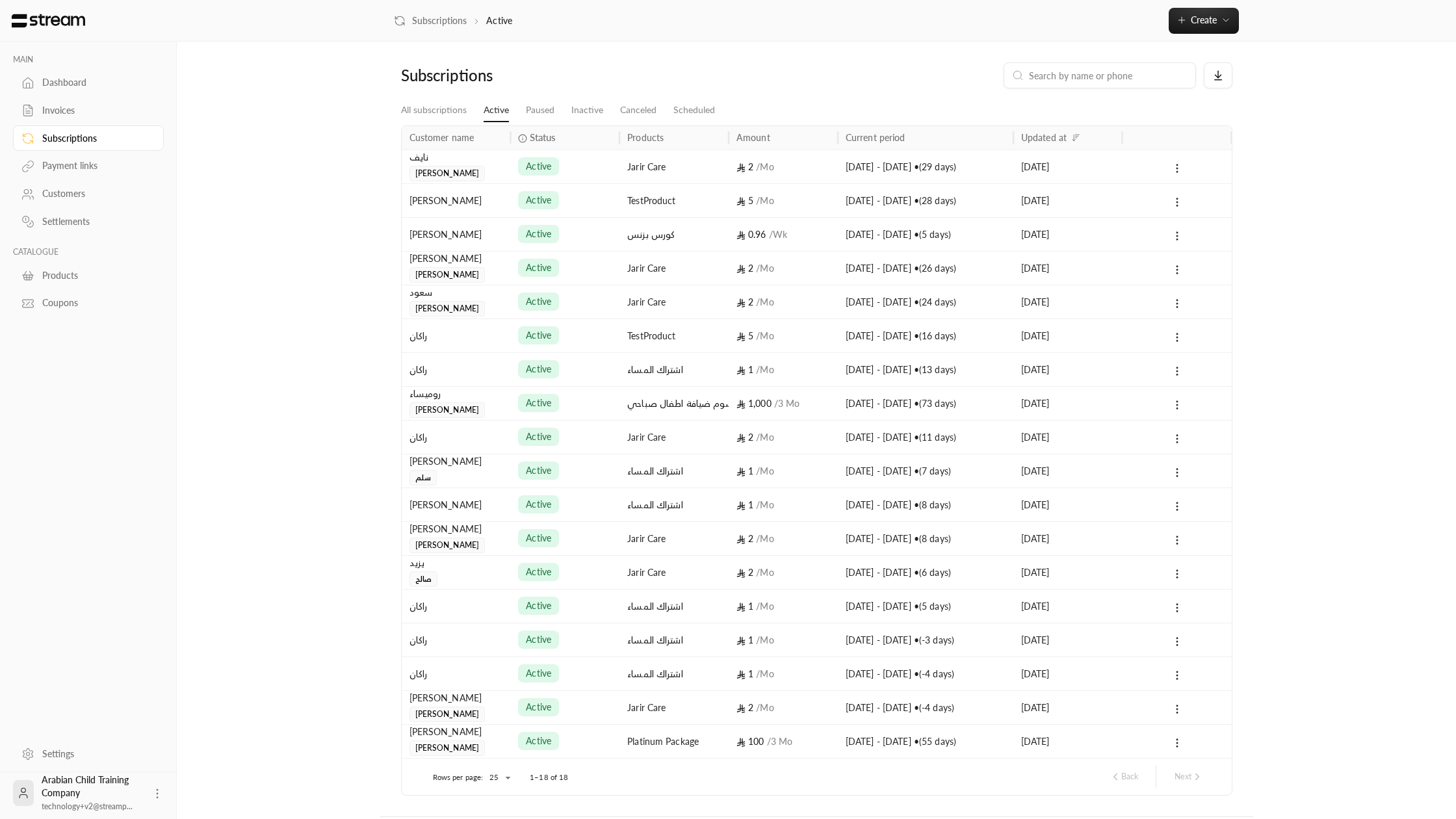
click at [970, 175] on div "[DATE] - [DATE] • ( 29 days )" at bounding box center [926, 166] width 160 height 33
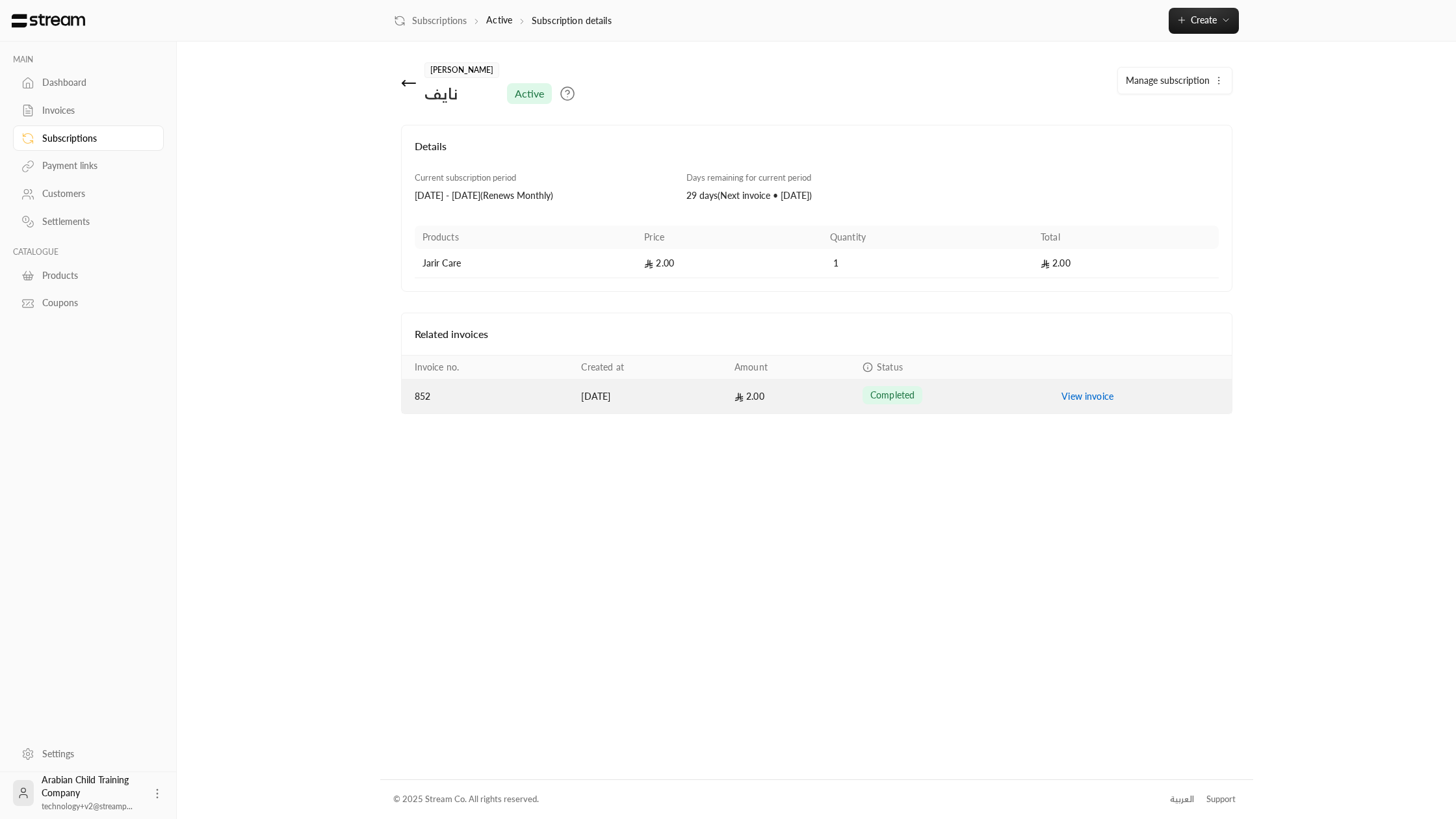
click at [1095, 408] on td "View invoice" at bounding box center [1143, 397] width 178 height 34
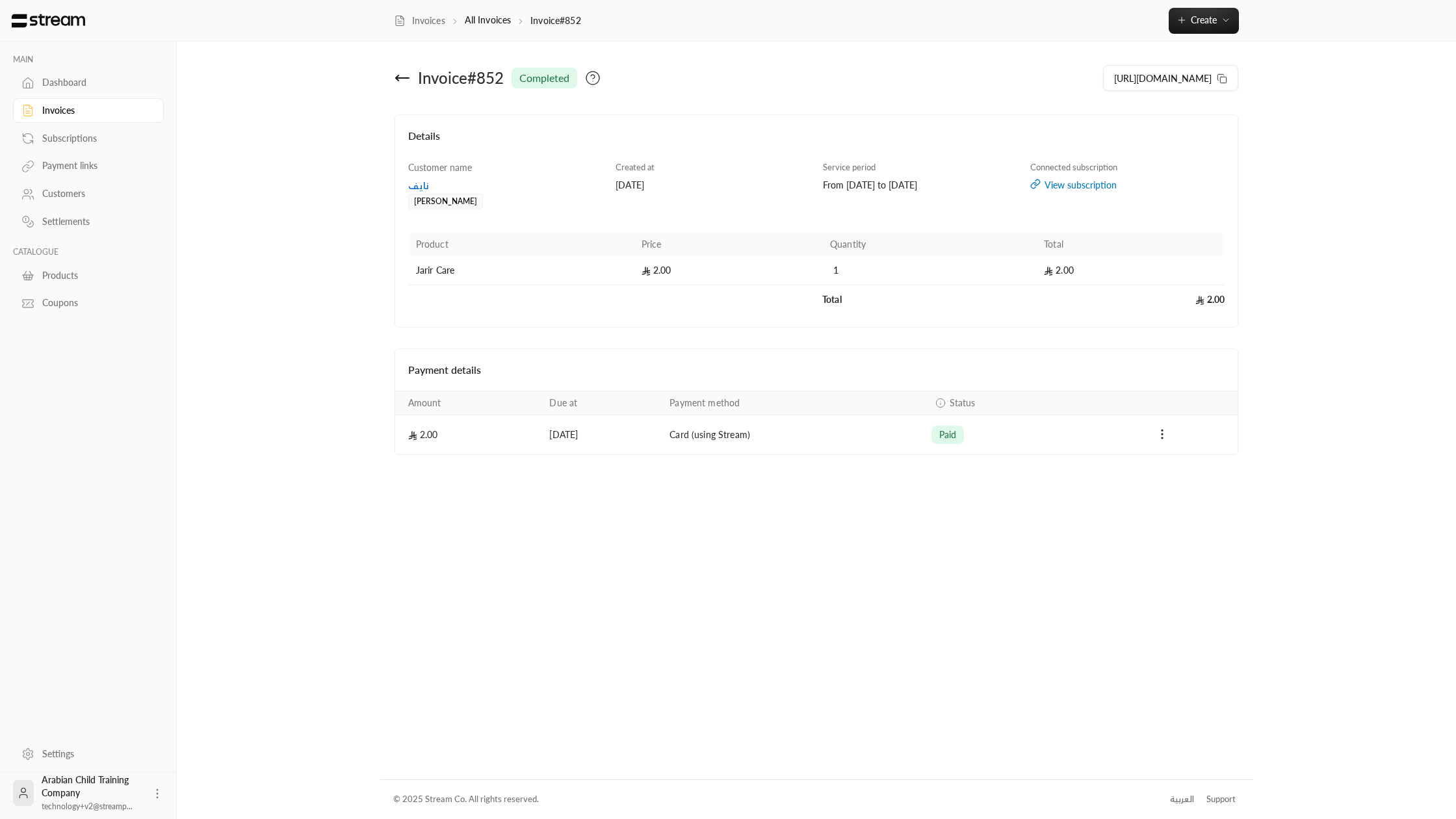
click at [396, 78] on icon at bounding box center [402, 78] width 13 height 0
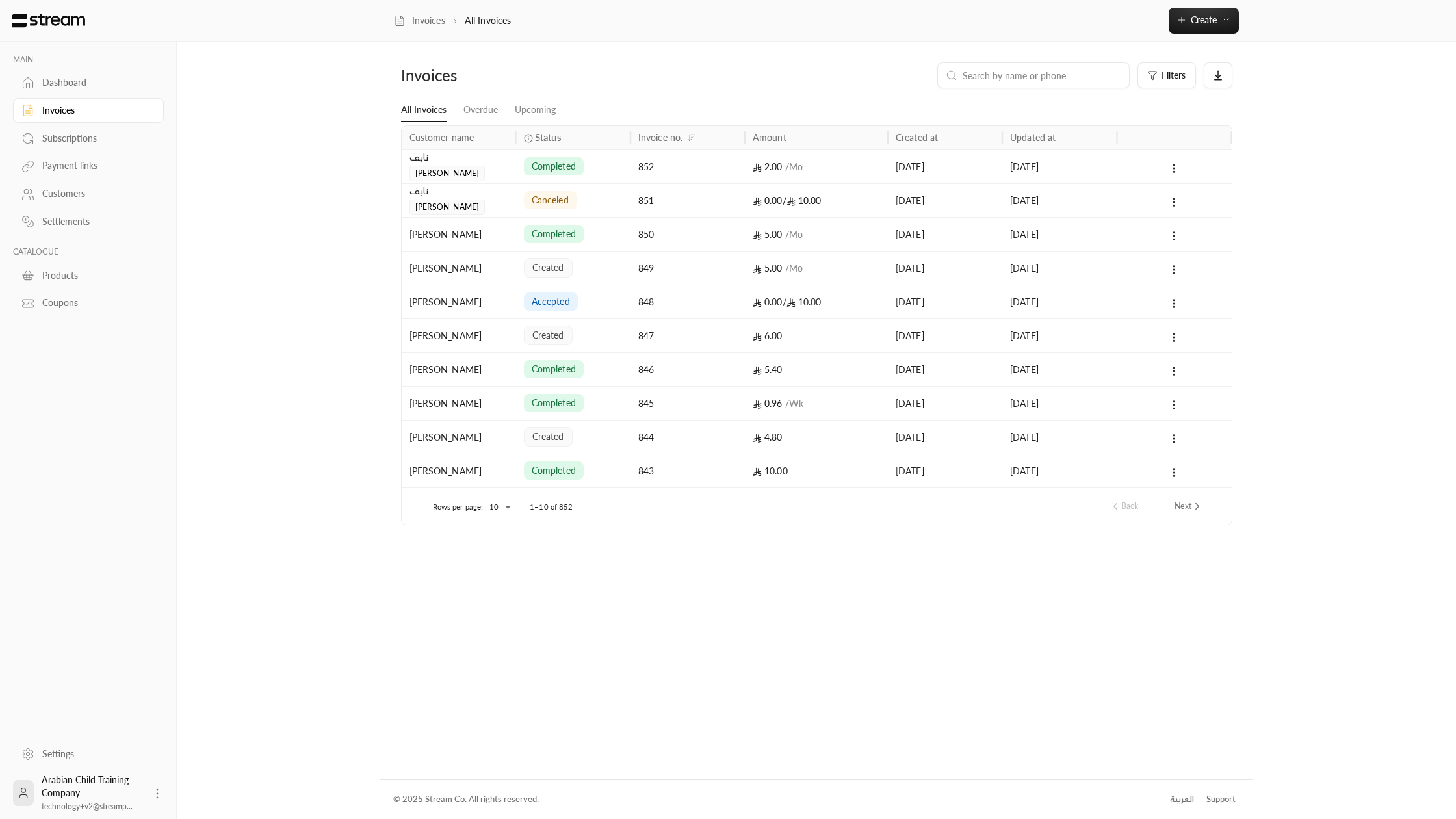
click at [108, 136] on div "Subscriptions" at bounding box center [95, 138] width 106 height 13
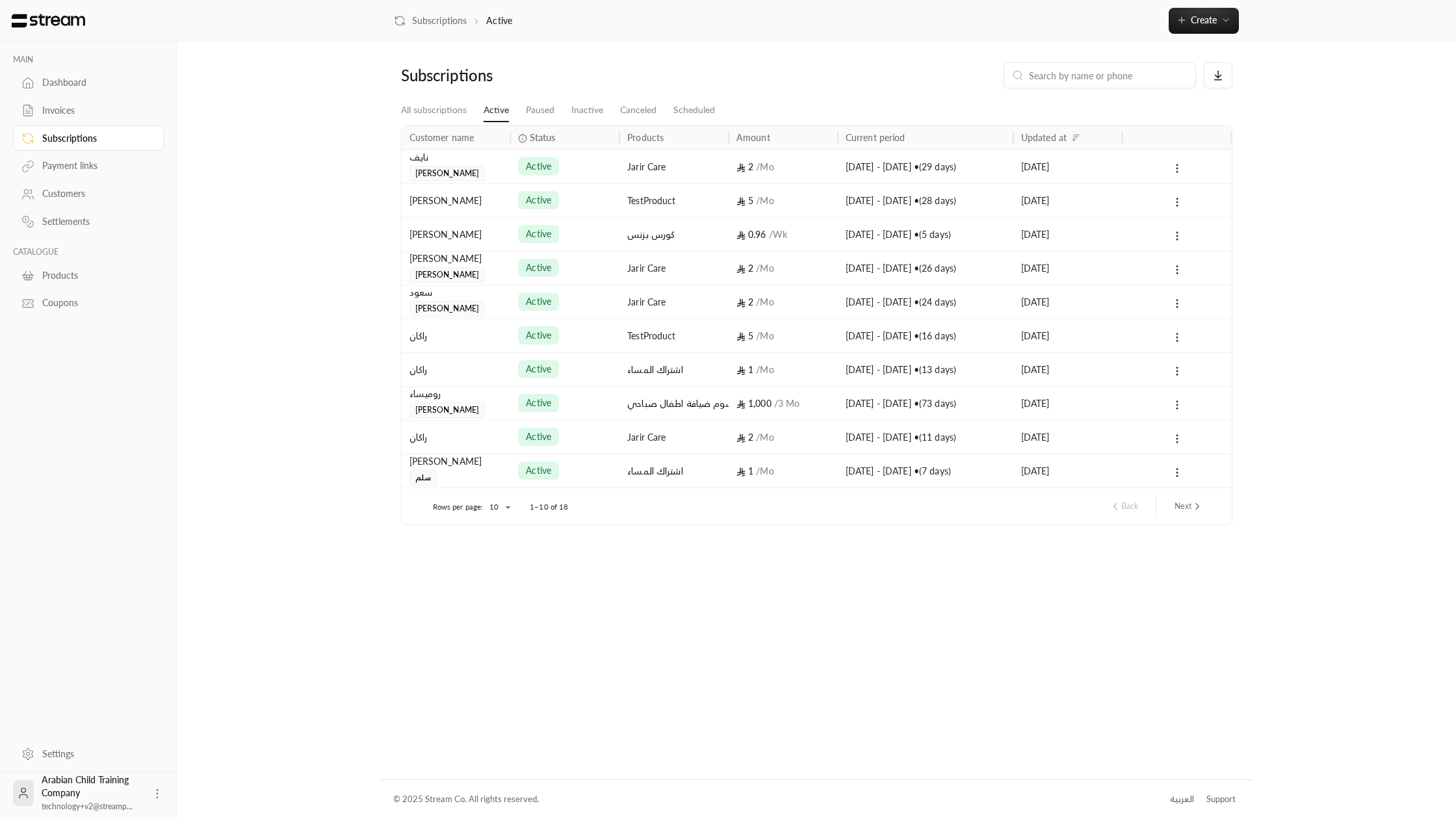
click at [516, 165] on div "active" at bounding box center [565, 166] width 109 height 34
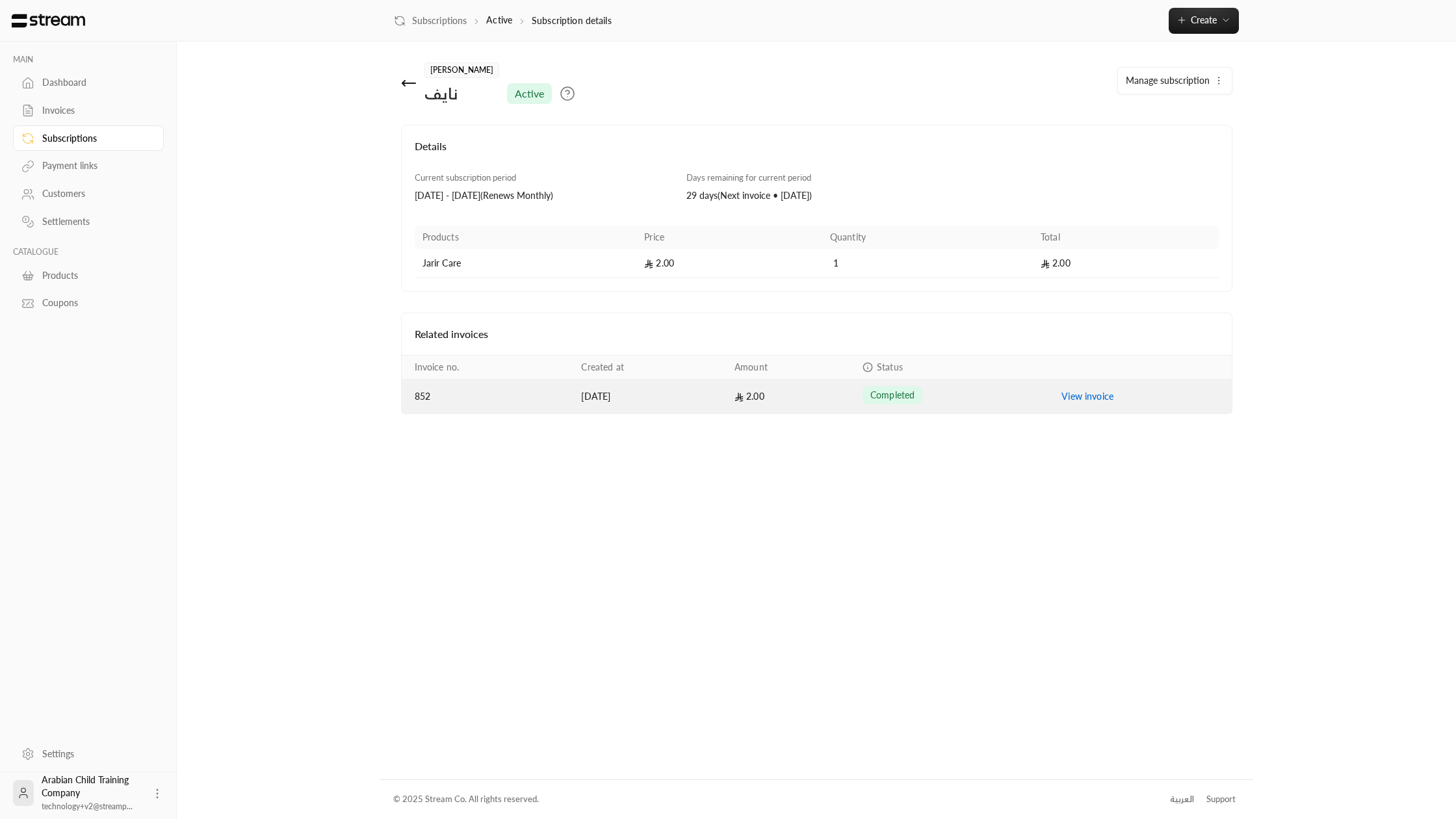
click at [1076, 394] on link "View invoice" at bounding box center [1087, 396] width 52 height 11
